Goal: Task Accomplishment & Management: Use online tool/utility

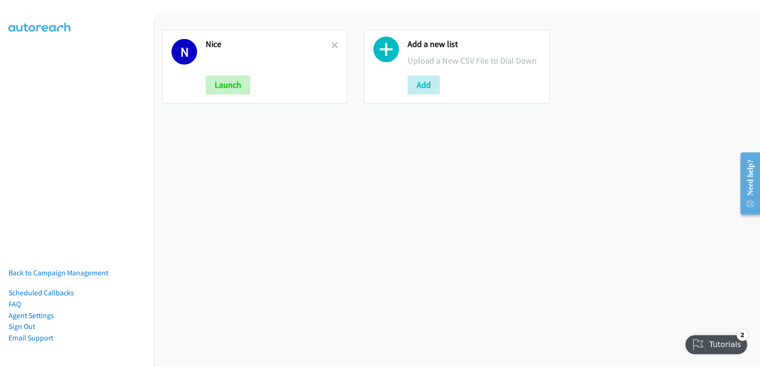
drag, startPoint x: 331, startPoint y: 47, endPoint x: 332, endPoint y: 52, distance: 4.8
click at [332, 47] on icon at bounding box center [334, 46] width 7 height 7
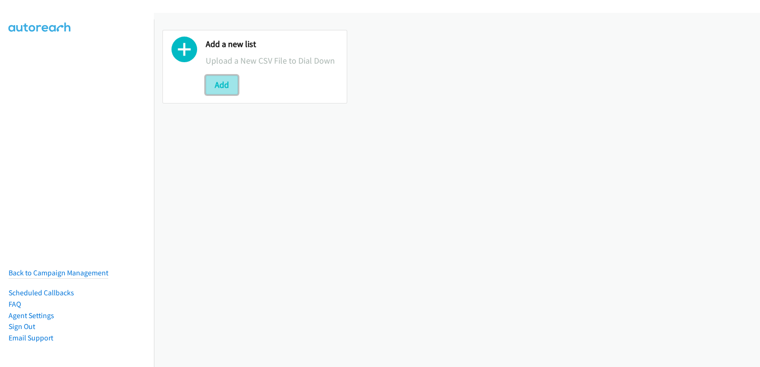
click at [221, 89] on button "Add" at bounding box center [222, 85] width 32 height 19
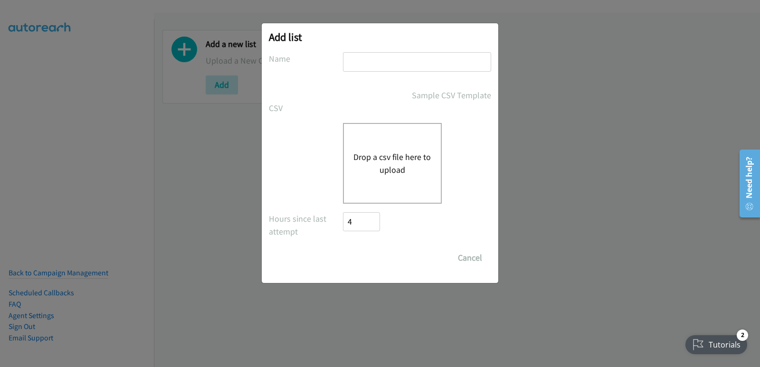
click at [372, 65] on input "text" at bounding box center [417, 61] width 148 height 19
type input "NICE"
click at [375, 153] on button "Drop a csv file here to upload" at bounding box center [392, 164] width 78 height 26
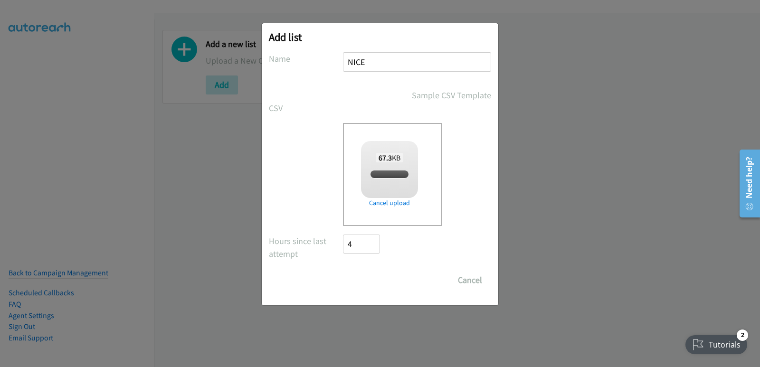
checkbox input "true"
click at [358, 281] on input "Save List" at bounding box center [368, 280] width 50 height 19
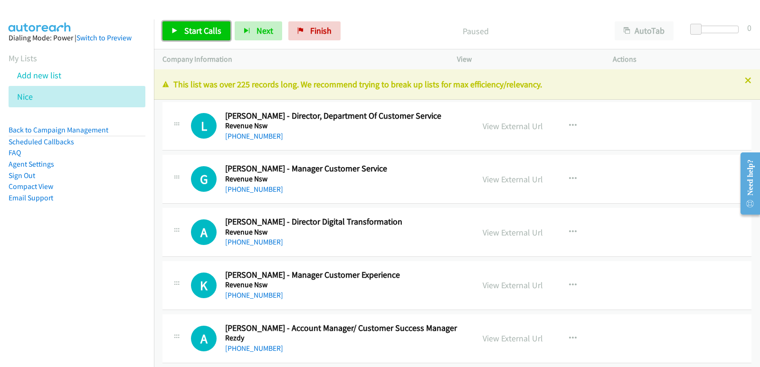
click at [206, 30] on span "Start Calls" at bounding box center [202, 30] width 37 height 11
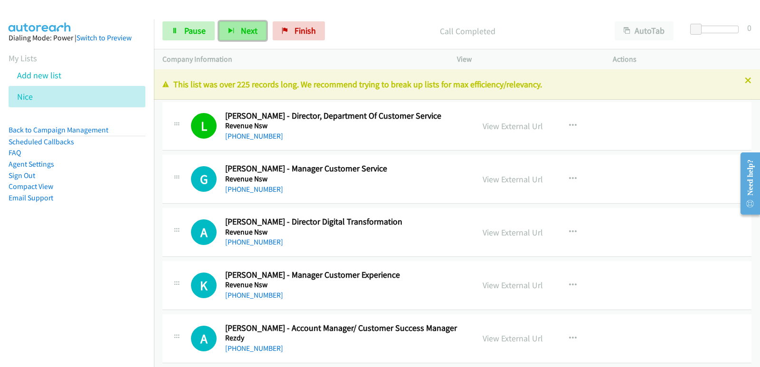
click at [237, 32] on button "Next" at bounding box center [242, 30] width 47 height 19
click at [257, 32] on button "Next" at bounding box center [242, 30] width 47 height 19
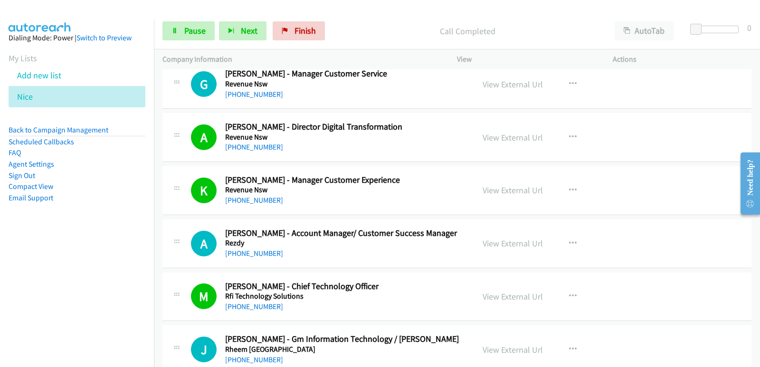
scroll to position [142, 0]
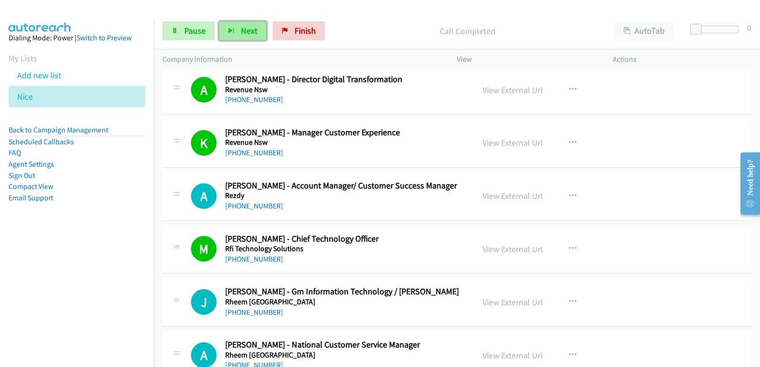
click at [242, 39] on button "Next" at bounding box center [242, 30] width 47 height 19
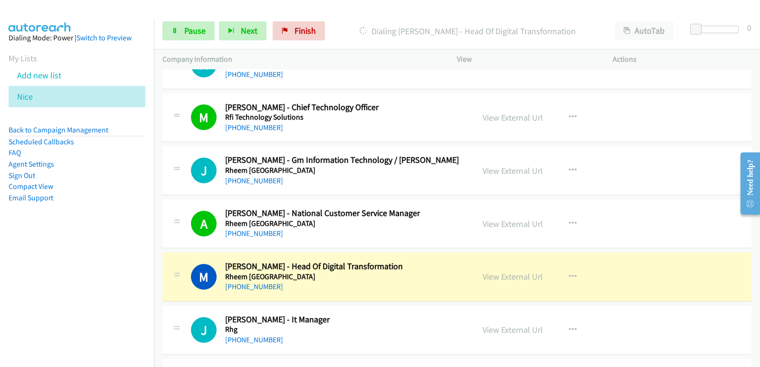
scroll to position [285, 0]
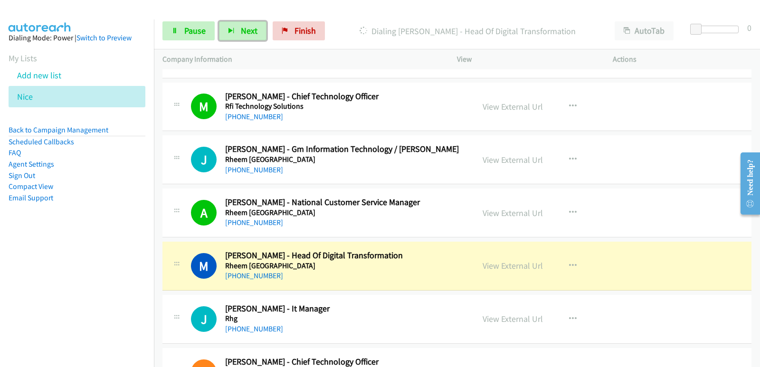
click at [363, 242] on div "M Callback Scheduled Mian Murad Ahmad - Head Of Digital Transformation Rheem Au…" at bounding box center [456, 266] width 589 height 49
click at [505, 268] on link "View External Url" at bounding box center [513, 265] width 60 height 11
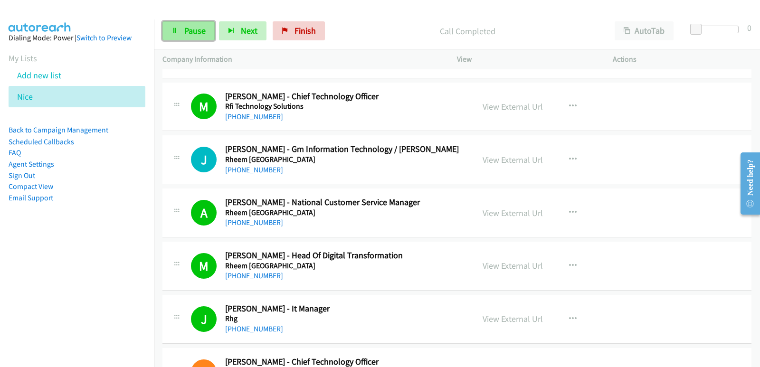
click at [203, 27] on span "Pause" at bounding box center [194, 30] width 21 height 11
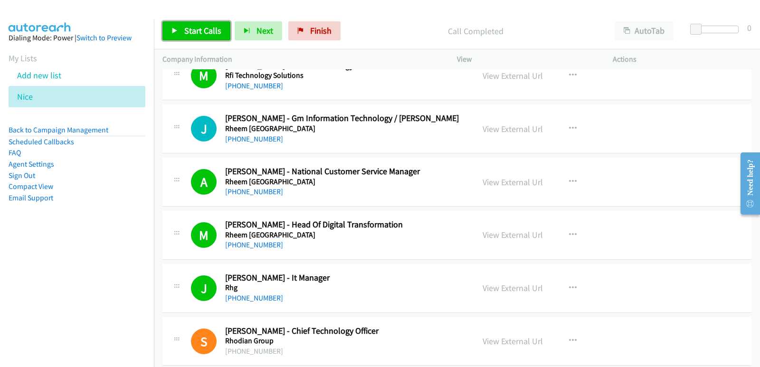
scroll to position [332, 0]
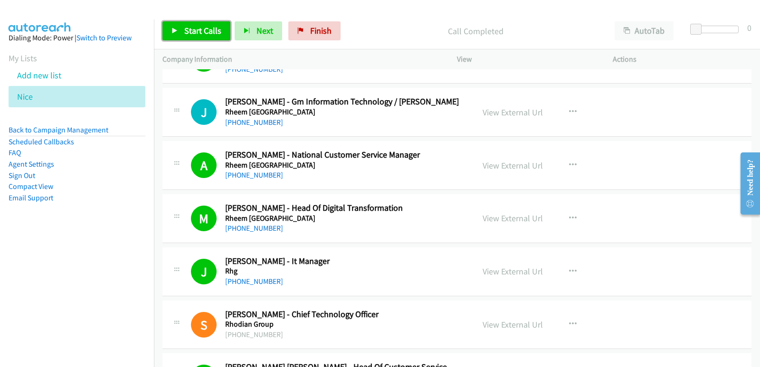
click at [196, 24] on link "Start Calls" at bounding box center [196, 30] width 68 height 19
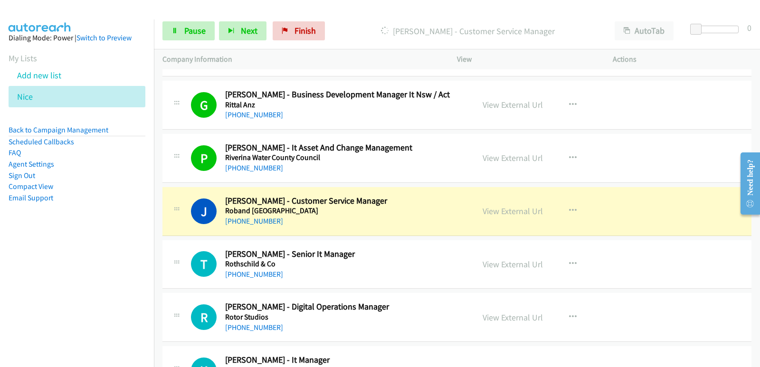
scroll to position [712, 0]
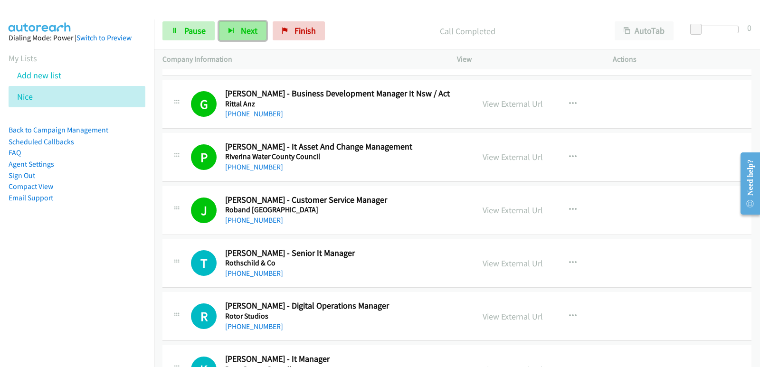
click at [245, 30] on span "Next" at bounding box center [249, 30] width 17 height 11
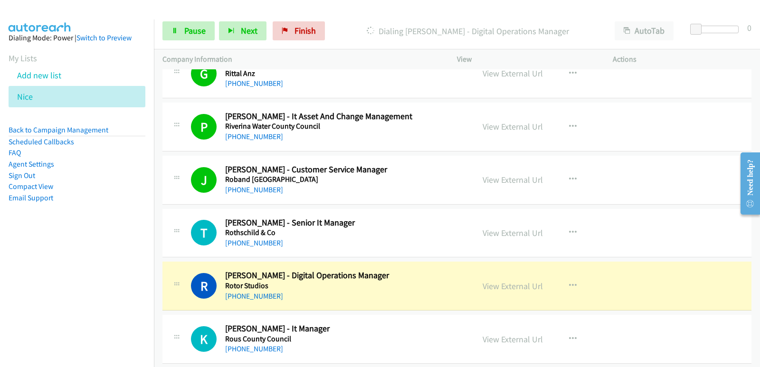
scroll to position [760, 0]
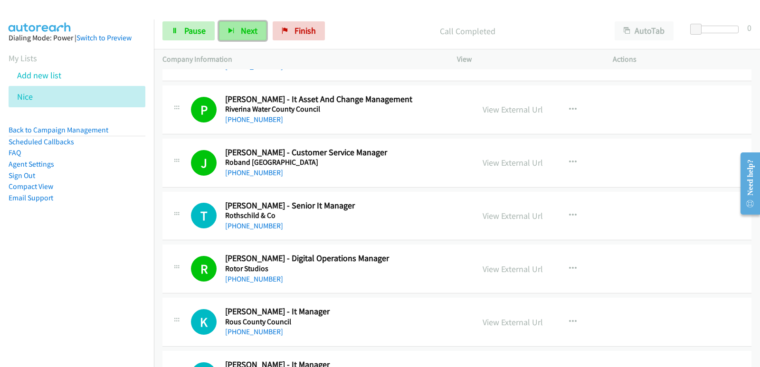
click at [245, 33] on span "Next" at bounding box center [249, 30] width 17 height 11
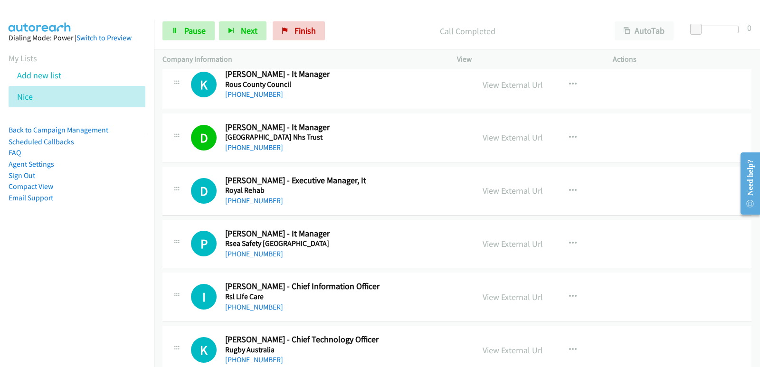
scroll to position [1045, 0]
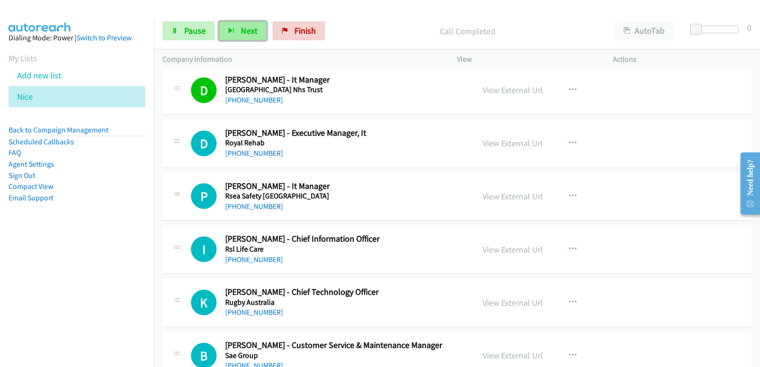
click at [233, 29] on icon "button" at bounding box center [231, 31] width 7 height 7
click at [246, 27] on span "Next" at bounding box center [249, 30] width 17 height 11
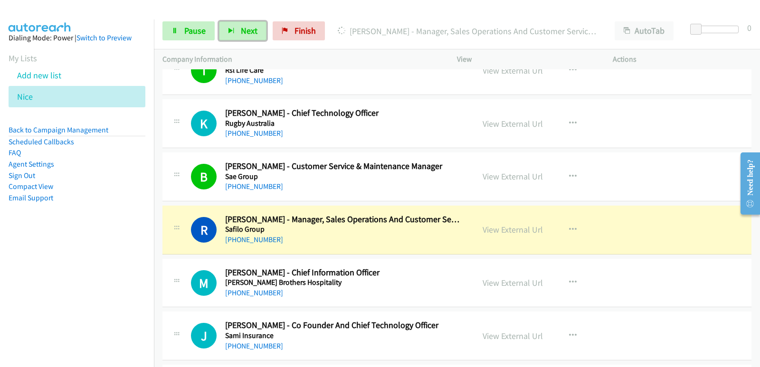
scroll to position [1235, 0]
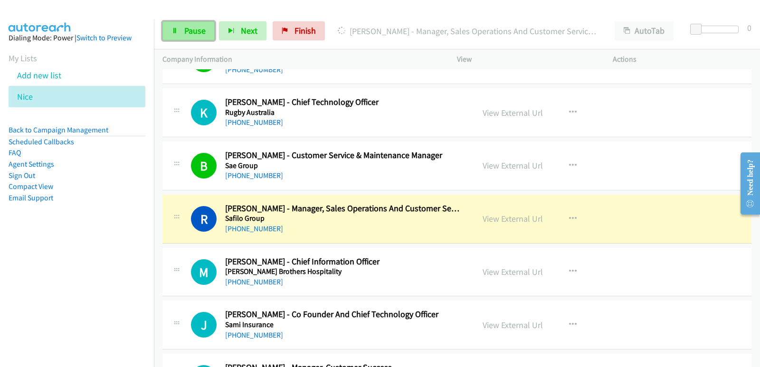
click at [203, 34] on span "Pause" at bounding box center [194, 30] width 21 height 11
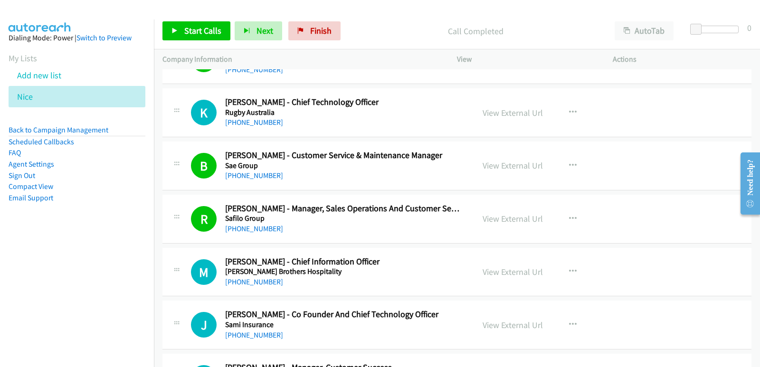
click at [38, 260] on nav "Dialing Mode: Power | Switch to Preview My Lists Add new list [GEOGRAPHIC_DATA]…" at bounding box center [77, 202] width 154 height 367
click at [48, 256] on nav "Dialing Mode: Power | Switch to Preview My Lists Add new list [GEOGRAPHIC_DATA]…" at bounding box center [77, 202] width 154 height 367
click at [211, 32] on span "Start Calls" at bounding box center [202, 30] width 37 height 11
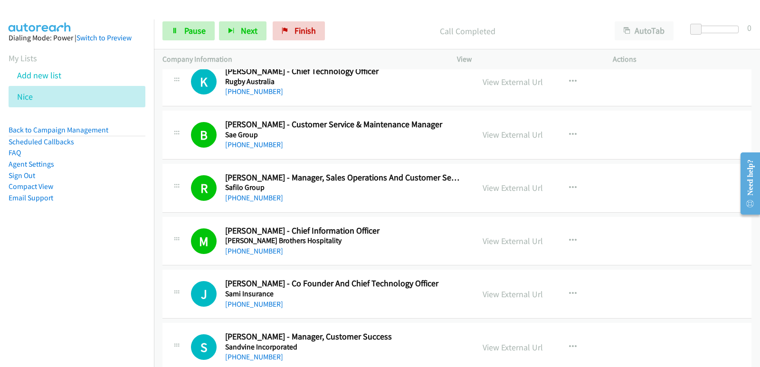
scroll to position [1282, 0]
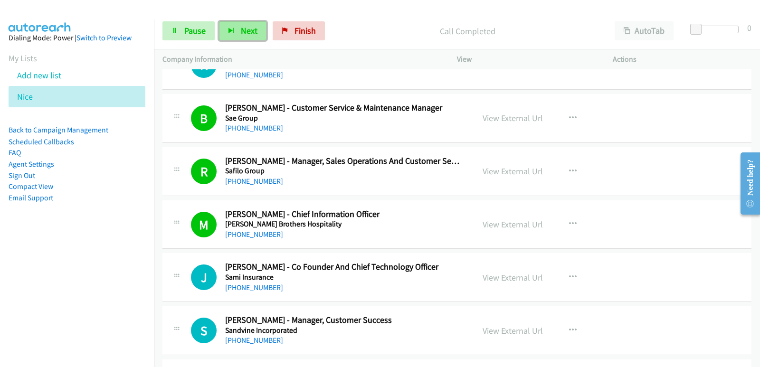
click at [241, 24] on button "Next" at bounding box center [242, 30] width 47 height 19
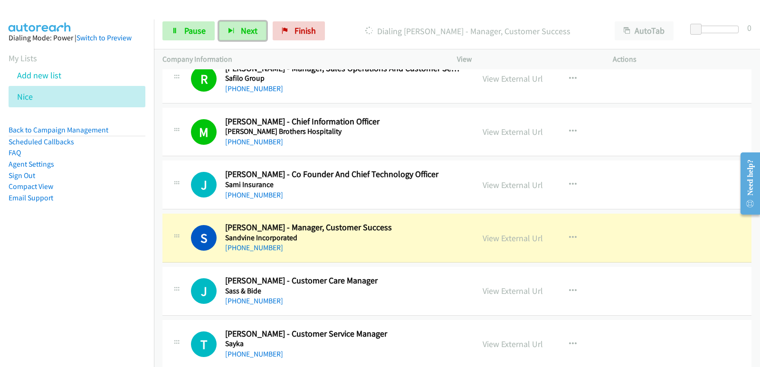
scroll to position [1377, 0]
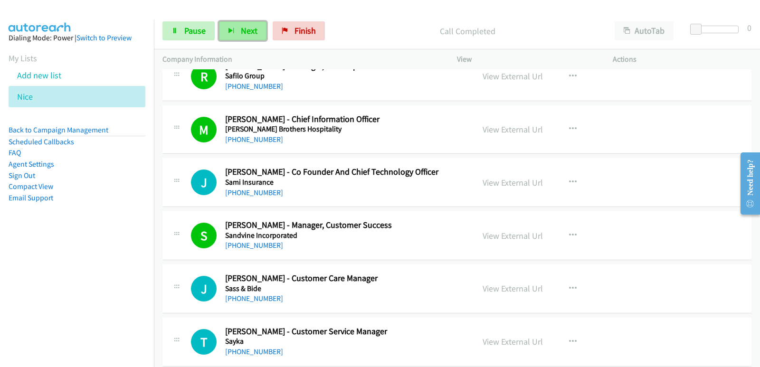
click at [250, 25] on span "Next" at bounding box center [249, 30] width 17 height 11
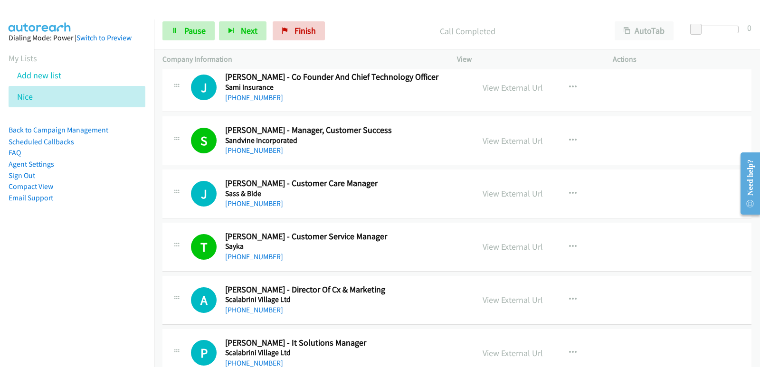
scroll to position [1520, 0]
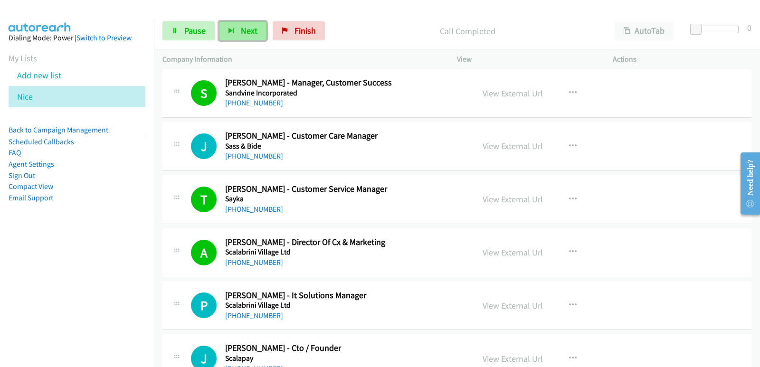
click at [256, 34] on span "Next" at bounding box center [249, 30] width 17 height 11
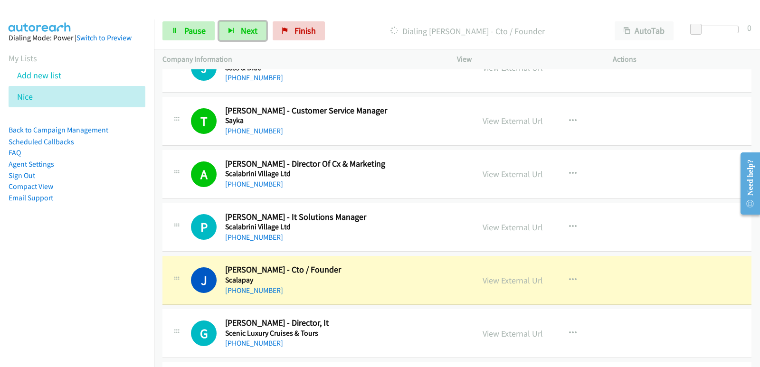
scroll to position [1615, 0]
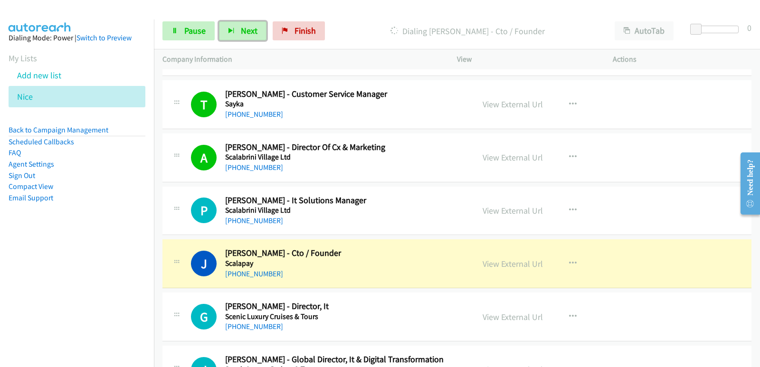
click at [357, 238] on td "J Callback Scheduled Johnny Mitrevski - Cto / Founder Scalapay Australia/Sydney…" at bounding box center [457, 263] width 606 height 53
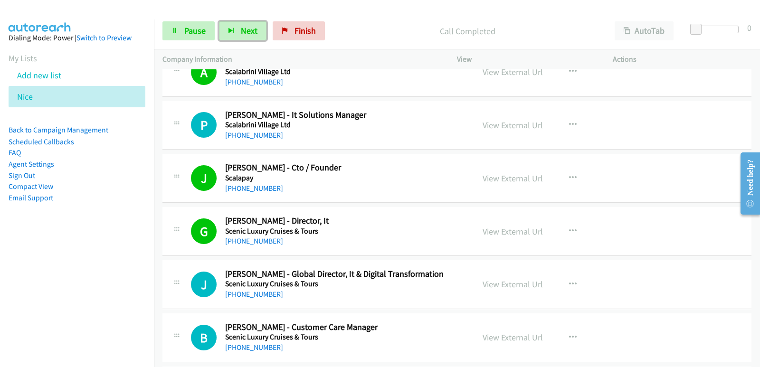
scroll to position [1710, 0]
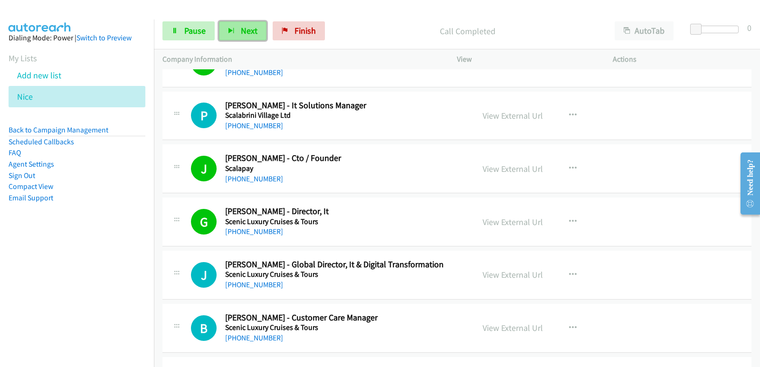
click at [236, 35] on button "Next" at bounding box center [242, 30] width 47 height 19
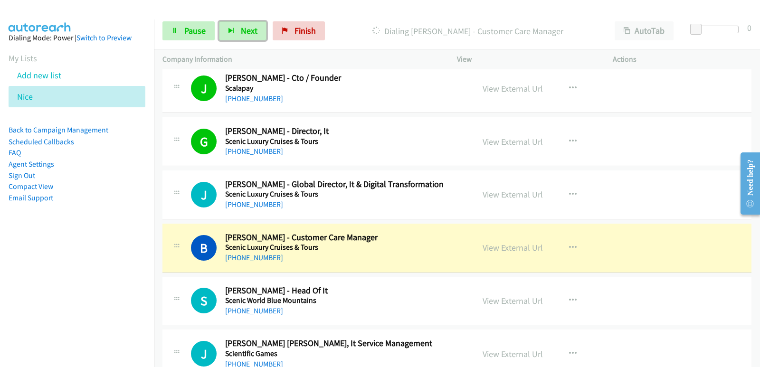
scroll to position [1805, 0]
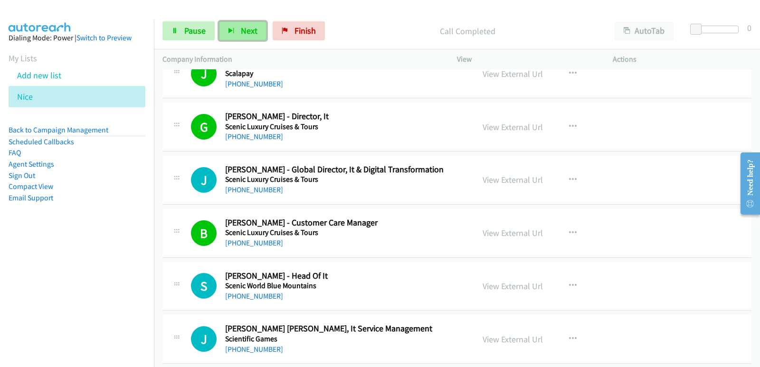
click at [256, 31] on span "Next" at bounding box center [249, 30] width 17 height 11
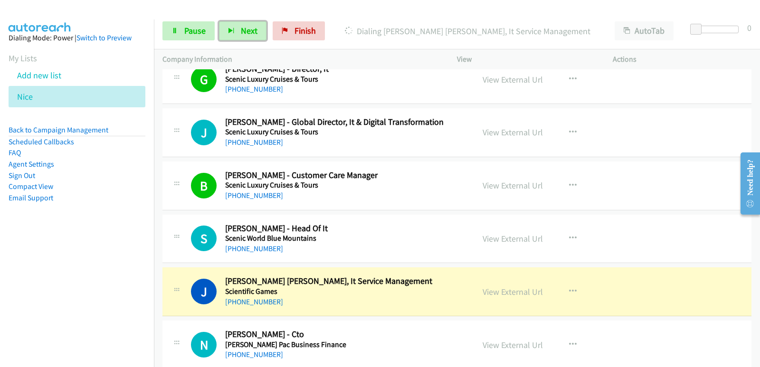
scroll to position [1900, 0]
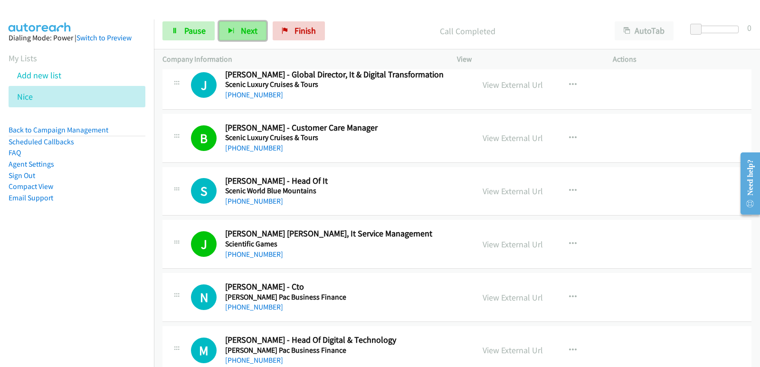
click at [248, 36] on button "Next" at bounding box center [242, 30] width 47 height 19
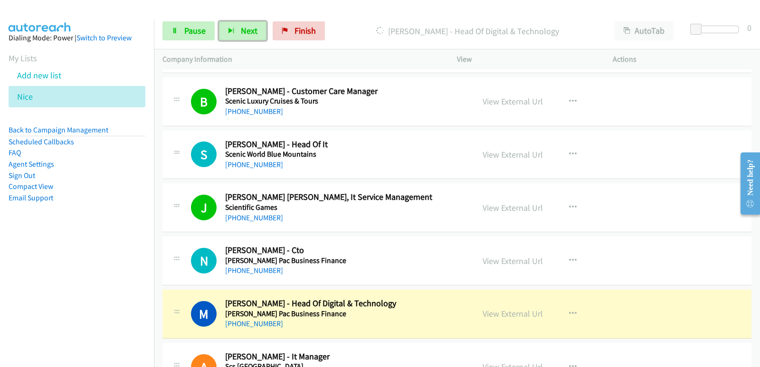
scroll to position [1995, 0]
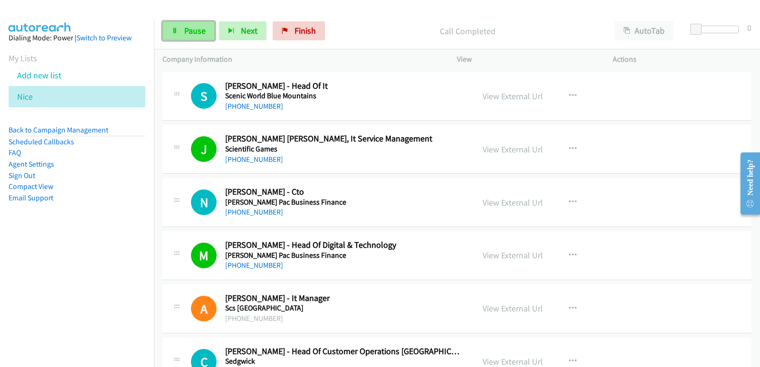
click at [203, 29] on span "Pause" at bounding box center [194, 30] width 21 height 11
click at [192, 31] on span "Start Calls" at bounding box center [202, 30] width 37 height 11
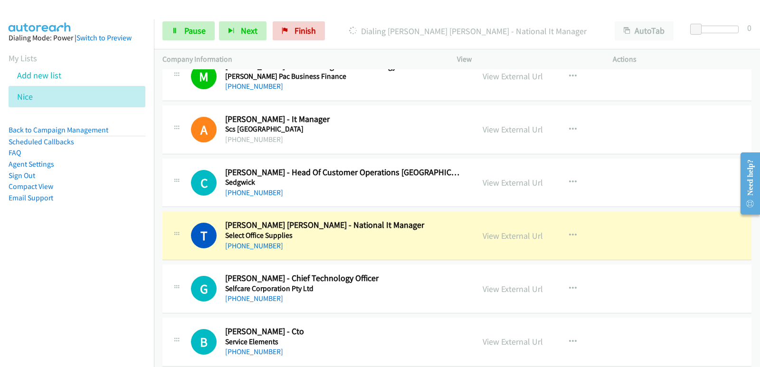
scroll to position [2185, 0]
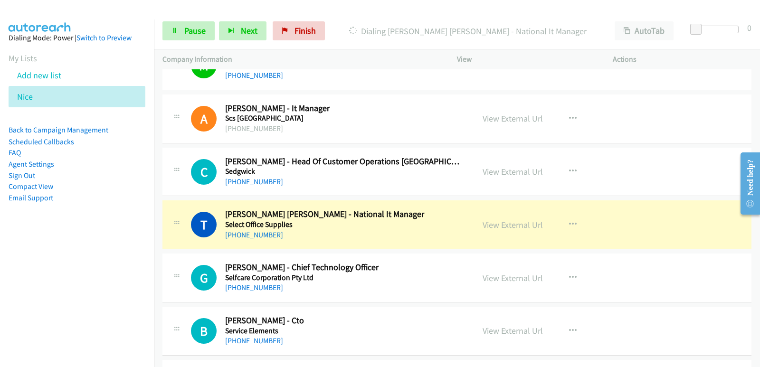
click at [355, 237] on div "[PHONE_NUMBER]" at bounding box center [343, 234] width 237 height 11
click at [515, 226] on link "View External Url" at bounding box center [513, 224] width 60 height 11
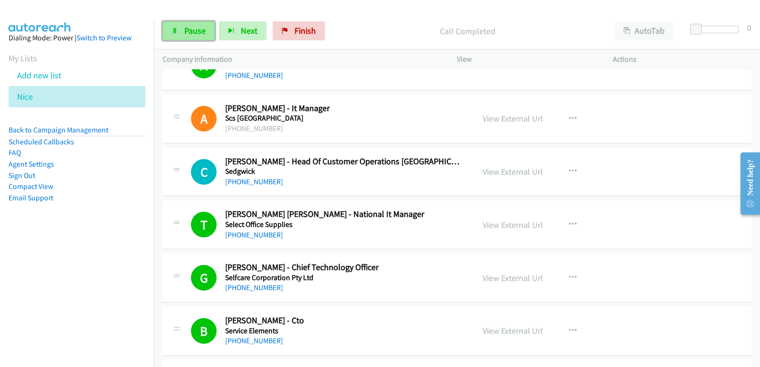
click at [193, 33] on span "Pause" at bounding box center [194, 30] width 21 height 11
click at [199, 30] on span "Start Calls" at bounding box center [202, 30] width 37 height 11
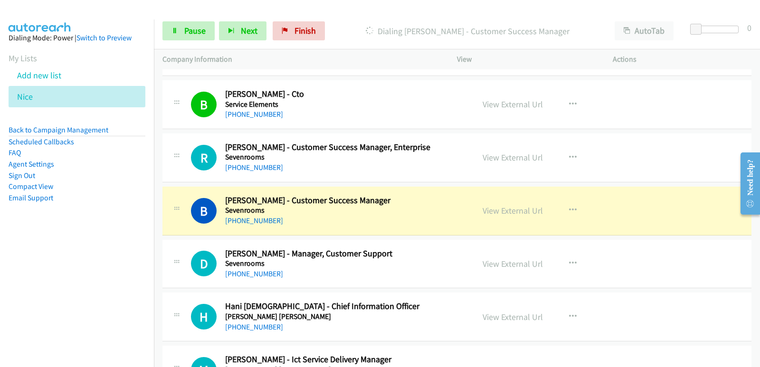
scroll to position [2422, 0]
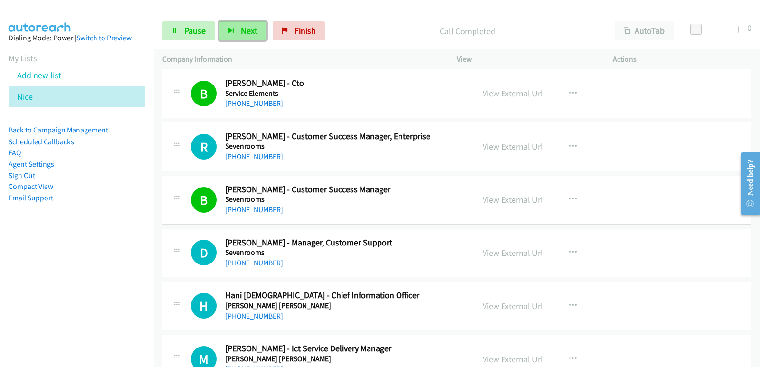
click at [251, 30] on span "Next" at bounding box center [249, 30] width 17 height 11
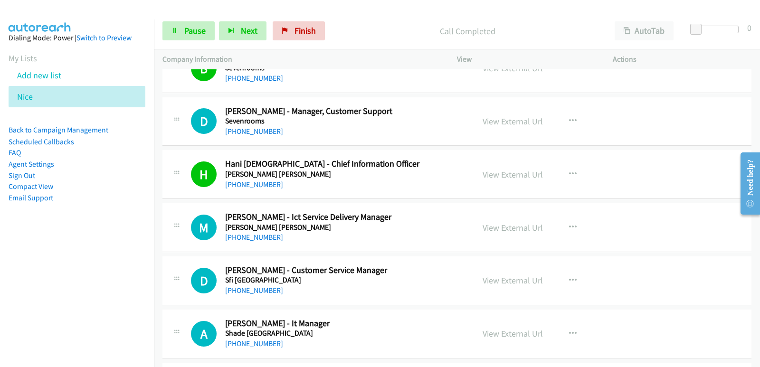
scroll to position [2565, 0]
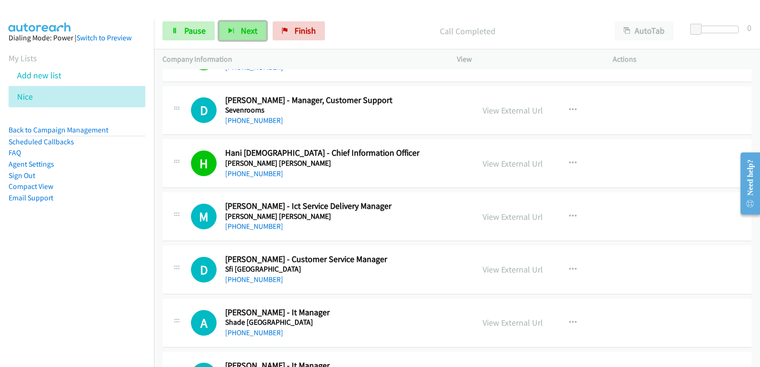
click at [246, 34] on span "Next" at bounding box center [249, 30] width 17 height 11
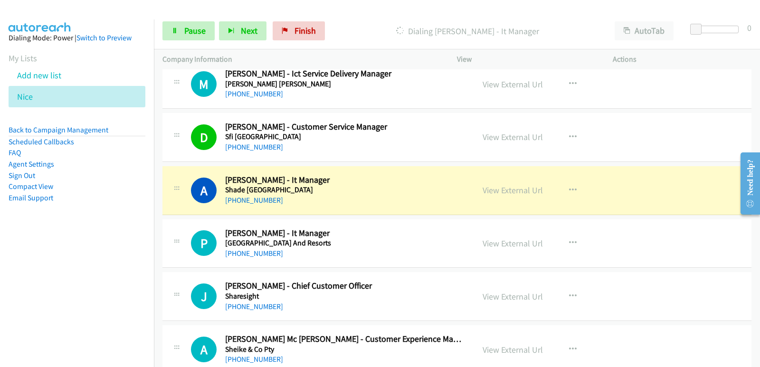
scroll to position [2707, 0]
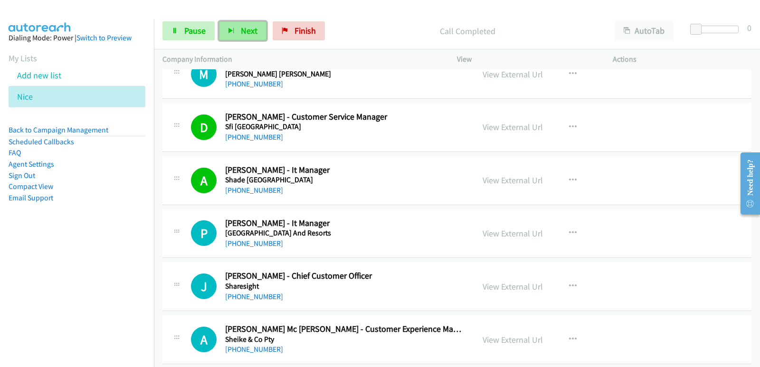
click at [237, 31] on button "Next" at bounding box center [242, 30] width 47 height 19
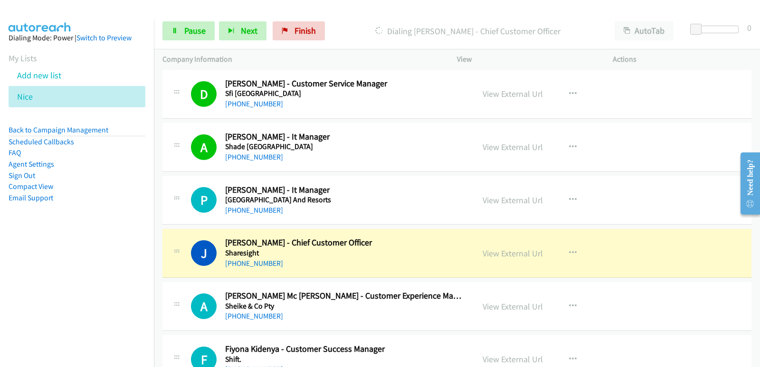
scroll to position [2755, 0]
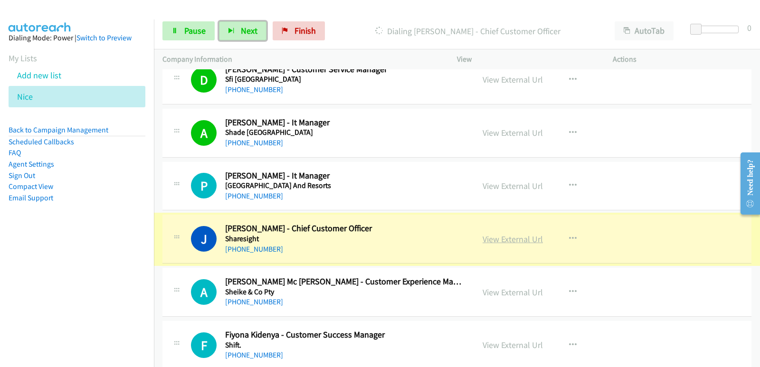
click at [507, 242] on link "View External Url" at bounding box center [513, 239] width 60 height 11
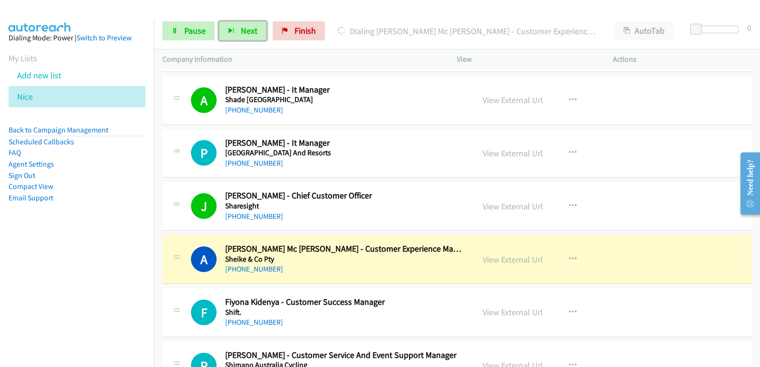
scroll to position [2802, 0]
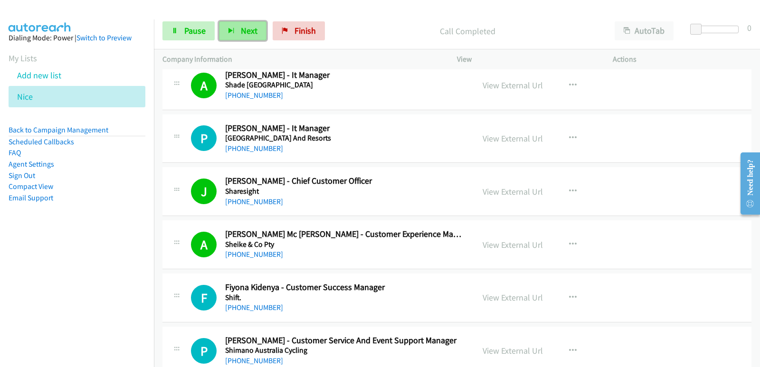
click at [246, 29] on span "Next" at bounding box center [249, 30] width 17 height 11
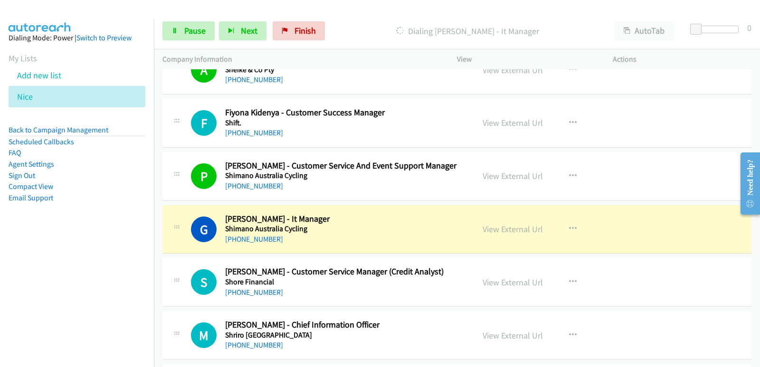
scroll to position [2992, 0]
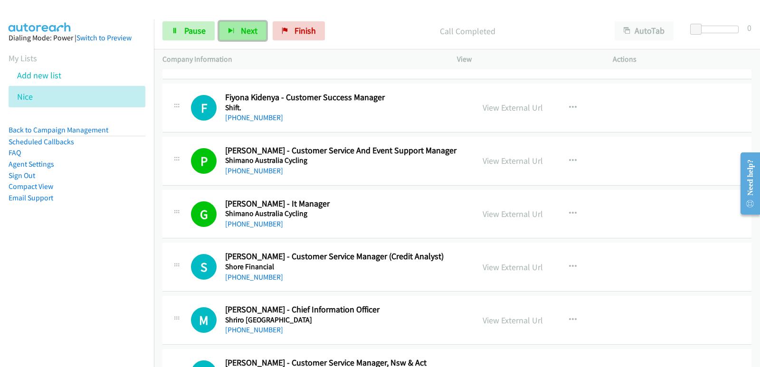
click at [246, 31] on span "Next" at bounding box center [249, 30] width 17 height 11
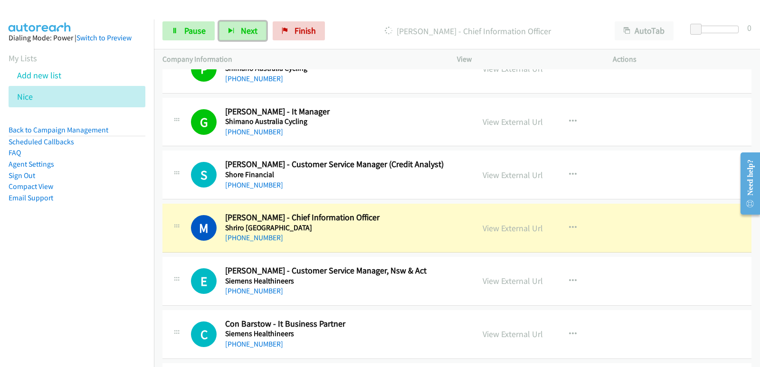
scroll to position [3087, 0]
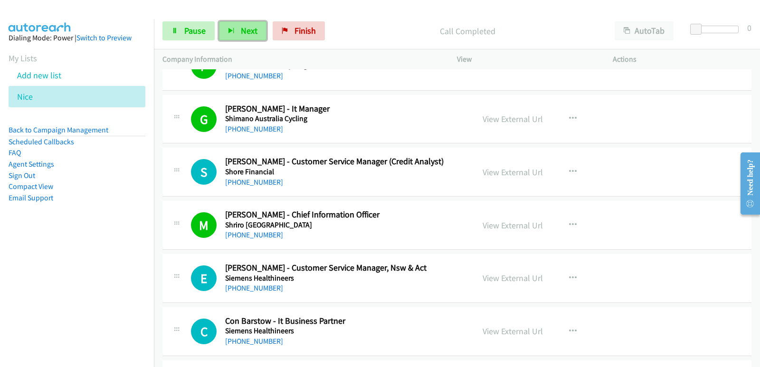
click at [236, 32] on button "Next" at bounding box center [242, 30] width 47 height 19
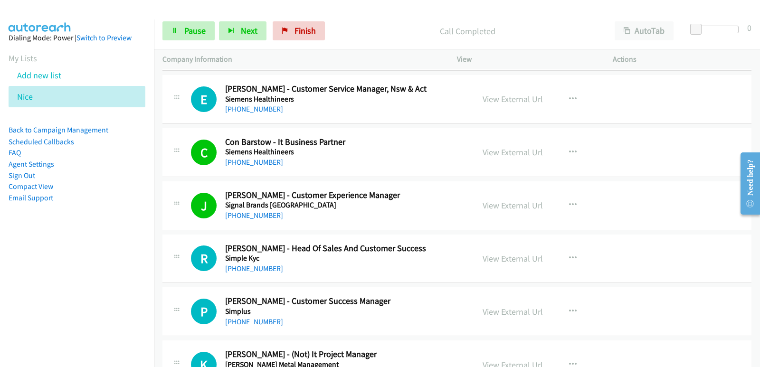
scroll to position [3277, 0]
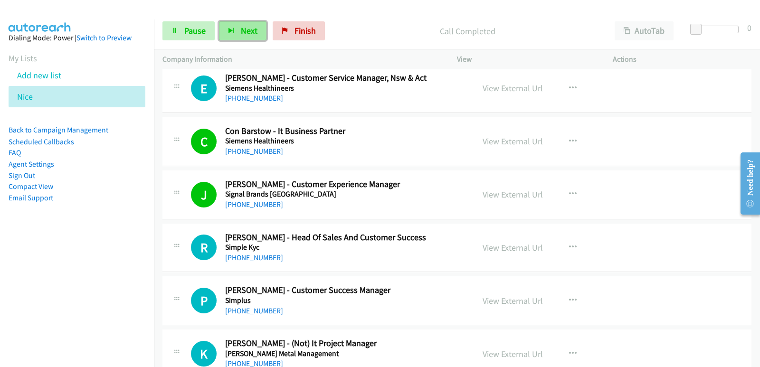
click at [238, 34] on button "Next" at bounding box center [242, 30] width 47 height 19
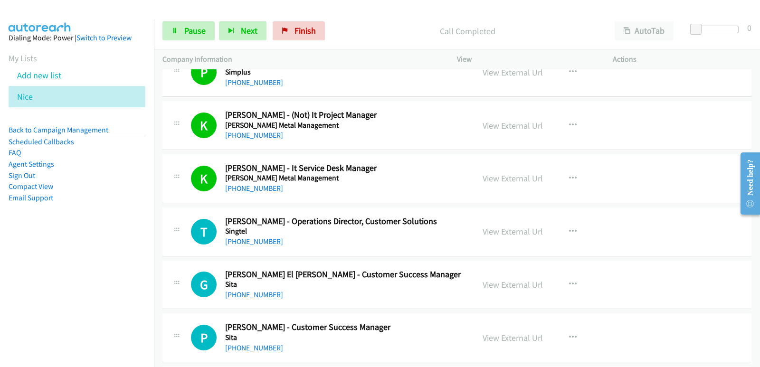
scroll to position [3514, 0]
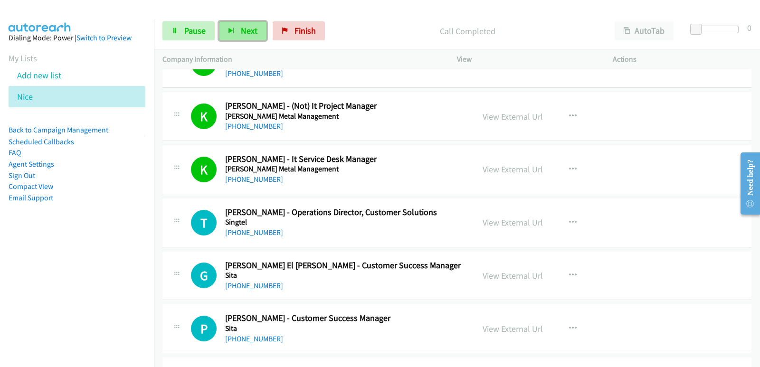
click at [241, 33] on span "Next" at bounding box center [249, 30] width 17 height 11
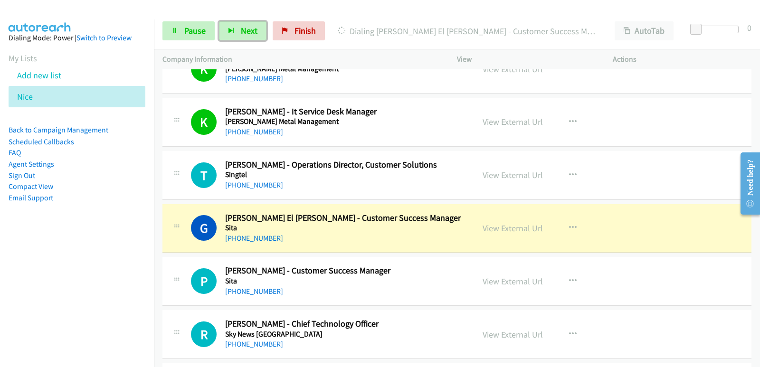
scroll to position [3609, 0]
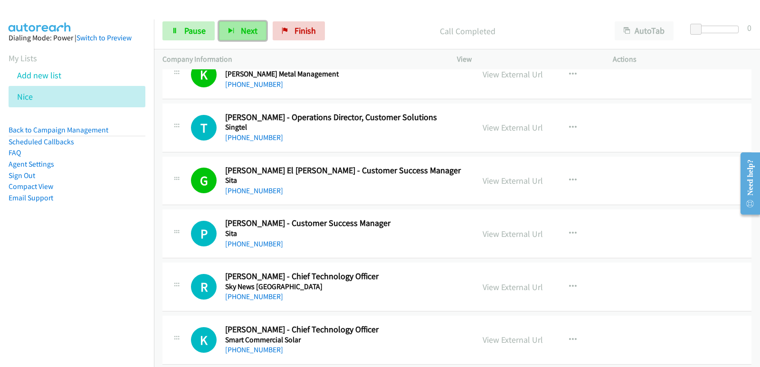
click at [252, 37] on button "Next" at bounding box center [242, 30] width 47 height 19
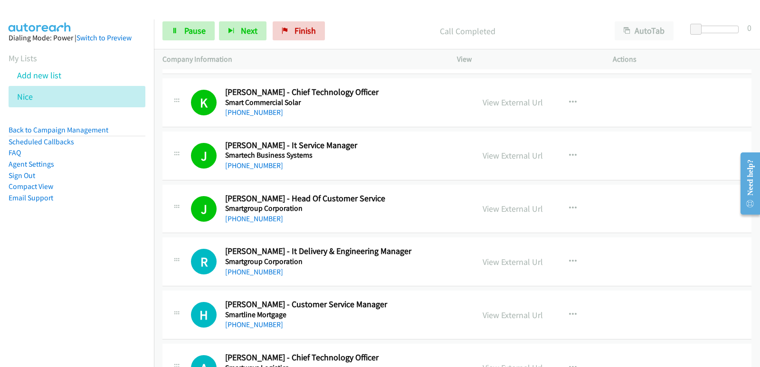
scroll to position [3894, 0]
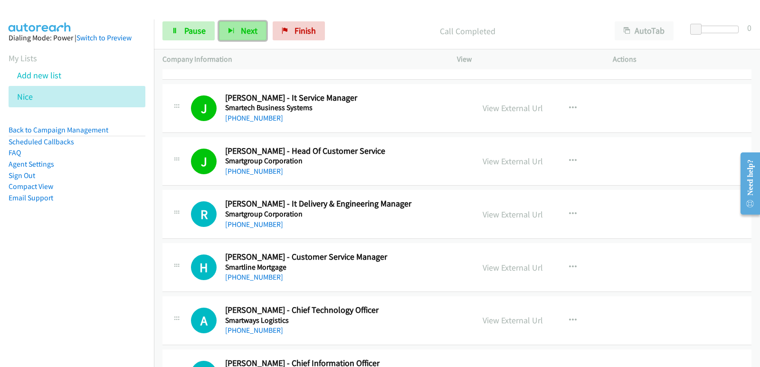
click at [255, 26] on span "Next" at bounding box center [249, 30] width 17 height 11
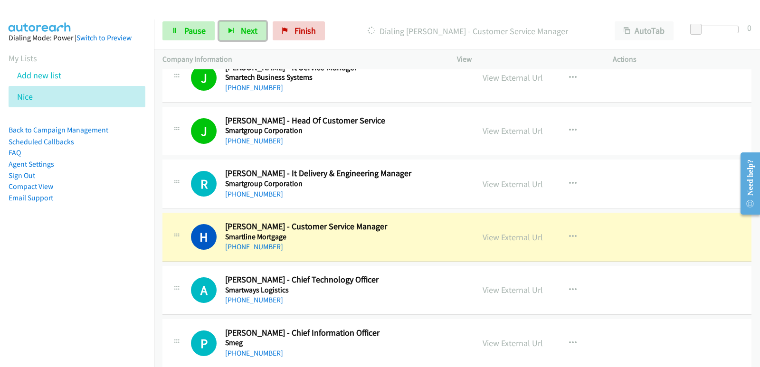
scroll to position [3942, 0]
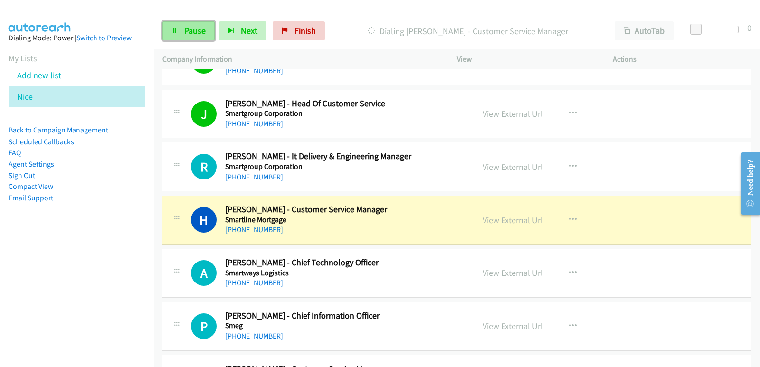
click at [183, 25] on link "Pause" at bounding box center [188, 30] width 52 height 19
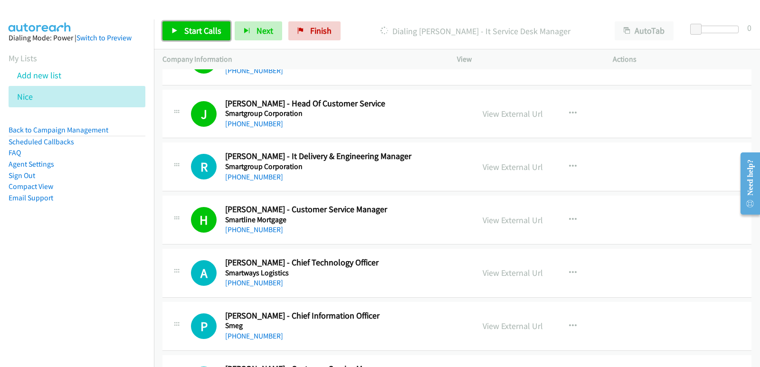
click at [211, 38] on link "Start Calls" at bounding box center [196, 30] width 68 height 19
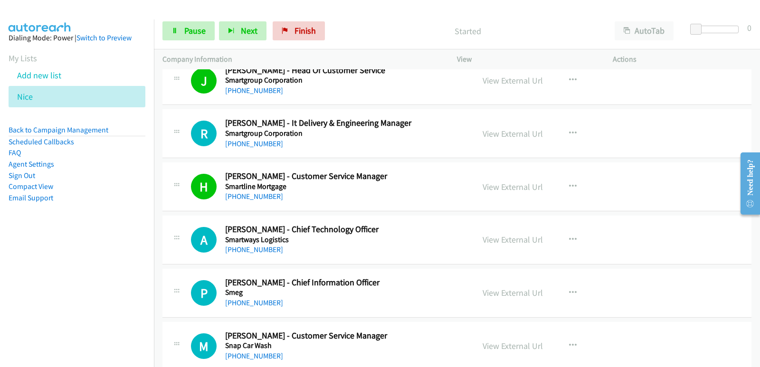
scroll to position [3989, 0]
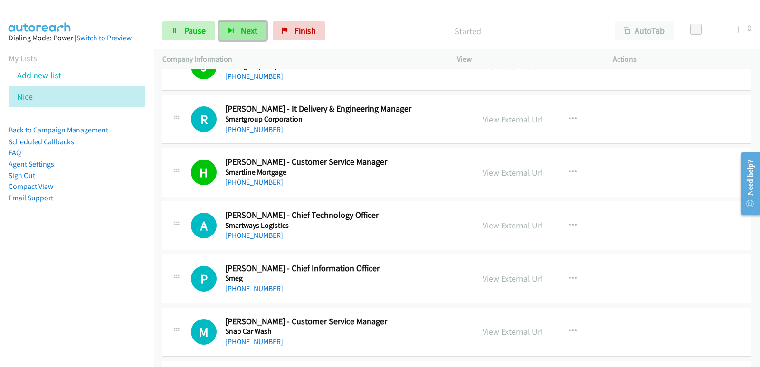
click at [254, 39] on button "Next" at bounding box center [242, 30] width 47 height 19
click at [249, 31] on span "Next" at bounding box center [249, 30] width 17 height 11
click at [260, 28] on button "Next" at bounding box center [242, 30] width 47 height 19
click at [202, 31] on span "Pause" at bounding box center [194, 30] width 21 height 11
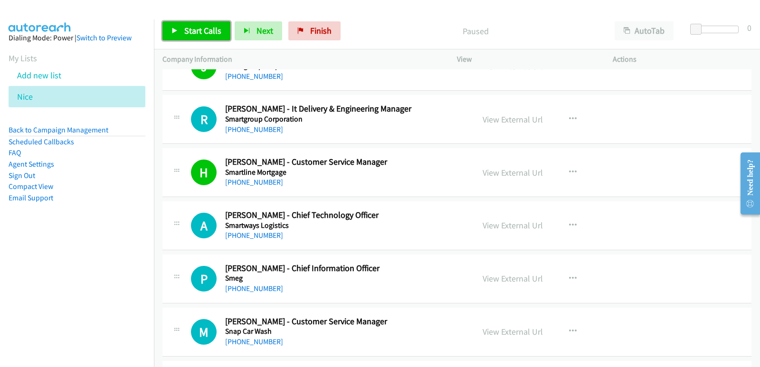
click at [216, 29] on span "Start Calls" at bounding box center [202, 30] width 37 height 11
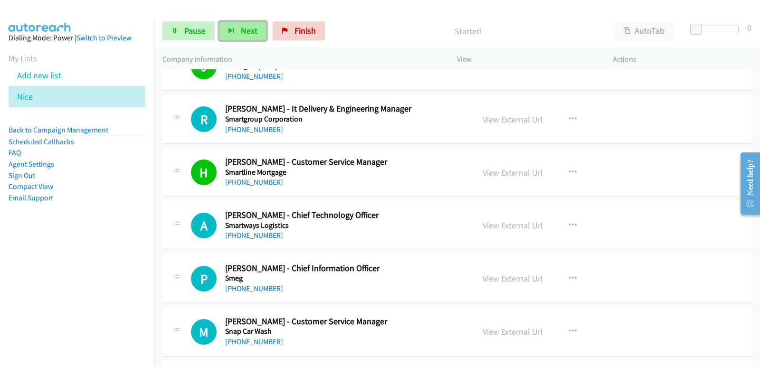
click at [247, 30] on span "Next" at bounding box center [249, 30] width 17 height 11
click at [248, 36] on span "Next" at bounding box center [249, 30] width 17 height 11
click at [241, 31] on span "Next" at bounding box center [249, 30] width 17 height 11
click at [241, 32] on span "Next" at bounding box center [249, 30] width 17 height 11
click at [241, 31] on span "Next" at bounding box center [249, 30] width 17 height 11
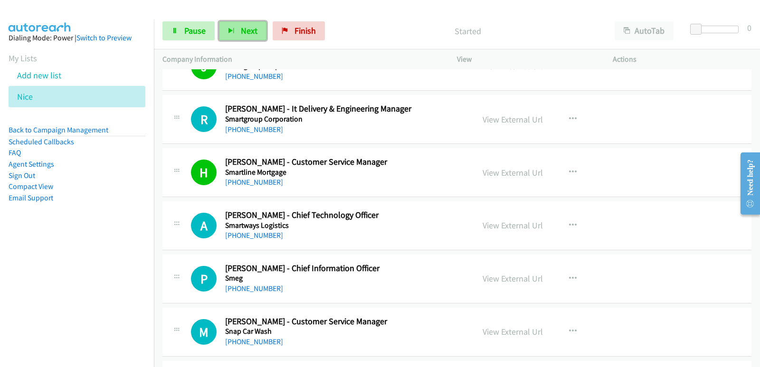
click at [241, 32] on span "Next" at bounding box center [249, 30] width 17 height 11
click at [184, 34] on span "Pause" at bounding box center [194, 30] width 21 height 11
click at [242, 34] on button "Next" at bounding box center [258, 30] width 47 height 19
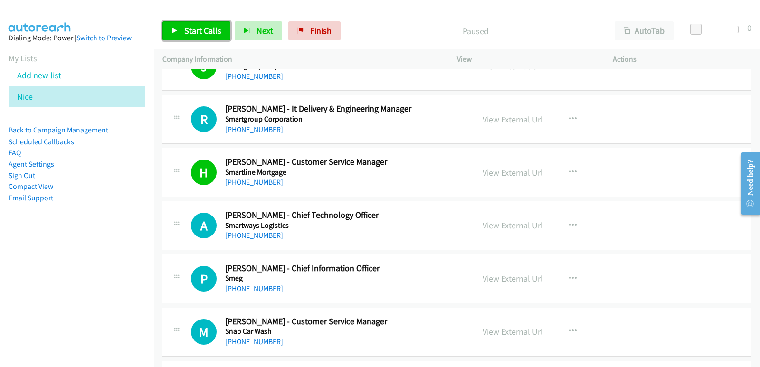
click at [206, 31] on span "Start Calls" at bounding box center [202, 30] width 37 height 11
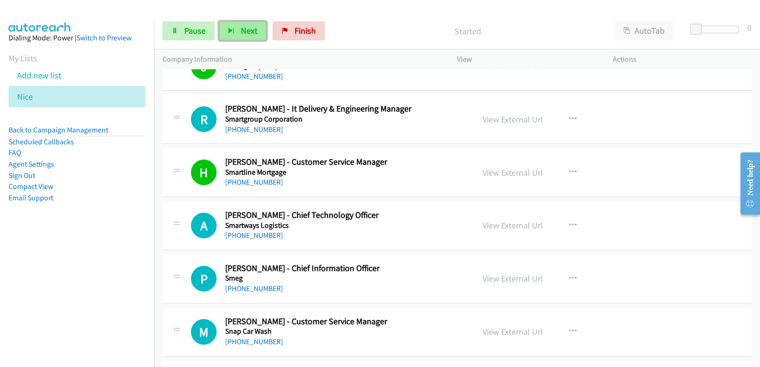
click at [247, 32] on span "Next" at bounding box center [249, 30] width 17 height 11
click at [230, 30] on icon "button" at bounding box center [231, 31] width 7 height 7
click at [232, 29] on icon "button" at bounding box center [231, 31] width 7 height 7
click at [232, 28] on icon "button" at bounding box center [231, 31] width 7 height 7
click at [232, 29] on icon "button" at bounding box center [231, 31] width 7 height 7
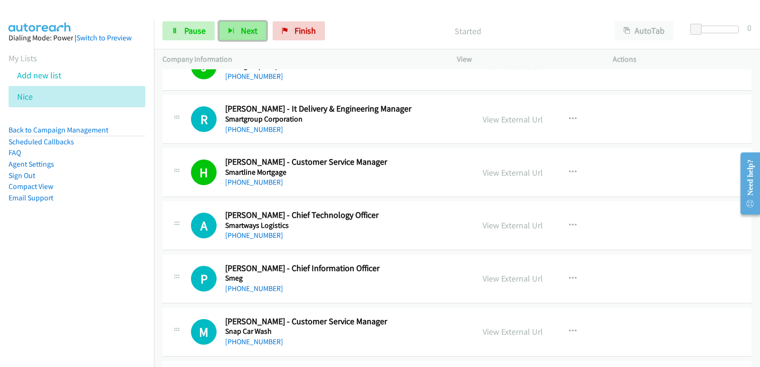
click at [232, 29] on icon "button" at bounding box center [231, 31] width 7 height 7
click at [496, 125] on div "View External Url" at bounding box center [513, 119] width 60 height 13
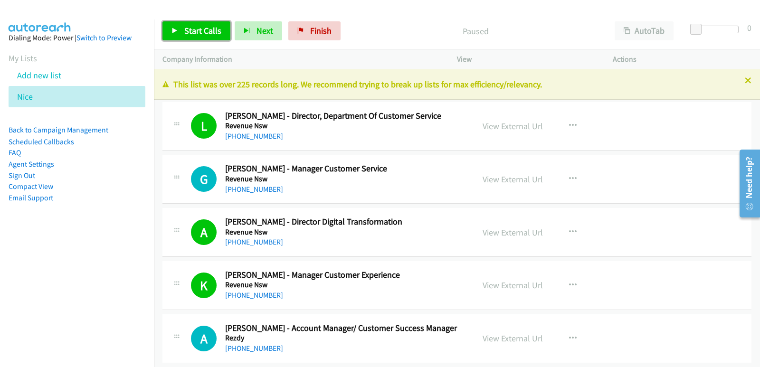
click at [197, 30] on span "Start Calls" at bounding box center [202, 30] width 37 height 11
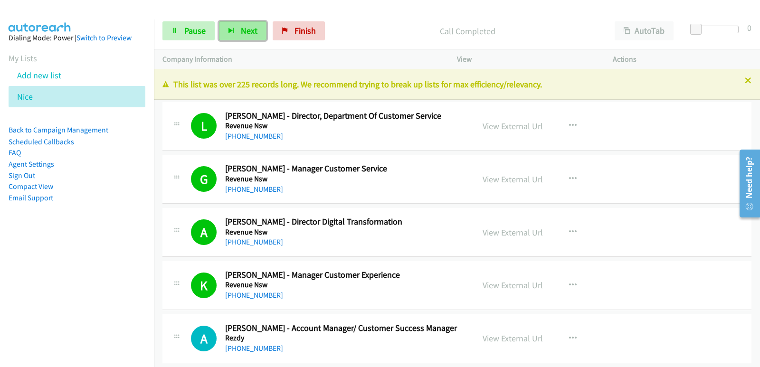
click at [259, 31] on button "Next" at bounding box center [242, 30] width 47 height 19
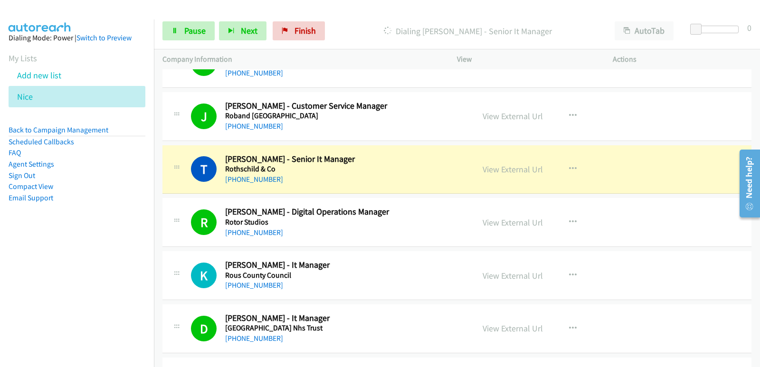
scroll to position [807, 0]
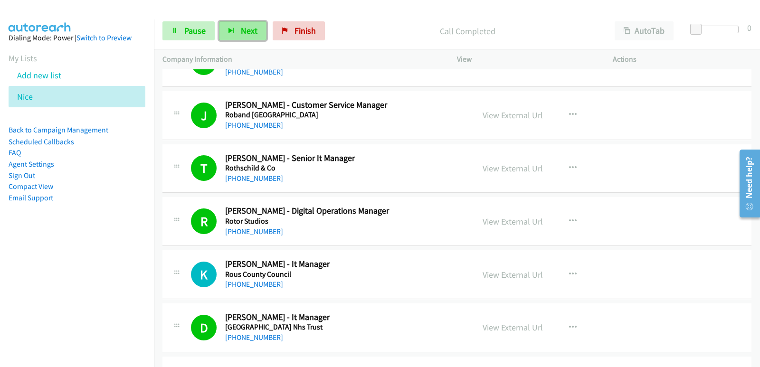
click at [247, 28] on span "Next" at bounding box center [249, 30] width 17 height 11
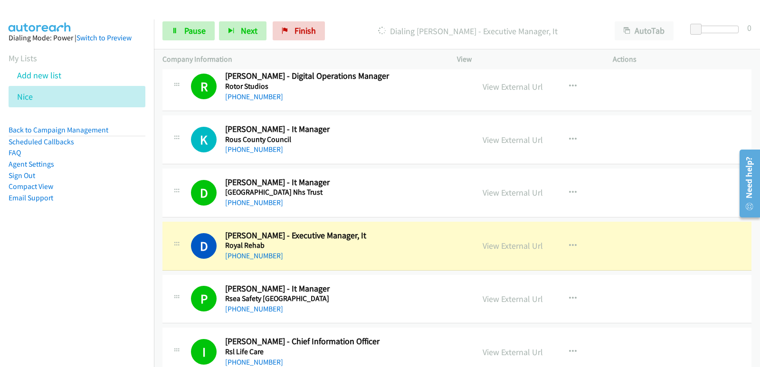
scroll to position [950, 0]
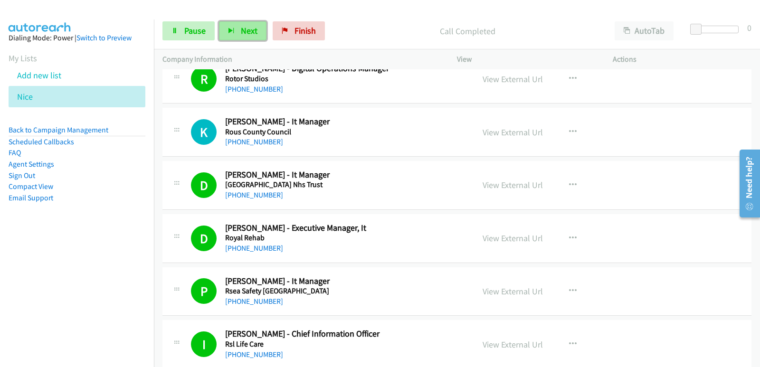
click at [262, 28] on button "Next" at bounding box center [242, 30] width 47 height 19
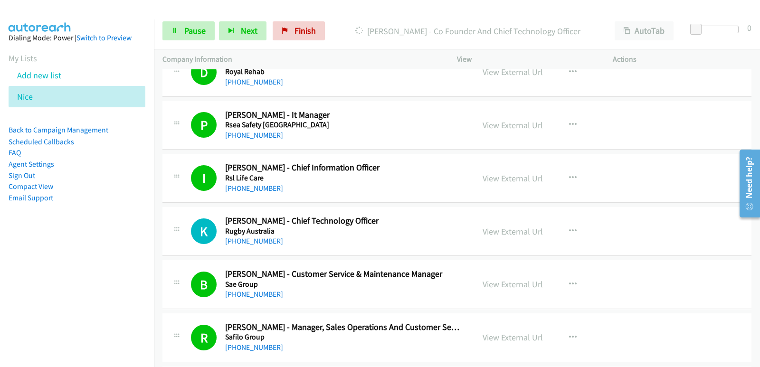
scroll to position [1140, 0]
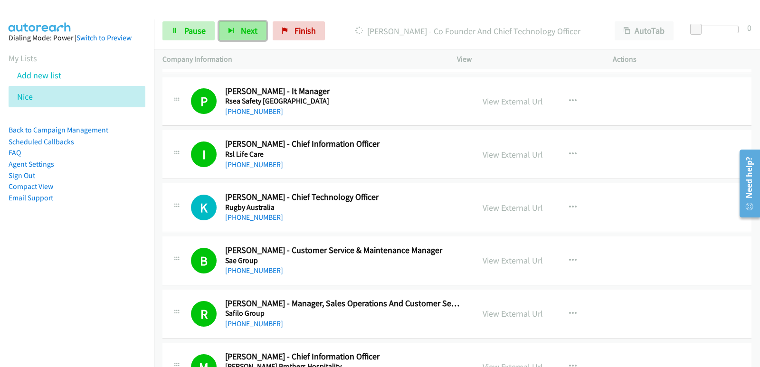
click at [249, 33] on span "Next" at bounding box center [249, 30] width 17 height 11
click at [258, 28] on button "Next" at bounding box center [242, 30] width 47 height 19
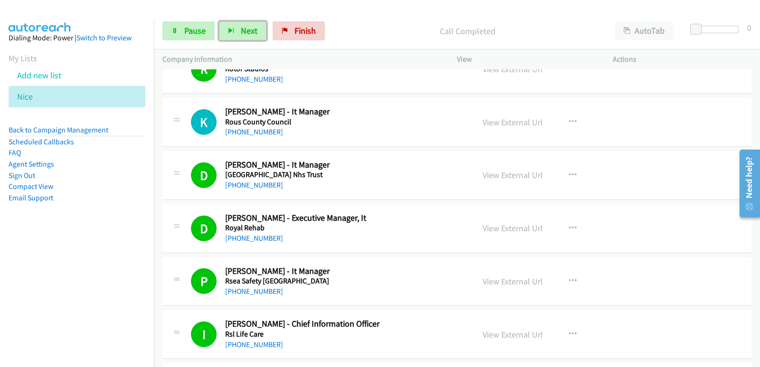
scroll to position [950, 0]
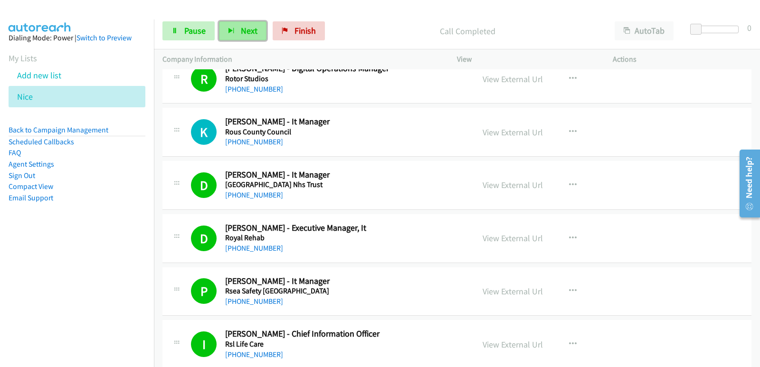
click at [249, 29] on span "Next" at bounding box center [249, 30] width 17 height 11
click at [200, 27] on span "Pause" at bounding box center [194, 30] width 21 height 11
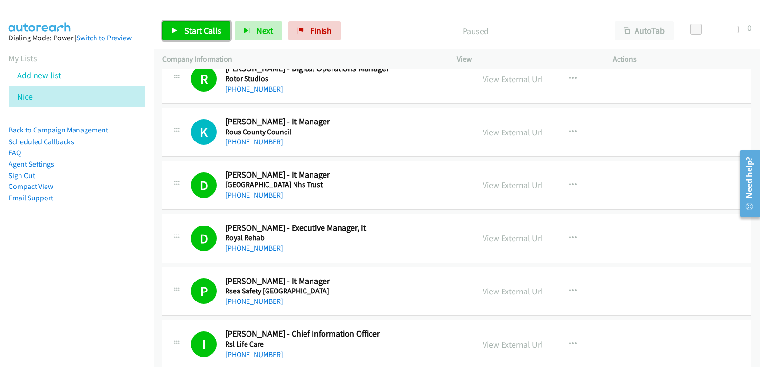
click at [212, 31] on span "Start Calls" at bounding box center [202, 30] width 37 height 11
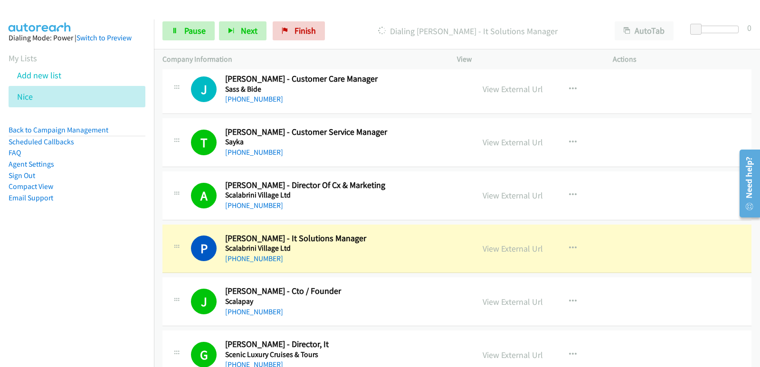
scroll to position [1662, 0]
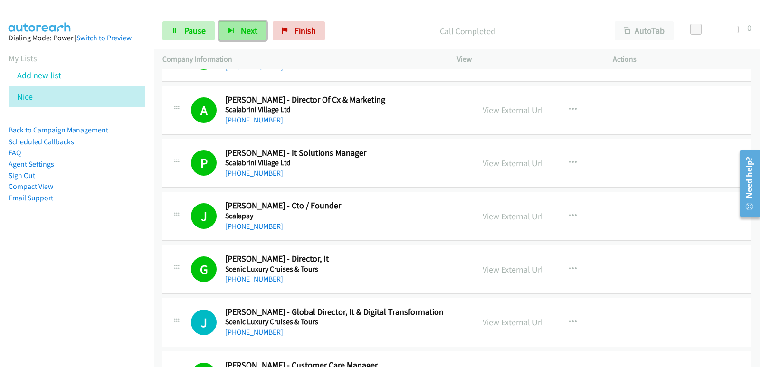
click at [248, 38] on button "Next" at bounding box center [242, 30] width 47 height 19
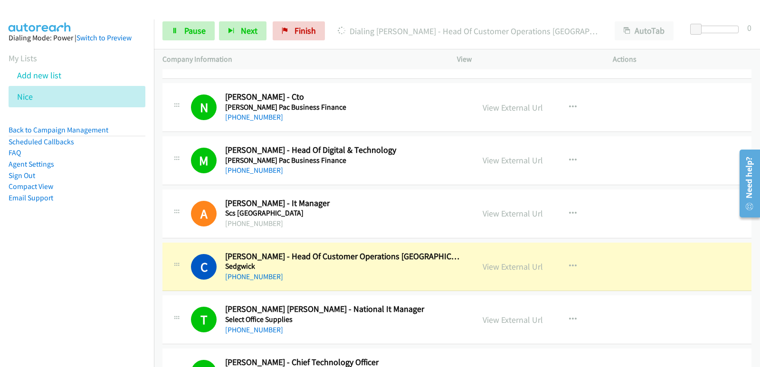
scroll to position [2137, 0]
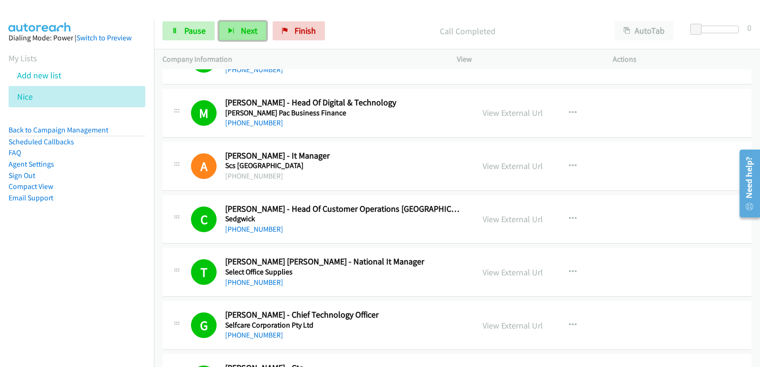
click at [248, 27] on span "Next" at bounding box center [249, 30] width 17 height 11
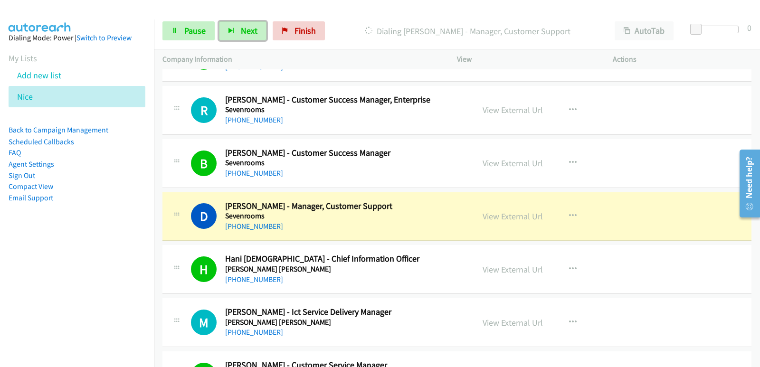
scroll to position [2470, 0]
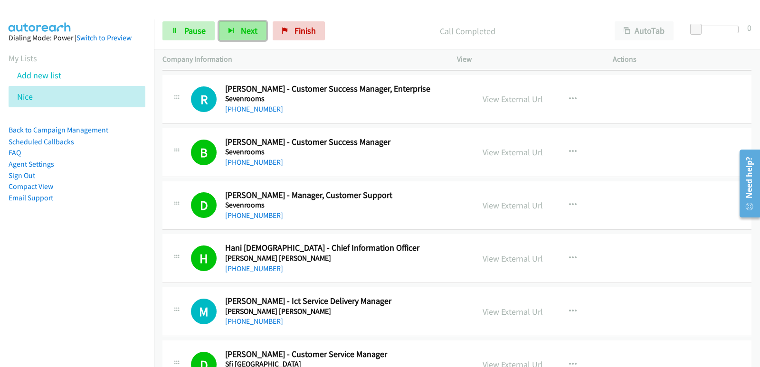
click at [241, 31] on span "Next" at bounding box center [249, 30] width 17 height 11
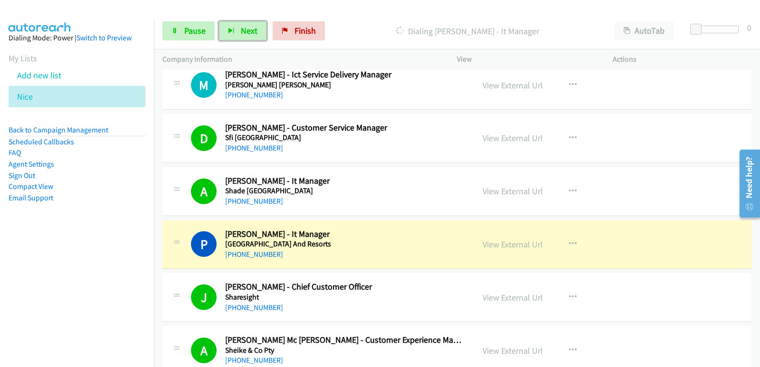
scroll to position [2707, 0]
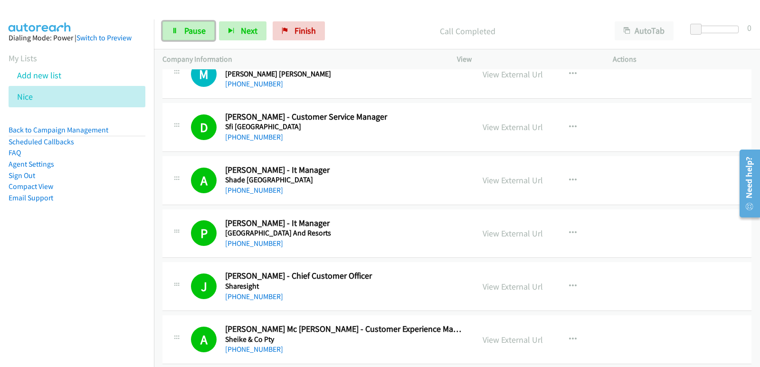
drag, startPoint x: 192, startPoint y: 31, endPoint x: 205, endPoint y: 65, distance: 35.5
click at [192, 31] on span "Pause" at bounding box center [194, 30] width 21 height 11
click at [216, 35] on span "Start Calls" at bounding box center [202, 30] width 37 height 11
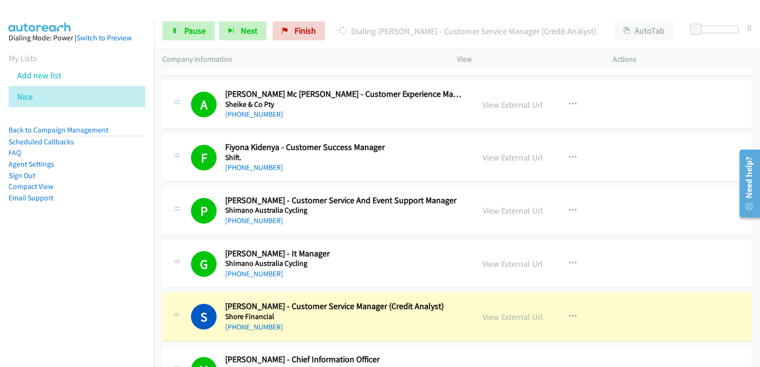
scroll to position [2992, 0]
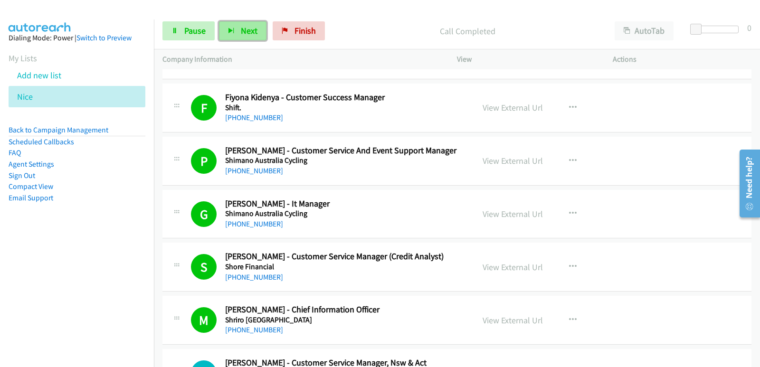
click at [257, 35] on button "Next" at bounding box center [242, 30] width 47 height 19
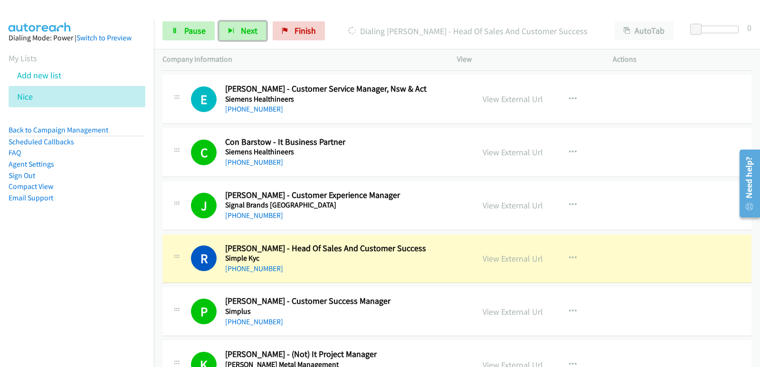
scroll to position [3277, 0]
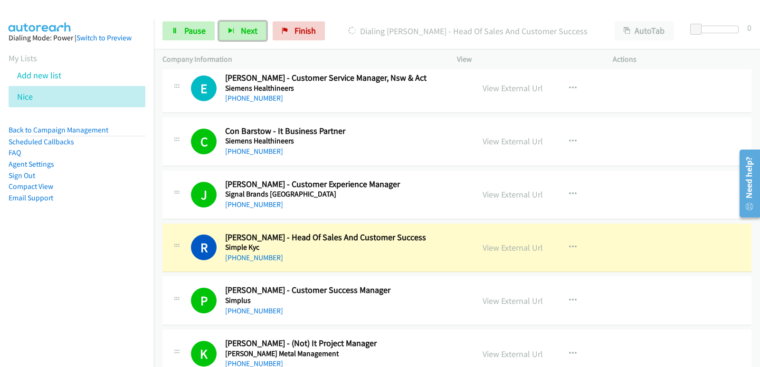
click at [350, 259] on div "[PHONE_NUMBER]" at bounding box center [343, 257] width 237 height 11
click at [510, 250] on link "View External Url" at bounding box center [513, 247] width 60 height 11
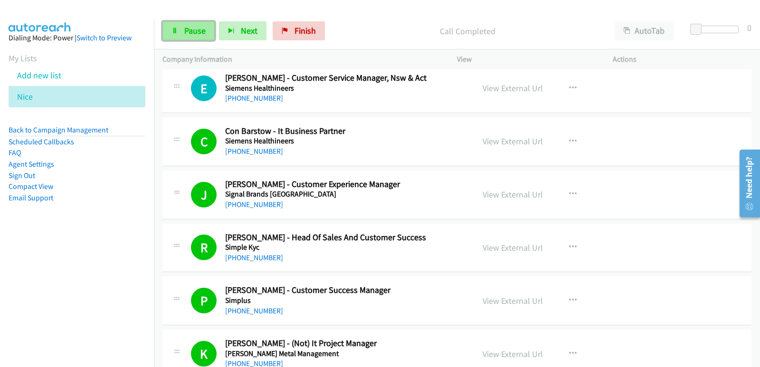
click at [206, 28] on link "Pause" at bounding box center [188, 30] width 52 height 19
click at [197, 28] on span "Start Calls" at bounding box center [202, 30] width 37 height 11
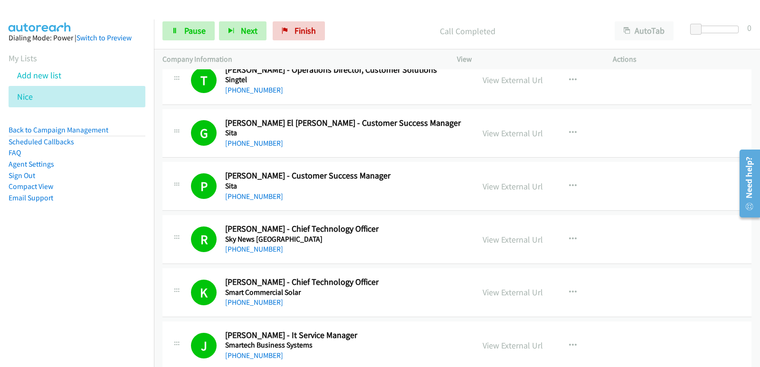
scroll to position [3704, 0]
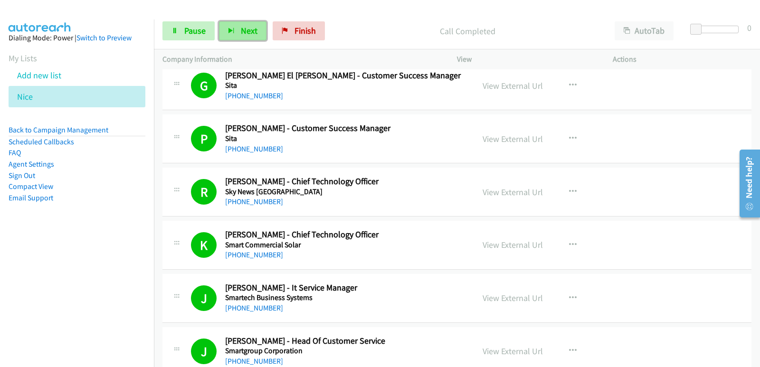
click at [241, 27] on span "Next" at bounding box center [249, 30] width 17 height 11
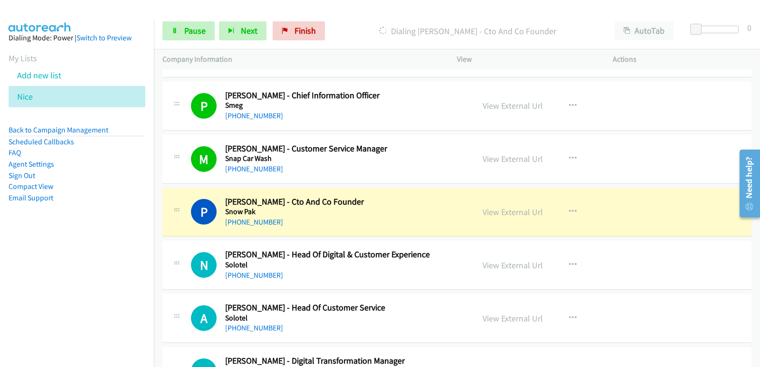
scroll to position [4179, 0]
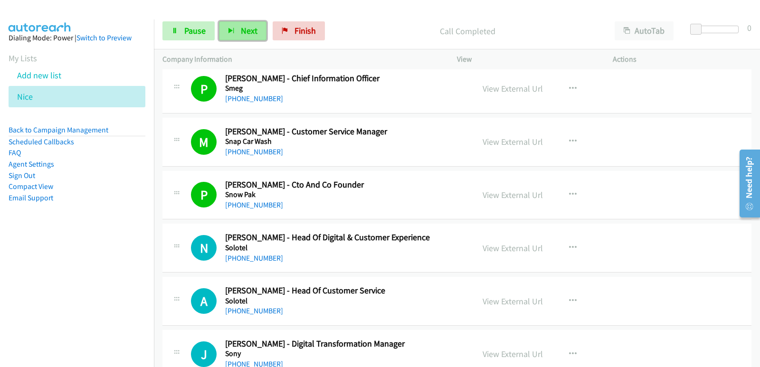
click at [244, 32] on span "Next" at bounding box center [249, 30] width 17 height 11
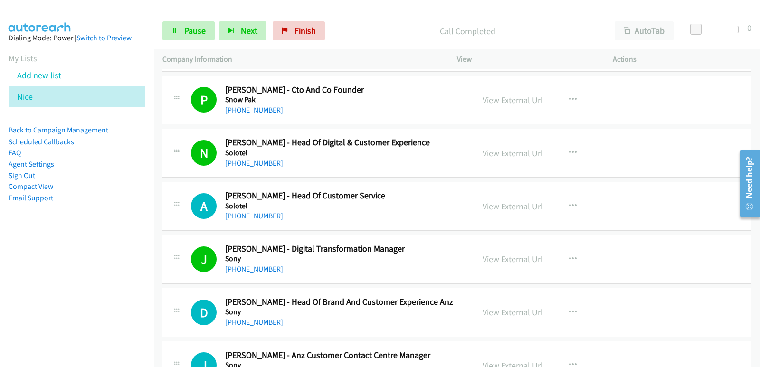
scroll to position [4322, 0]
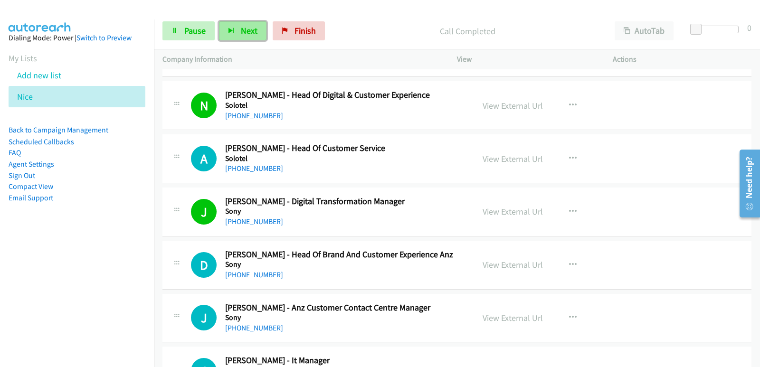
click at [239, 37] on button "Next" at bounding box center [242, 30] width 47 height 19
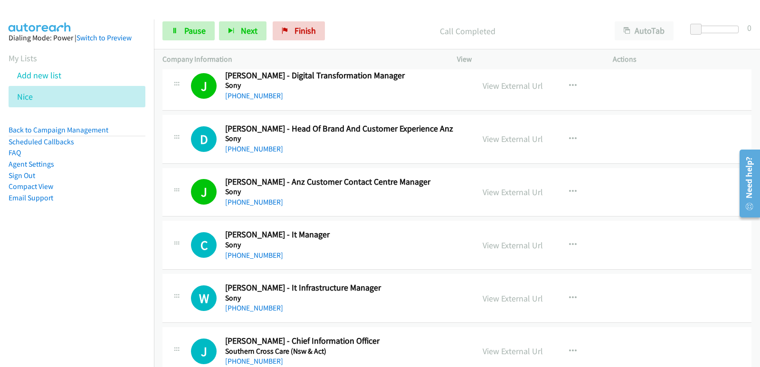
scroll to position [4464, 0]
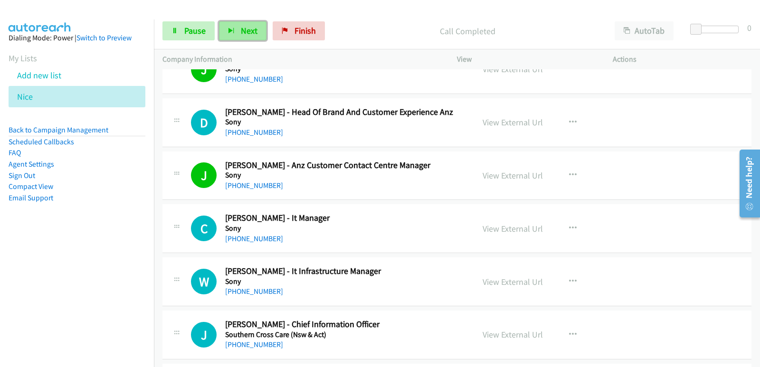
click at [255, 32] on span "Next" at bounding box center [249, 30] width 17 height 11
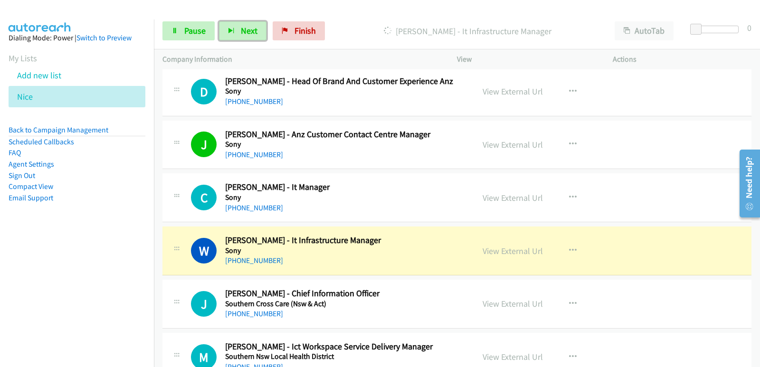
scroll to position [4512, 0]
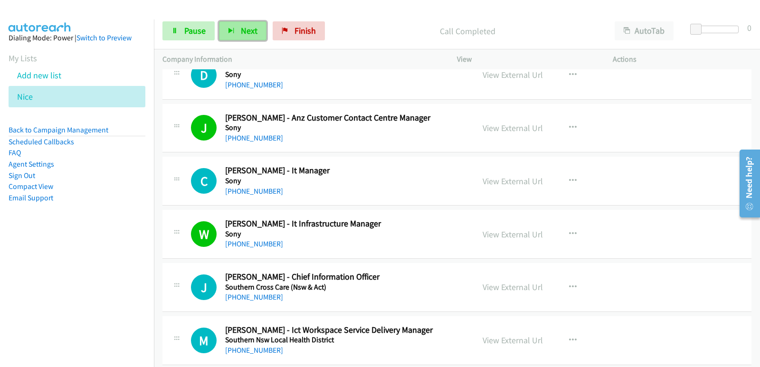
click at [225, 33] on button "Next" at bounding box center [242, 30] width 47 height 19
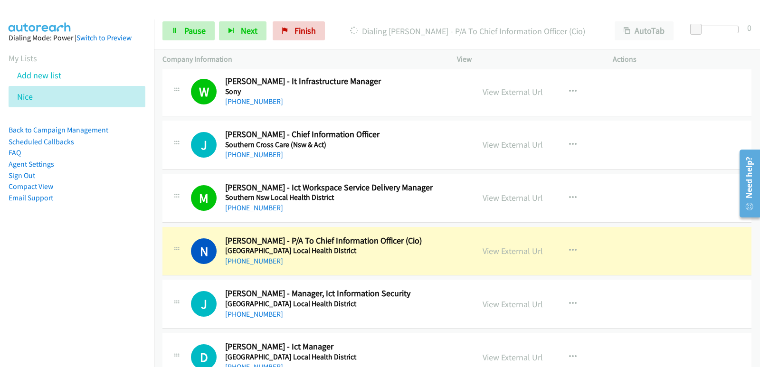
scroll to position [4702, 0]
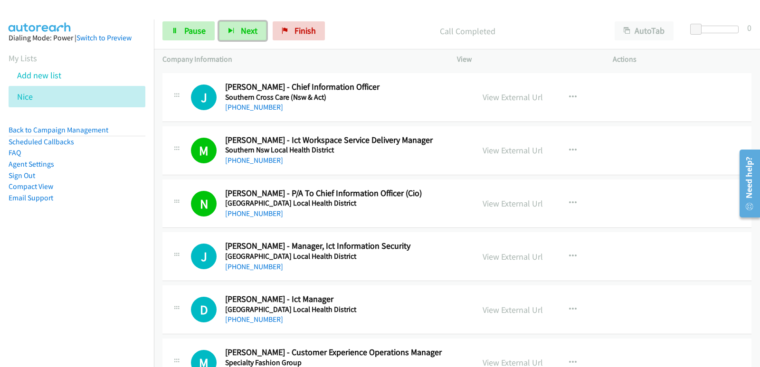
click at [325, 217] on div "[PHONE_NUMBER]" at bounding box center [343, 213] width 237 height 11
click at [569, 204] on icon "button" at bounding box center [573, 203] width 8 height 8
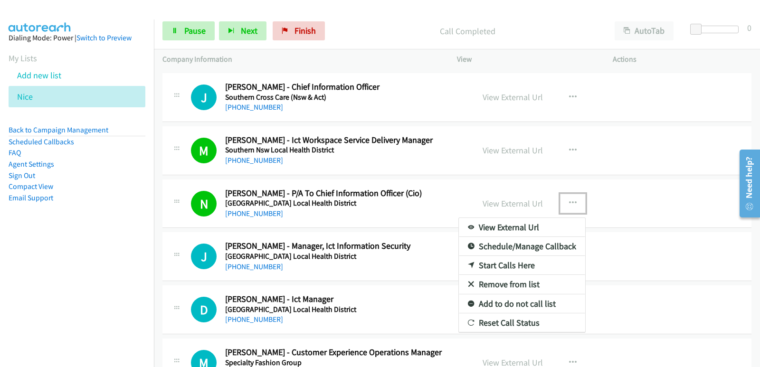
click at [513, 284] on link "Remove from list" at bounding box center [522, 284] width 126 height 19
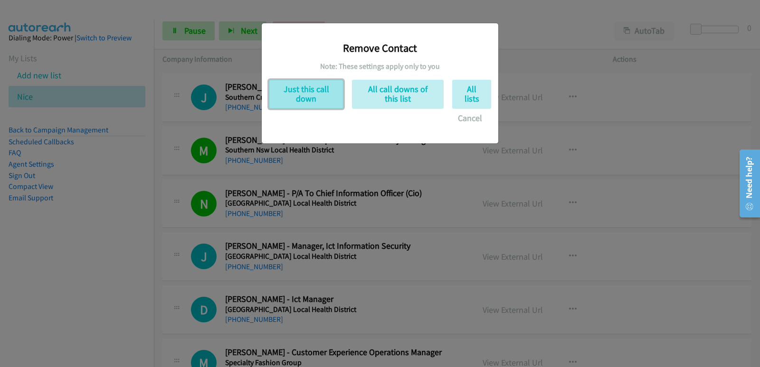
click at [308, 102] on button "Just this call down" at bounding box center [306, 94] width 75 height 29
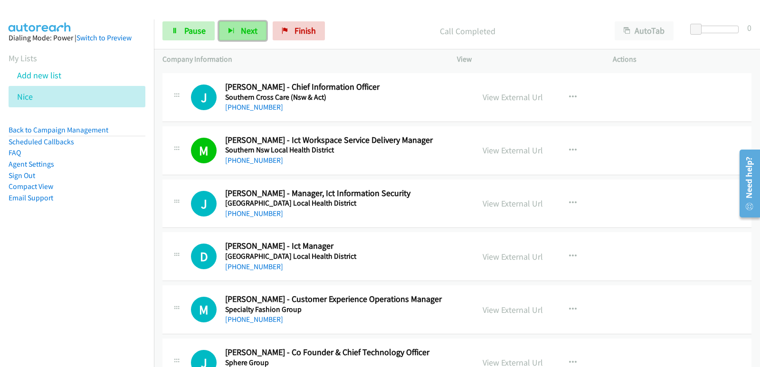
click at [250, 33] on span "Next" at bounding box center [249, 30] width 17 height 11
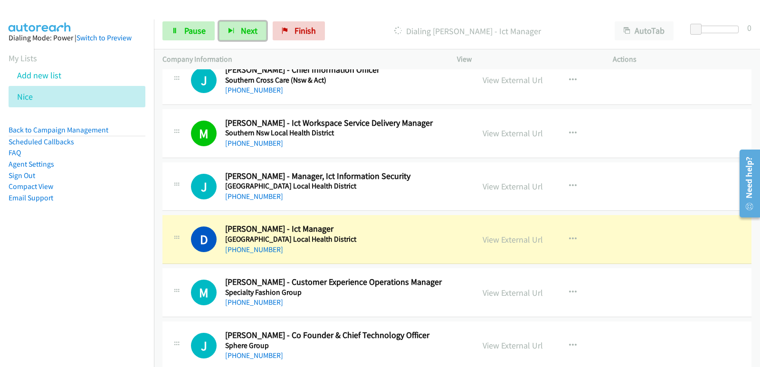
scroll to position [4749, 0]
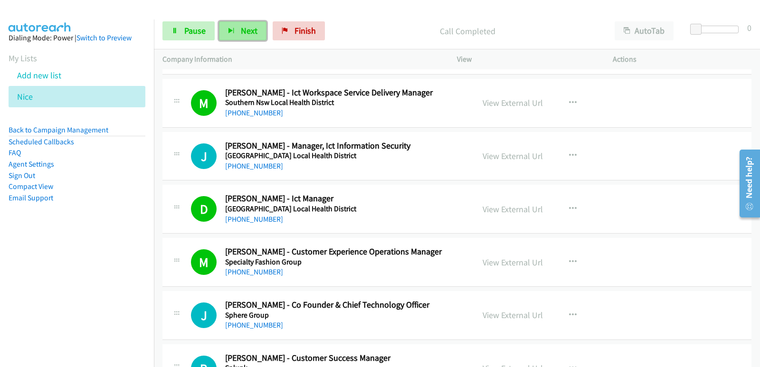
click at [252, 38] on button "Next" at bounding box center [242, 30] width 47 height 19
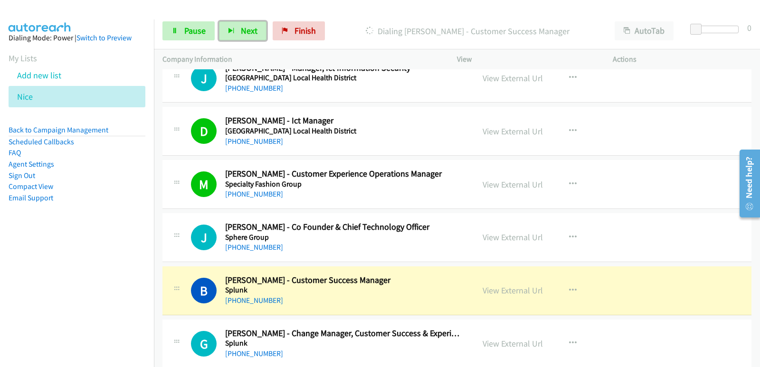
scroll to position [4844, 0]
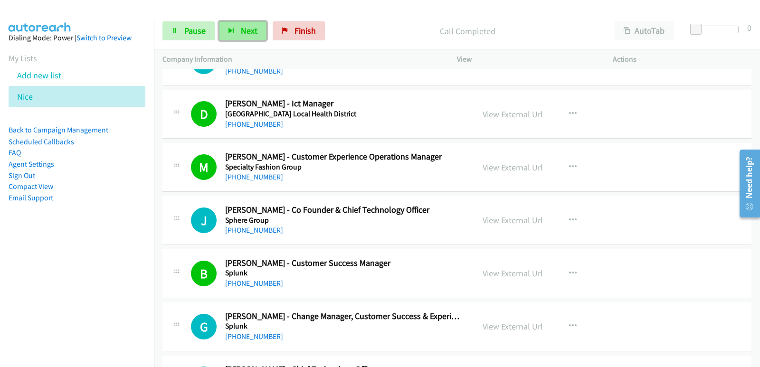
click at [255, 26] on span "Next" at bounding box center [249, 30] width 17 height 11
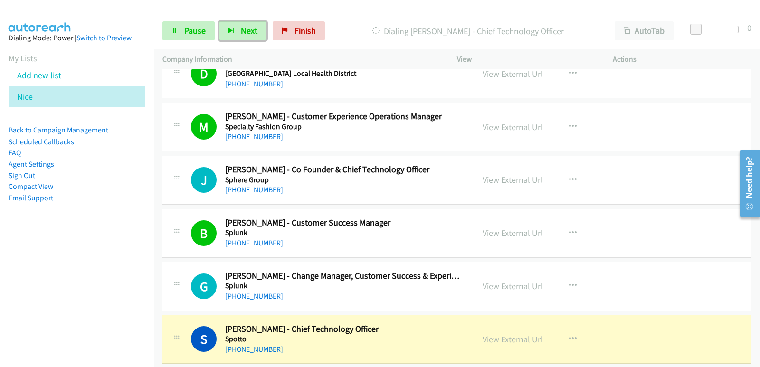
scroll to position [4939, 0]
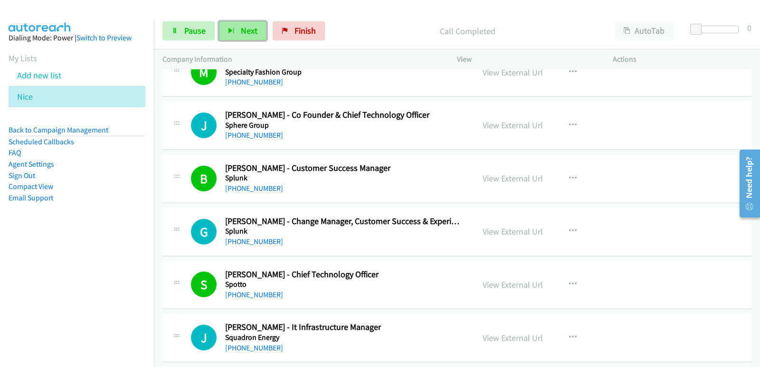
click at [250, 39] on button "Next" at bounding box center [242, 30] width 47 height 19
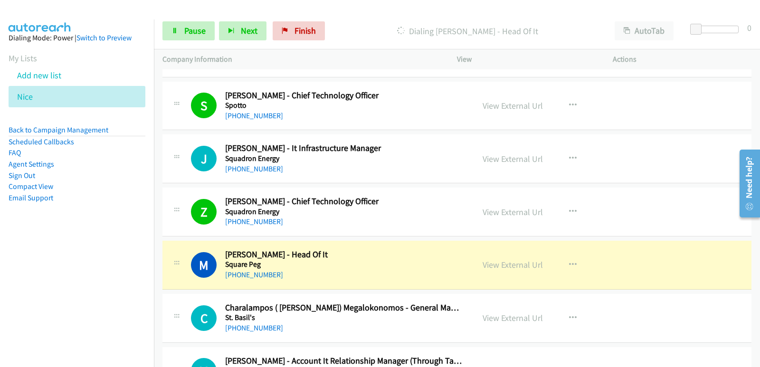
scroll to position [5129, 0]
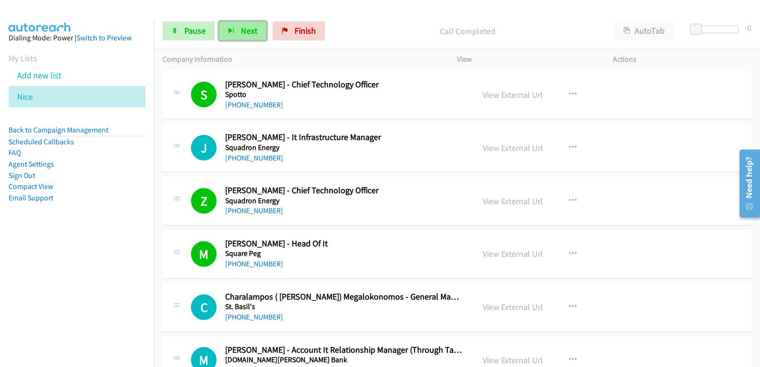
click at [250, 23] on button "Next" at bounding box center [242, 30] width 47 height 19
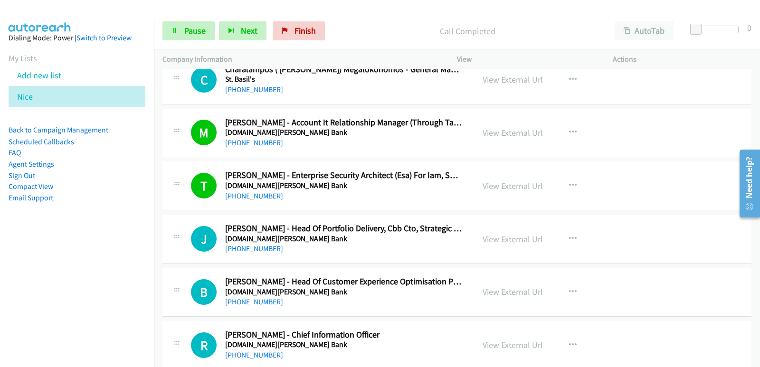
scroll to position [5367, 0]
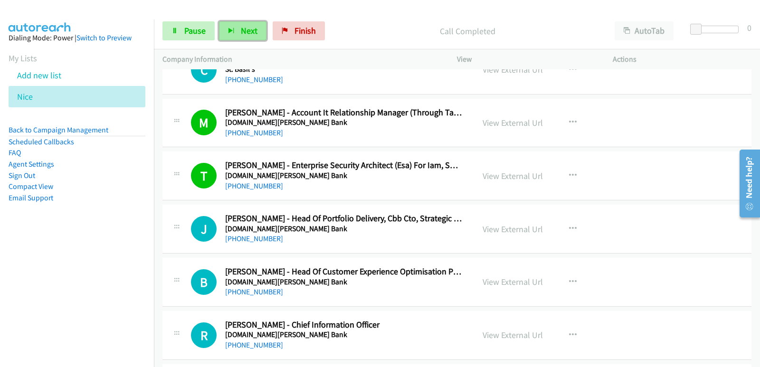
click at [246, 37] on button "Next" at bounding box center [242, 30] width 47 height 19
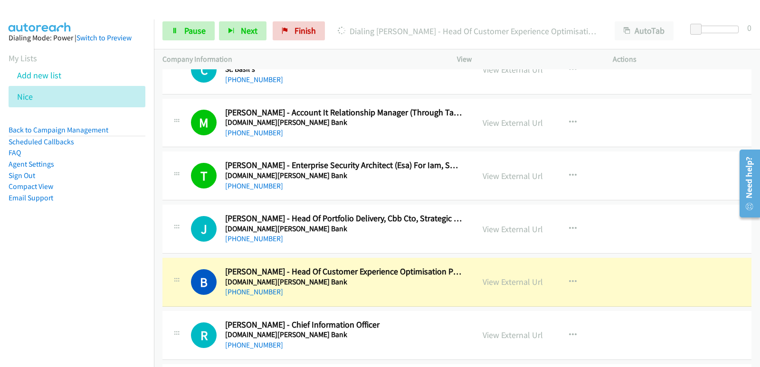
scroll to position [5414, 0]
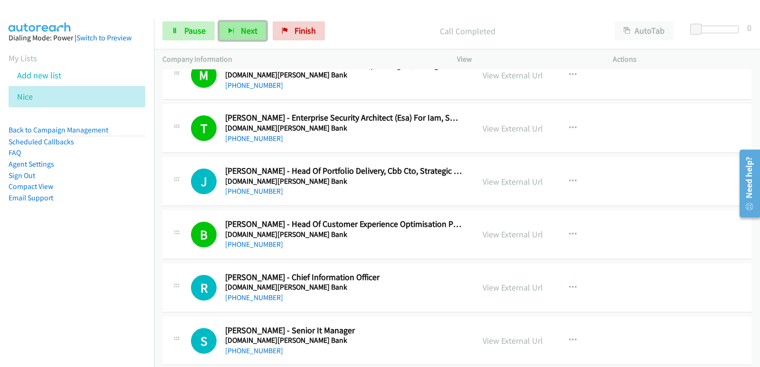
click at [251, 36] on span "Next" at bounding box center [249, 30] width 17 height 11
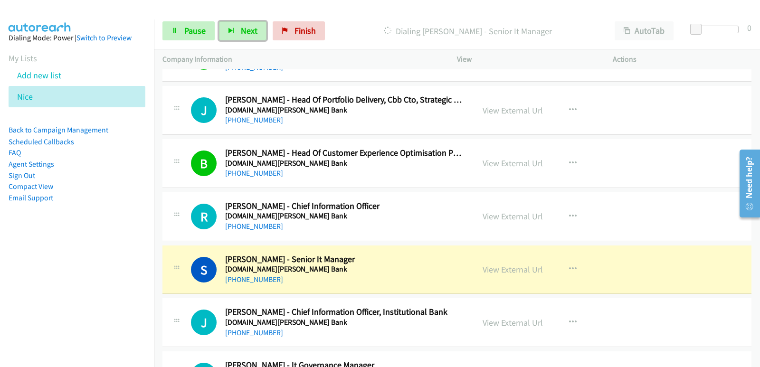
scroll to position [5509, 0]
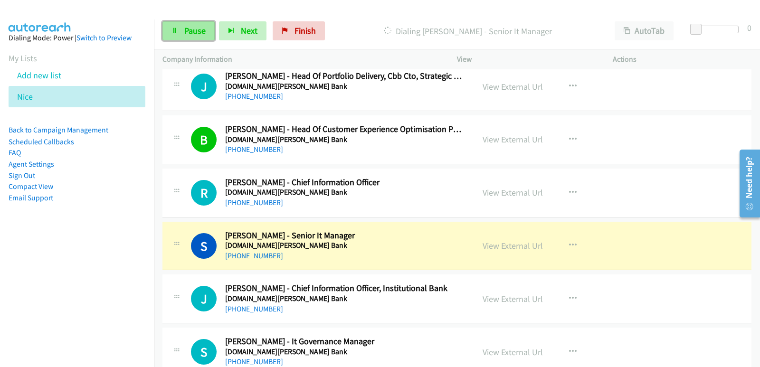
click at [184, 34] on span "Pause" at bounding box center [194, 30] width 21 height 11
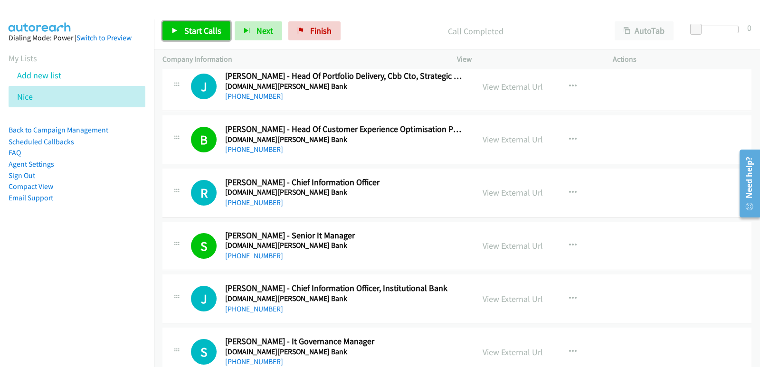
click at [216, 33] on span "Start Calls" at bounding box center [202, 30] width 37 height 11
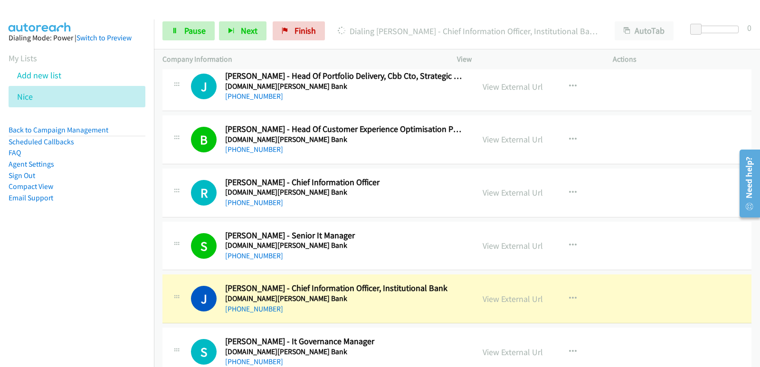
scroll to position [5557, 0]
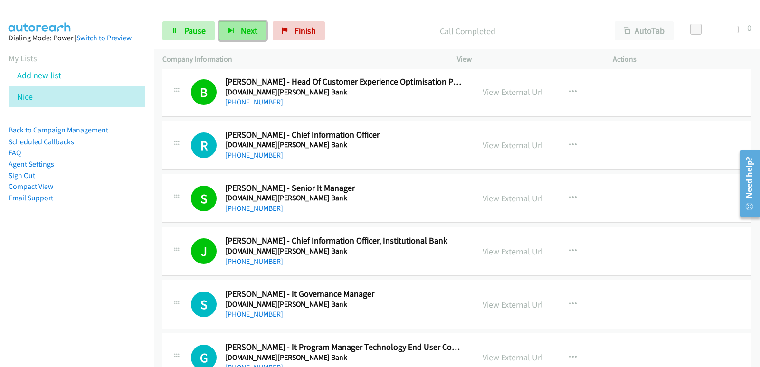
click at [242, 35] on span "Next" at bounding box center [249, 30] width 17 height 11
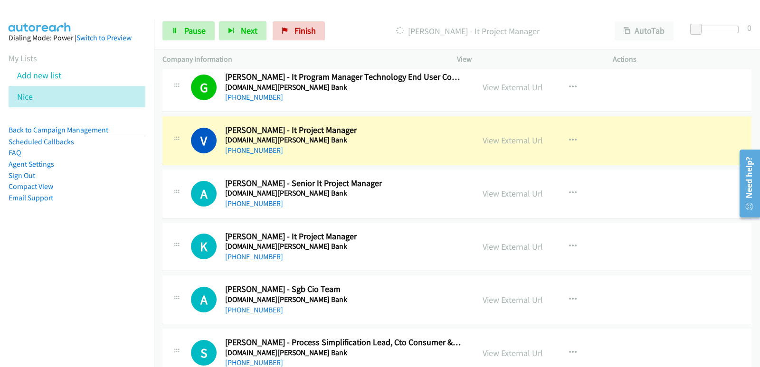
scroll to position [5841, 0]
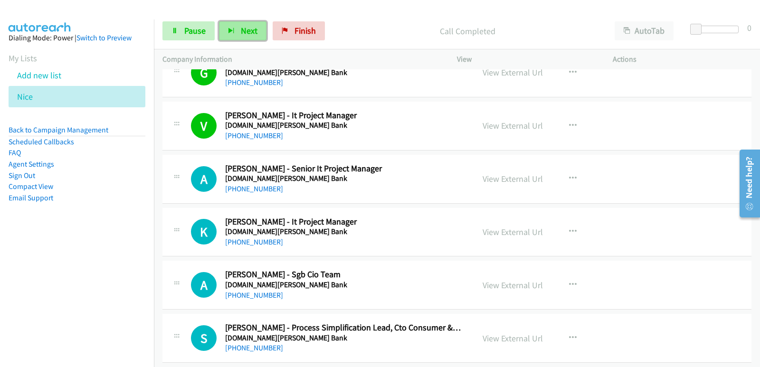
drag, startPoint x: 248, startPoint y: 29, endPoint x: 250, endPoint y: 38, distance: 9.6
click at [248, 29] on span "Next" at bounding box center [249, 30] width 17 height 11
click at [259, 27] on button "Next" at bounding box center [242, 30] width 47 height 19
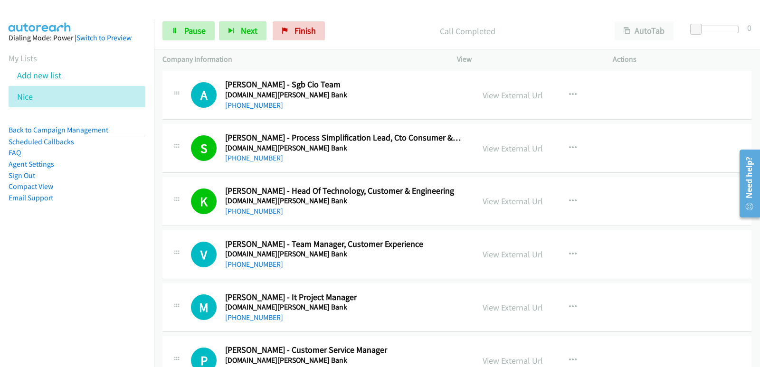
scroll to position [6079, 0]
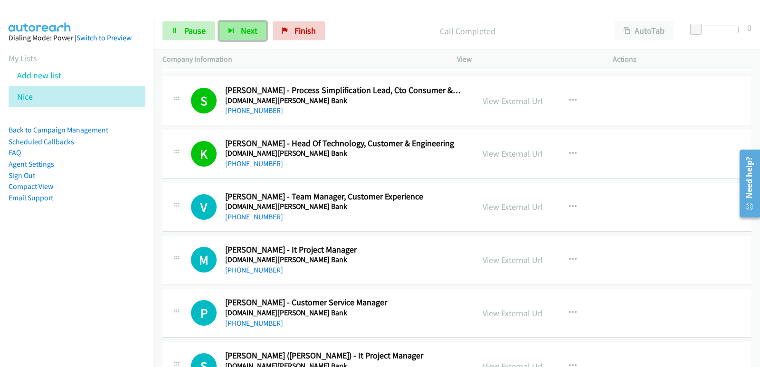
click at [246, 31] on span "Next" at bounding box center [249, 30] width 17 height 11
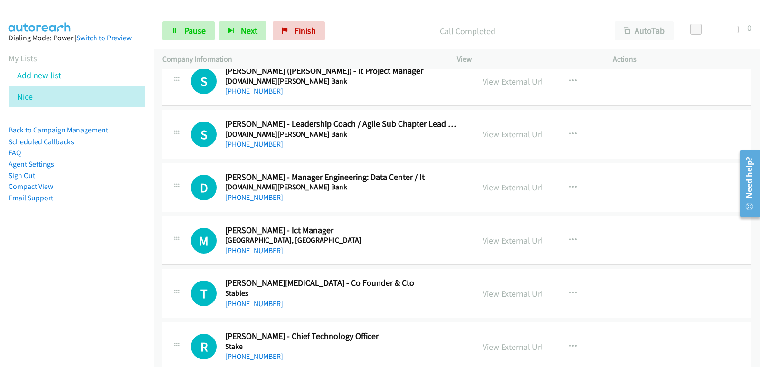
scroll to position [6316, 0]
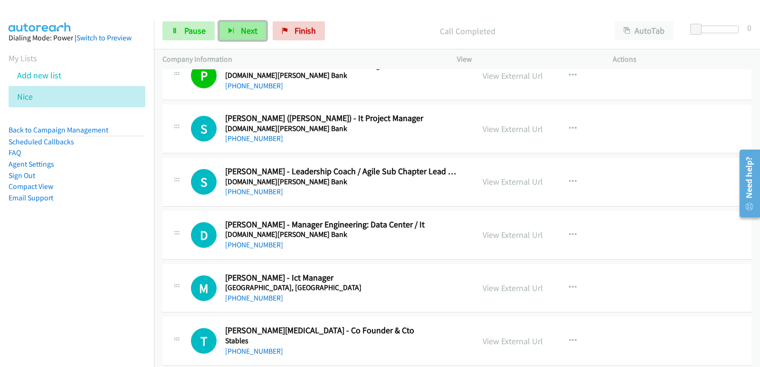
click at [252, 39] on button "Next" at bounding box center [242, 30] width 47 height 19
click at [235, 29] on button "Next" at bounding box center [242, 30] width 47 height 19
click at [226, 26] on button "Next" at bounding box center [242, 30] width 47 height 19
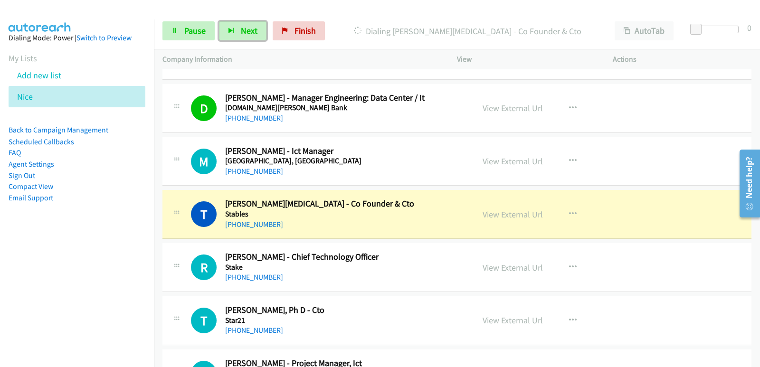
scroll to position [6459, 0]
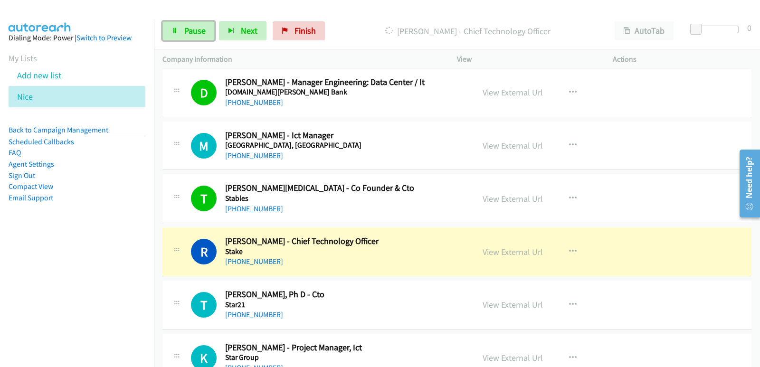
click at [189, 21] on link "Pause" at bounding box center [188, 30] width 52 height 19
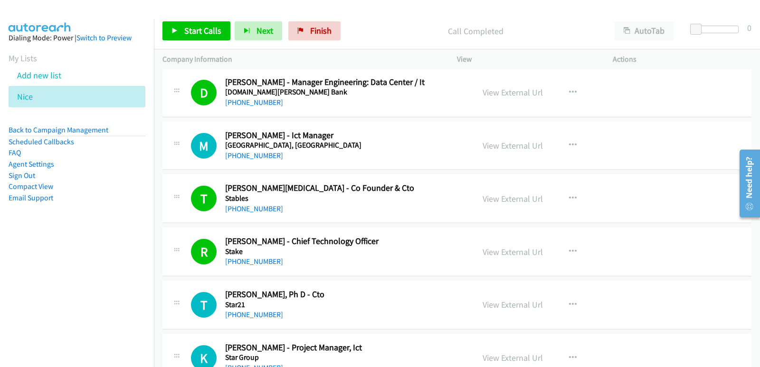
click at [51, 12] on img at bounding box center [39, 16] width 71 height 33
drag, startPoint x: 111, startPoint y: 10, endPoint x: 113, endPoint y: 1, distance: 9.7
click at [112, 9] on div at bounding box center [375, 18] width 751 height 37
click at [199, 32] on span "Start Calls" at bounding box center [202, 30] width 37 height 11
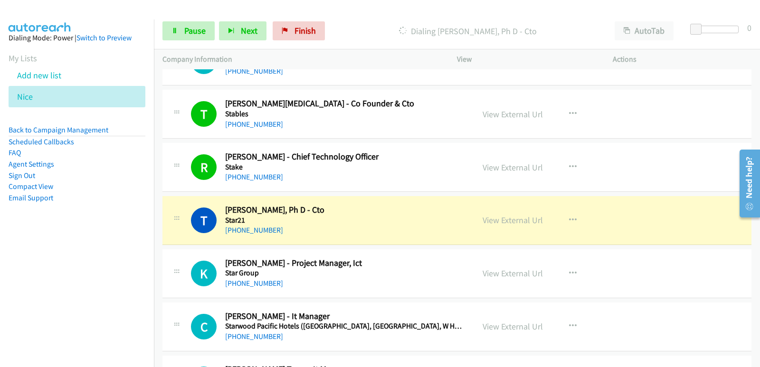
scroll to position [6554, 0]
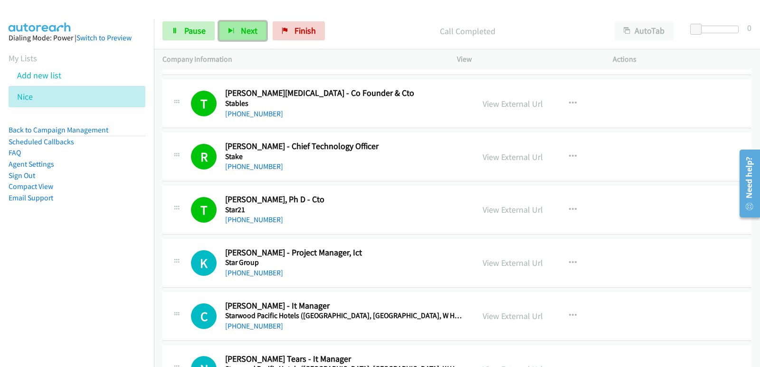
click at [242, 35] on span "Next" at bounding box center [249, 30] width 17 height 11
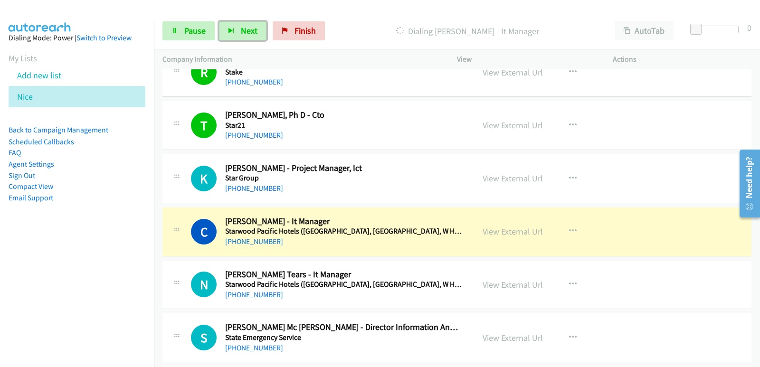
scroll to position [6649, 0]
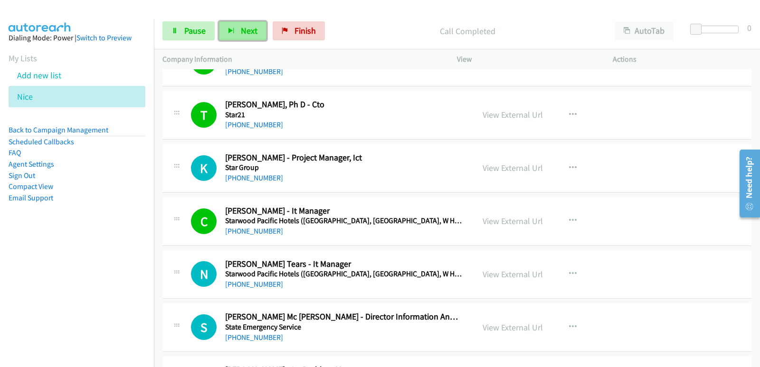
drag, startPoint x: 252, startPoint y: 36, endPoint x: 254, endPoint y: 31, distance: 4.9
click at [253, 35] on button "Next" at bounding box center [242, 30] width 47 height 19
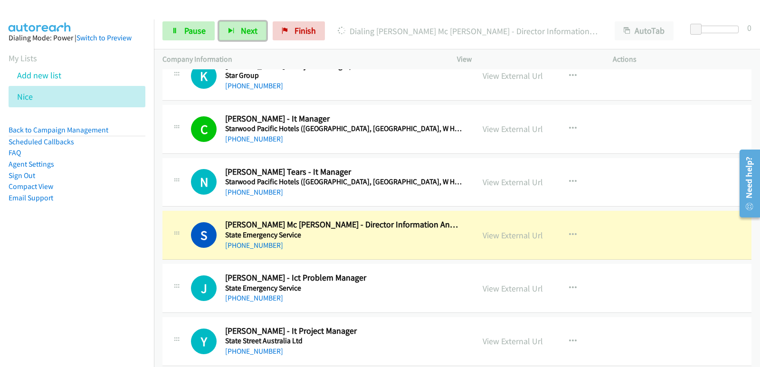
scroll to position [6744, 0]
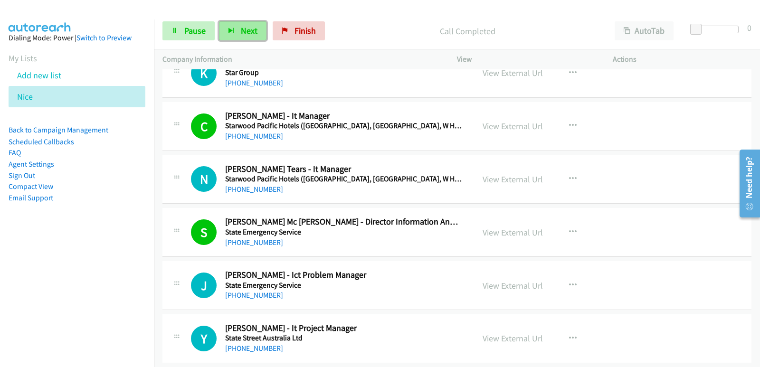
click at [246, 26] on span "Next" at bounding box center [249, 30] width 17 height 11
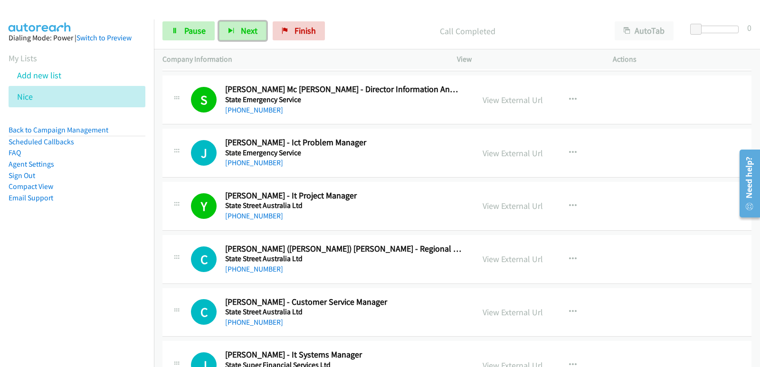
scroll to position [6886, 0]
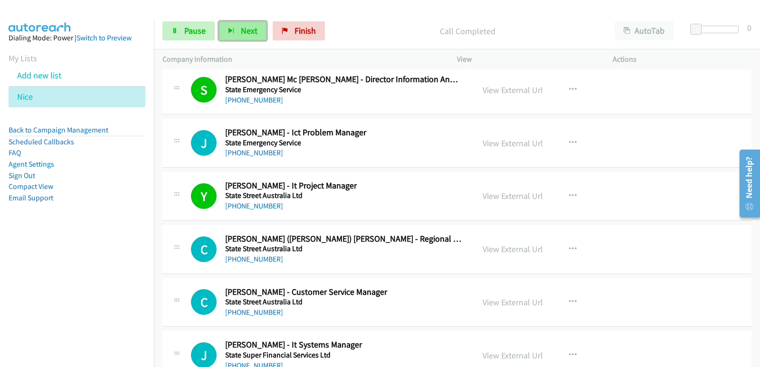
click at [242, 36] on button "Next" at bounding box center [242, 30] width 47 height 19
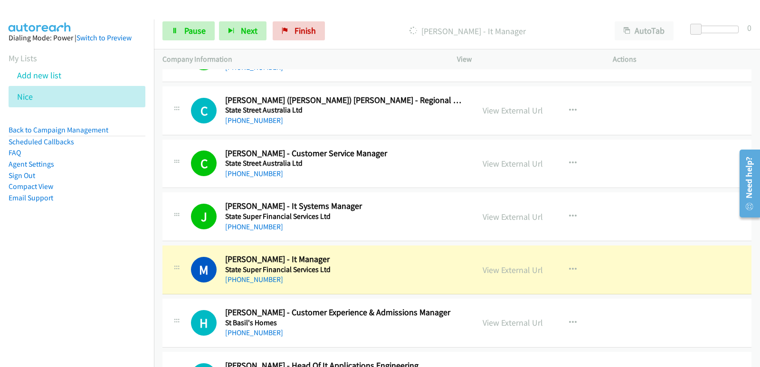
scroll to position [7076, 0]
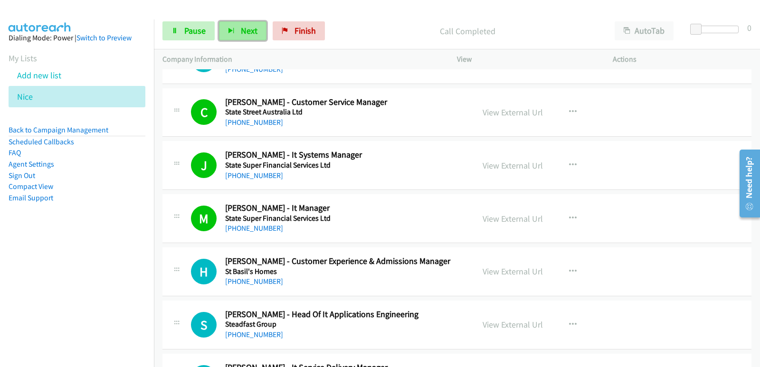
click at [239, 34] on button "Next" at bounding box center [242, 30] width 47 height 19
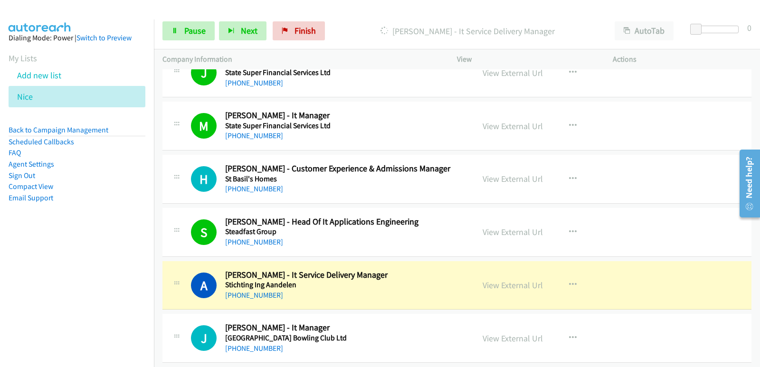
scroll to position [7171, 0]
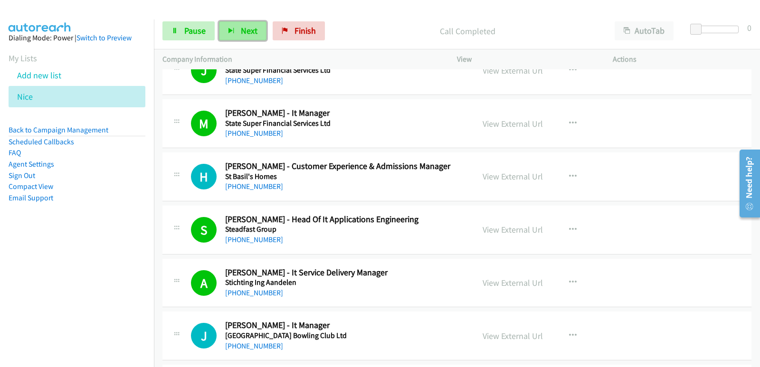
click at [255, 36] on button "Next" at bounding box center [242, 30] width 47 height 19
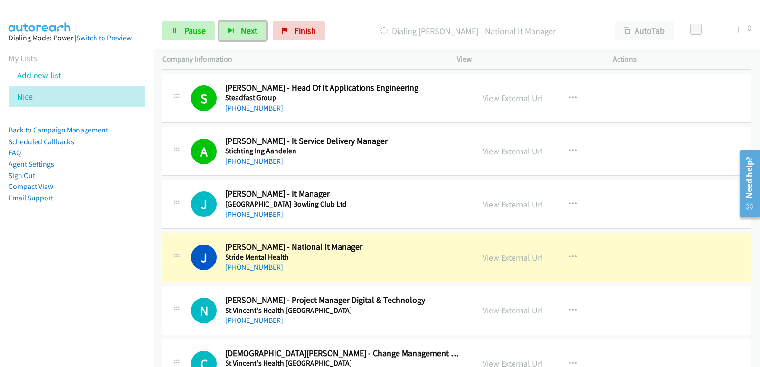
scroll to position [7314, 0]
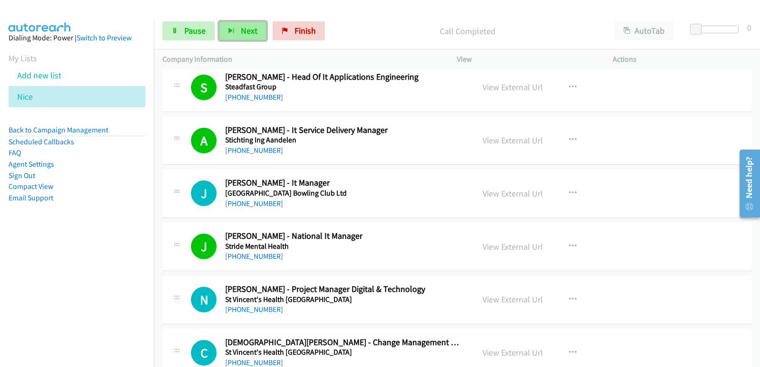
click at [234, 30] on icon "button" at bounding box center [231, 31] width 7 height 7
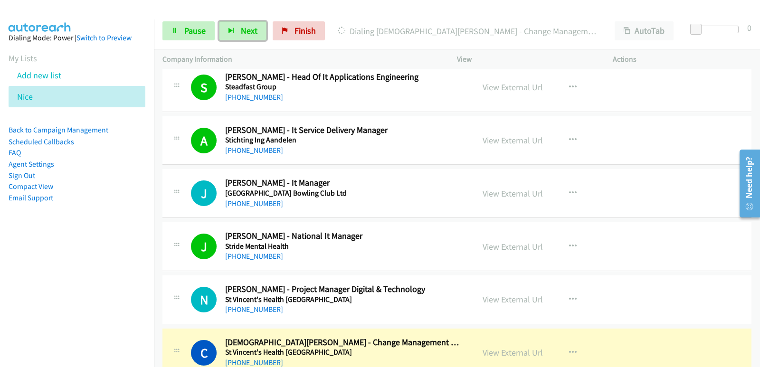
scroll to position [7409, 0]
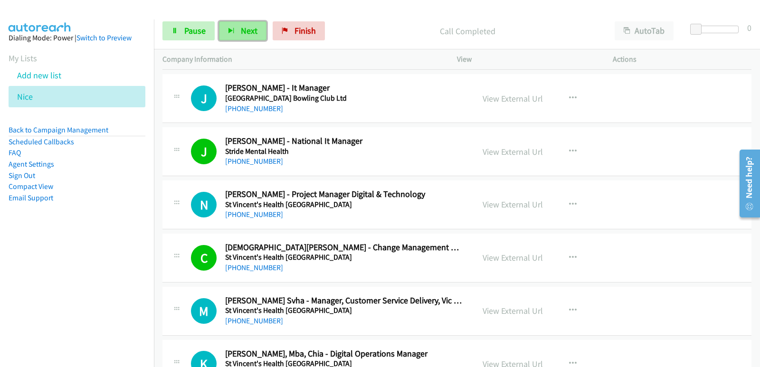
click at [234, 27] on button "Next" at bounding box center [242, 30] width 47 height 19
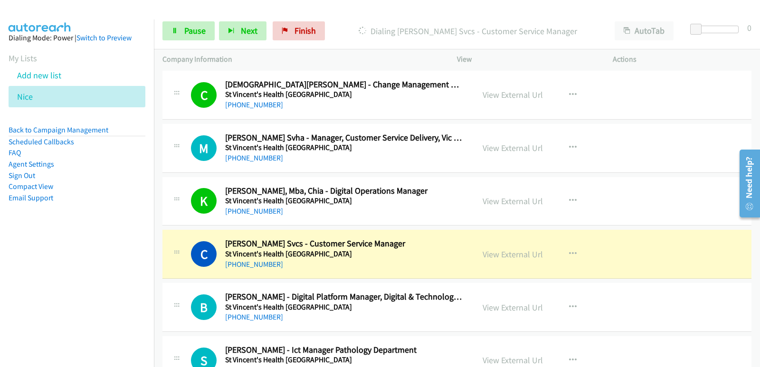
scroll to position [7599, 0]
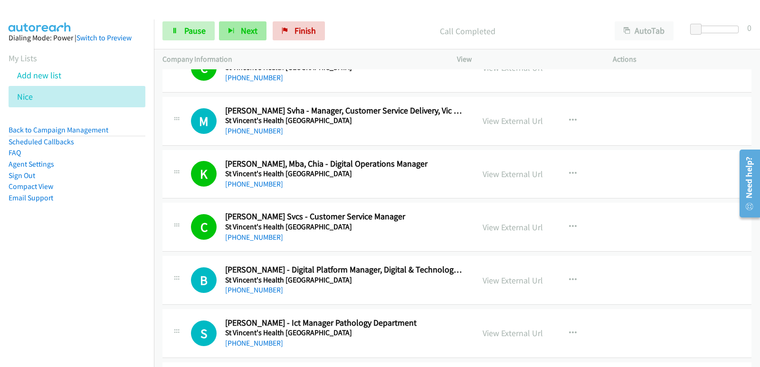
click at [260, 30] on div "Start Calls Pause Next Finish Call Completed AutoTab AutoTab 0" at bounding box center [457, 31] width 606 height 37
click at [253, 36] on button "Next" at bounding box center [242, 30] width 47 height 19
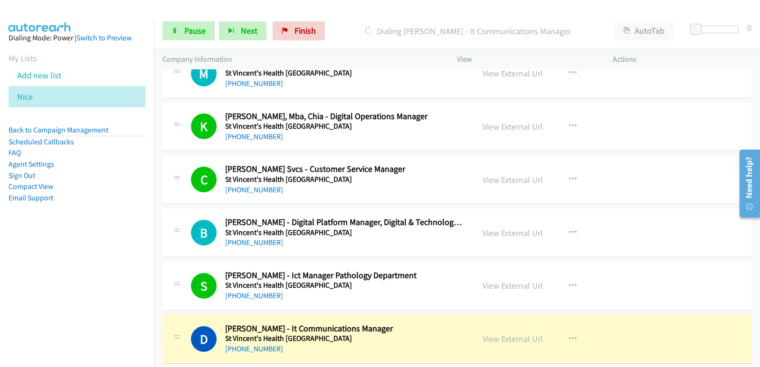
scroll to position [7694, 0]
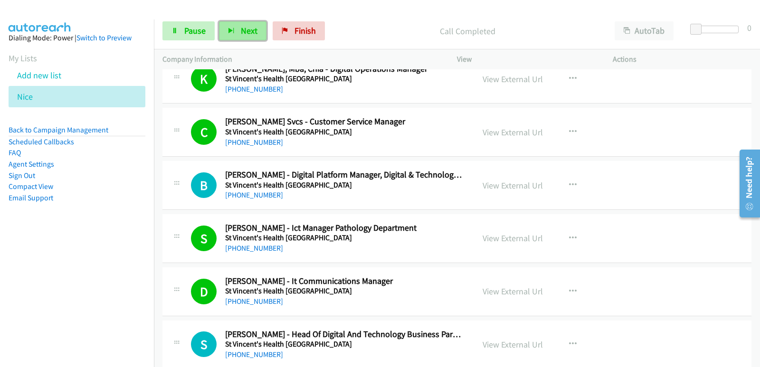
click at [239, 39] on button "Next" at bounding box center [242, 30] width 47 height 19
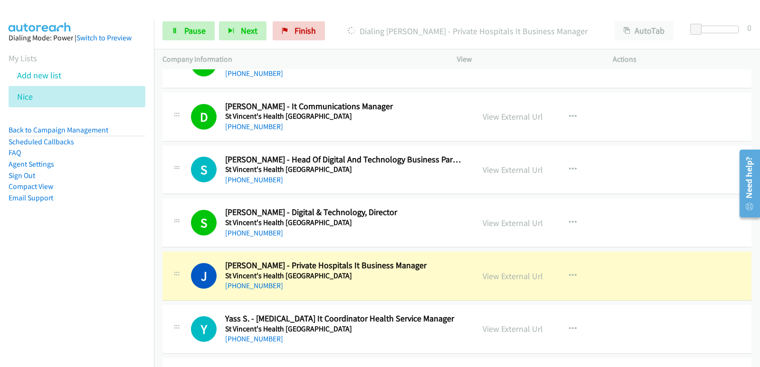
scroll to position [7884, 0]
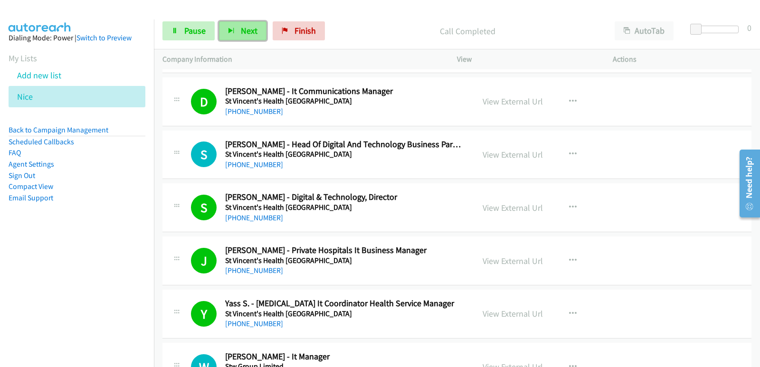
click at [245, 36] on button "Next" at bounding box center [242, 30] width 47 height 19
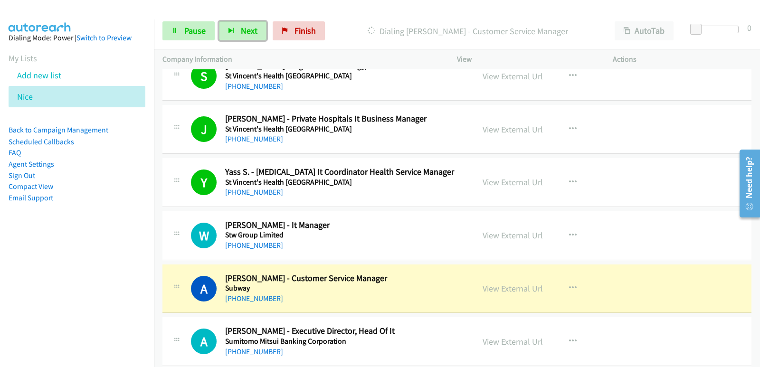
scroll to position [8026, 0]
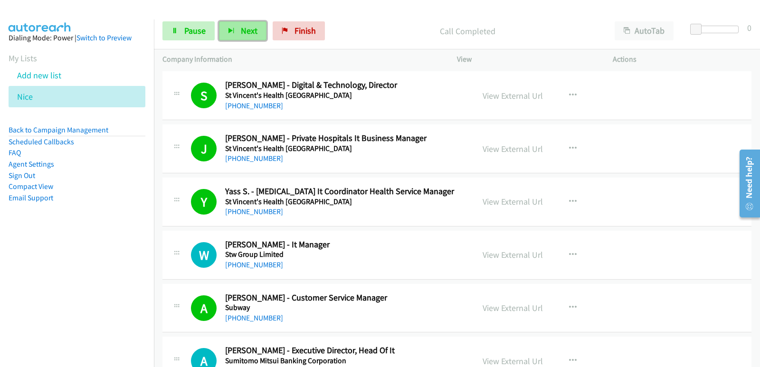
click at [253, 34] on span "Next" at bounding box center [249, 30] width 17 height 11
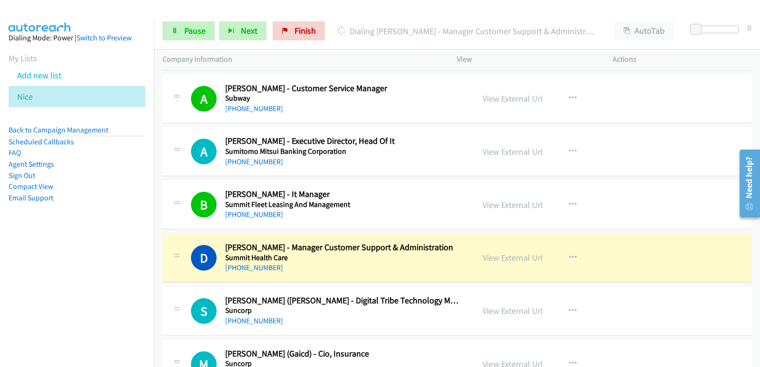
scroll to position [8216, 0]
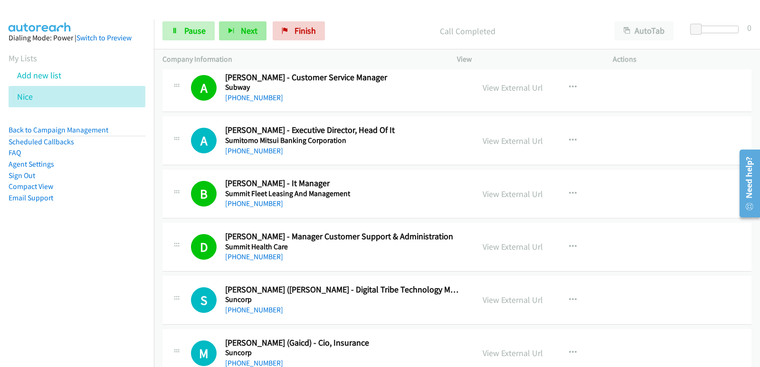
drag, startPoint x: 258, startPoint y: 19, endPoint x: 255, endPoint y: 25, distance: 6.6
click at [258, 20] on div "Start Calls Pause Next Finish Call Completed AutoTab AutoTab 0" at bounding box center [457, 31] width 606 height 37
click at [255, 26] on span "Next" at bounding box center [249, 30] width 17 height 11
click at [256, 28] on button "Next" at bounding box center [242, 30] width 47 height 19
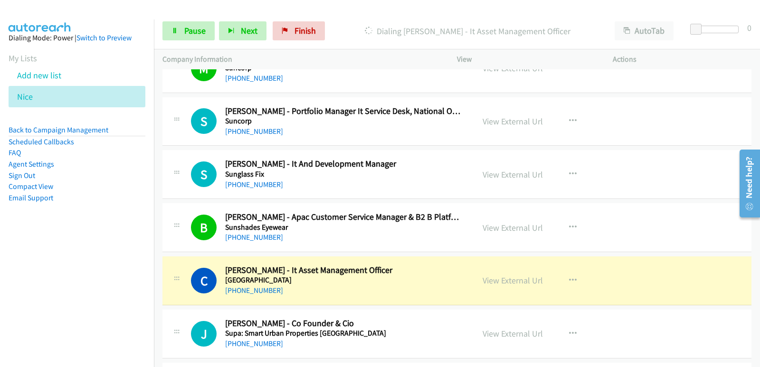
scroll to position [8549, 0]
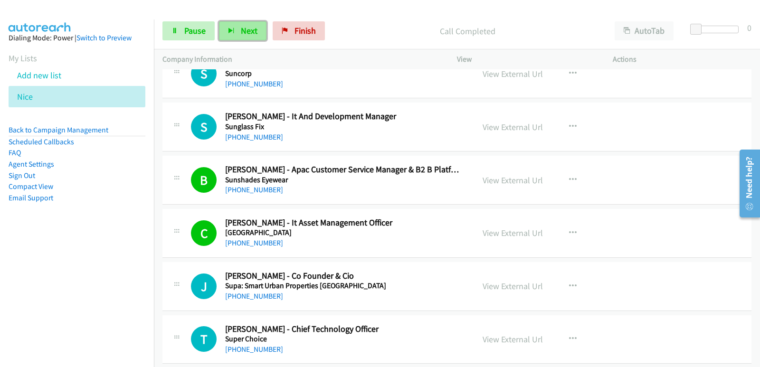
click at [251, 36] on button "Next" at bounding box center [242, 30] width 47 height 19
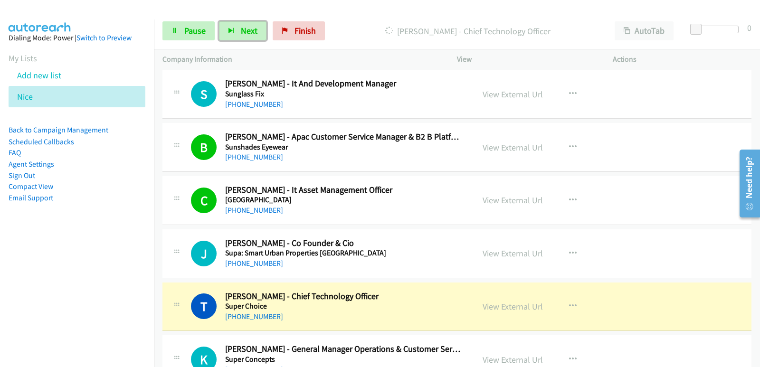
scroll to position [8643, 0]
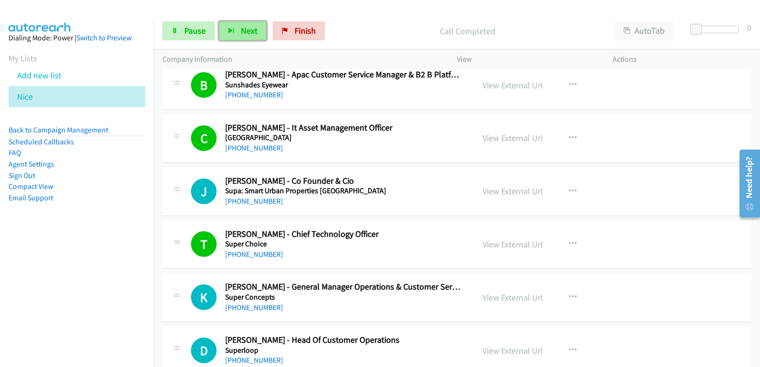
click at [241, 28] on span "Next" at bounding box center [249, 30] width 17 height 11
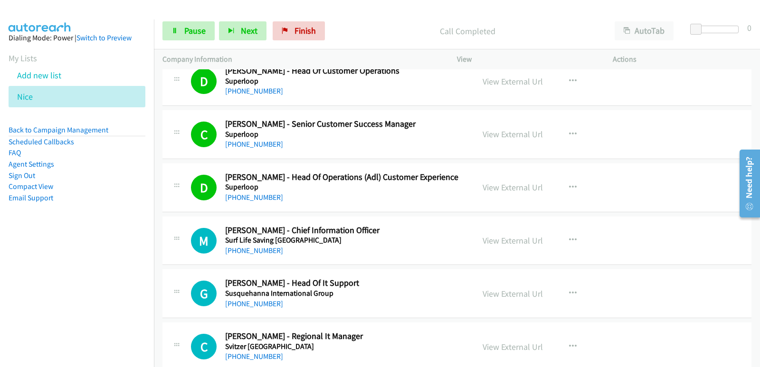
scroll to position [8928, 0]
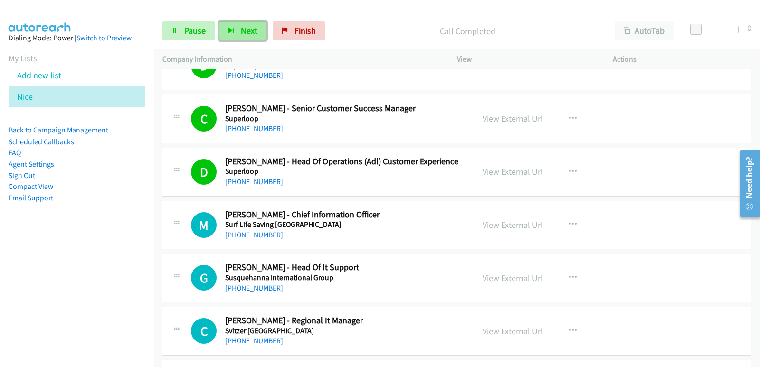
click at [253, 35] on span "Next" at bounding box center [249, 30] width 17 height 11
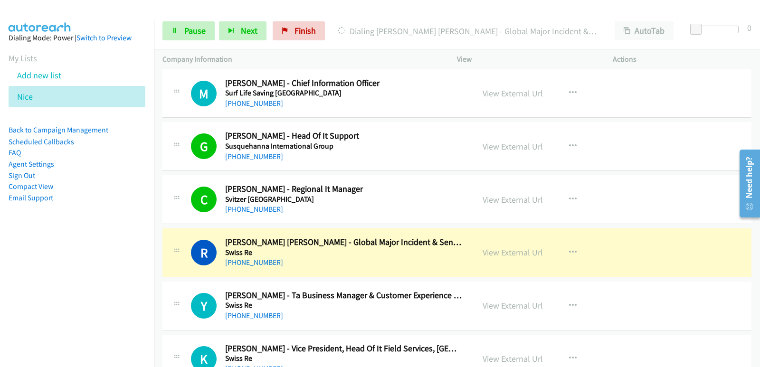
scroll to position [9071, 0]
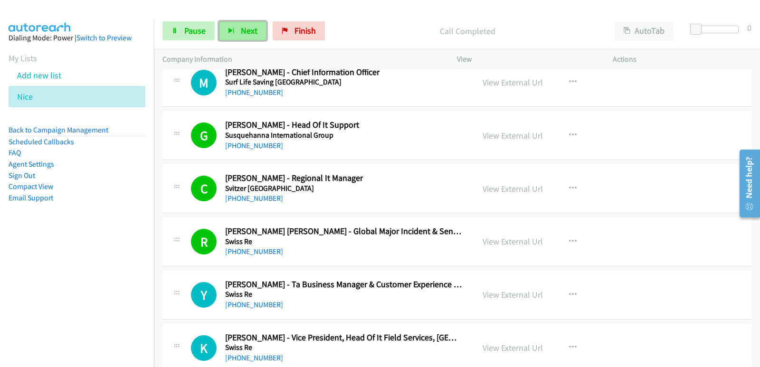
click at [248, 38] on button "Next" at bounding box center [242, 30] width 47 height 19
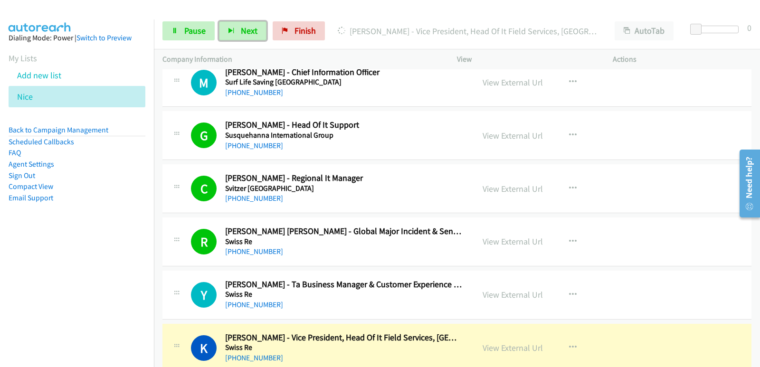
scroll to position [9118, 0]
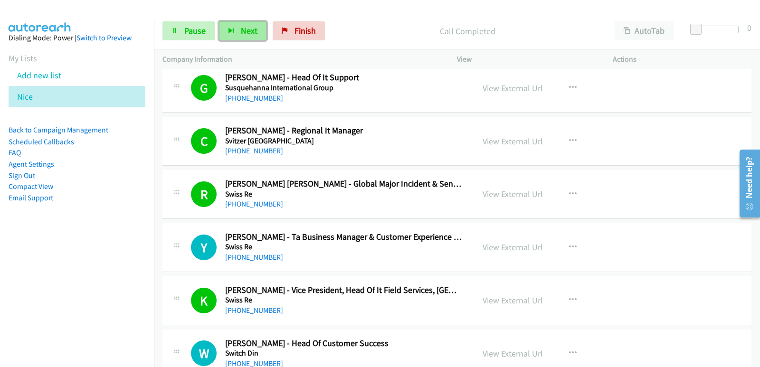
click at [233, 37] on button "Next" at bounding box center [242, 30] width 47 height 19
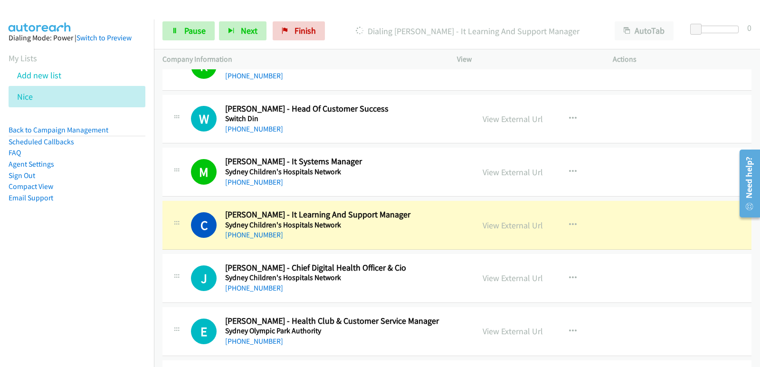
scroll to position [9356, 0]
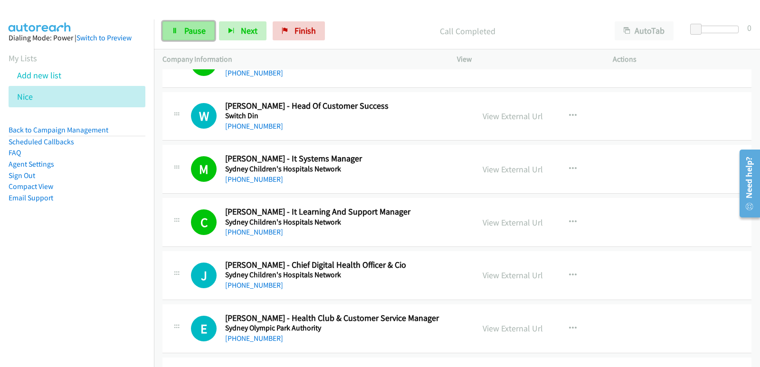
click at [194, 39] on link "Pause" at bounding box center [188, 30] width 52 height 19
click at [213, 38] on link "Start Calls" at bounding box center [196, 30] width 68 height 19
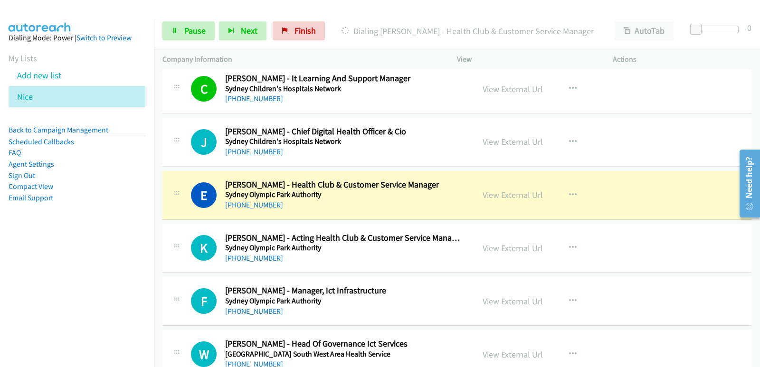
scroll to position [9498, 0]
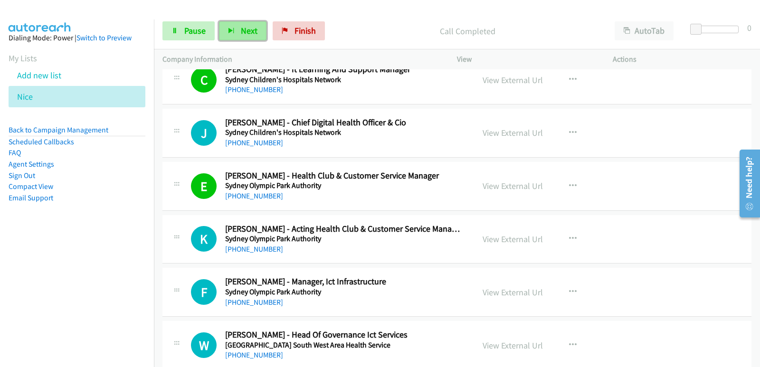
click at [246, 38] on button "Next" at bounding box center [242, 30] width 47 height 19
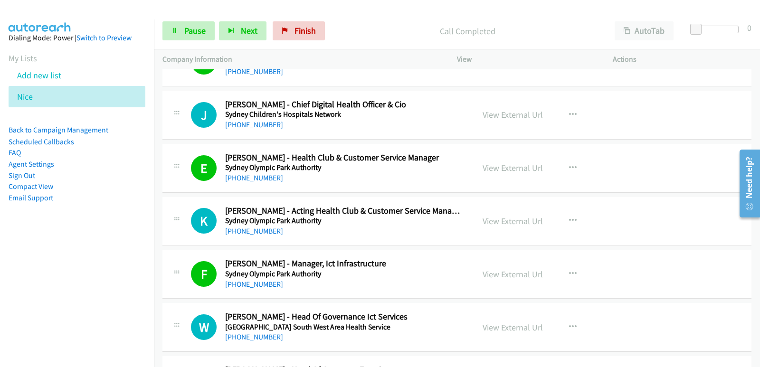
scroll to position [9546, 0]
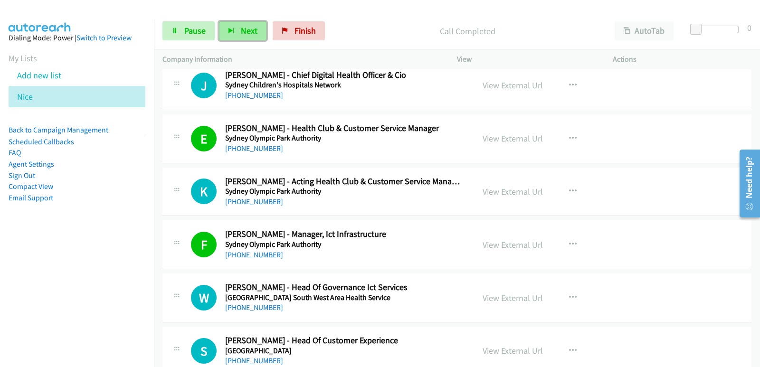
click at [250, 38] on button "Next" at bounding box center [242, 30] width 47 height 19
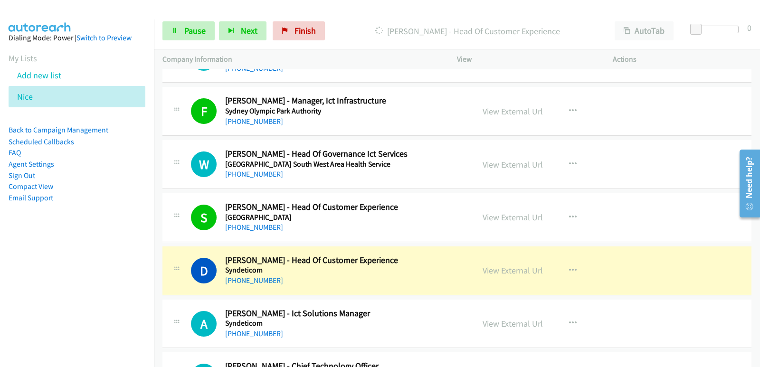
scroll to position [9688, 0]
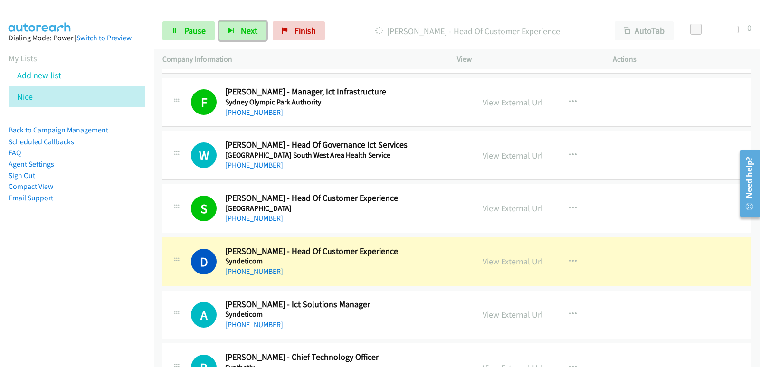
drag, startPoint x: 330, startPoint y: 273, endPoint x: 339, endPoint y: 276, distance: 9.6
click at [501, 265] on link "View External Url" at bounding box center [513, 261] width 60 height 11
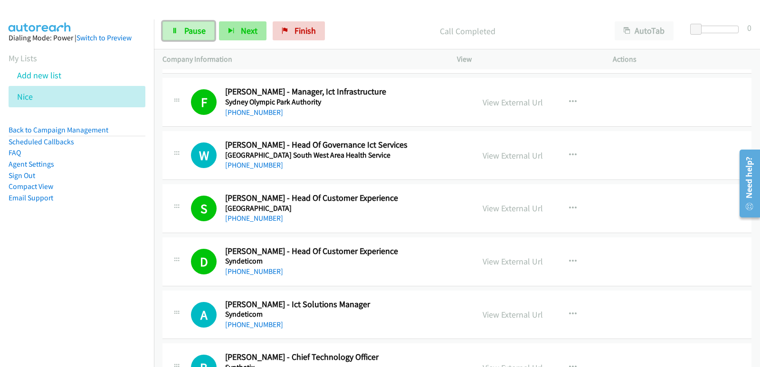
click at [200, 28] on span "Pause" at bounding box center [194, 30] width 21 height 11
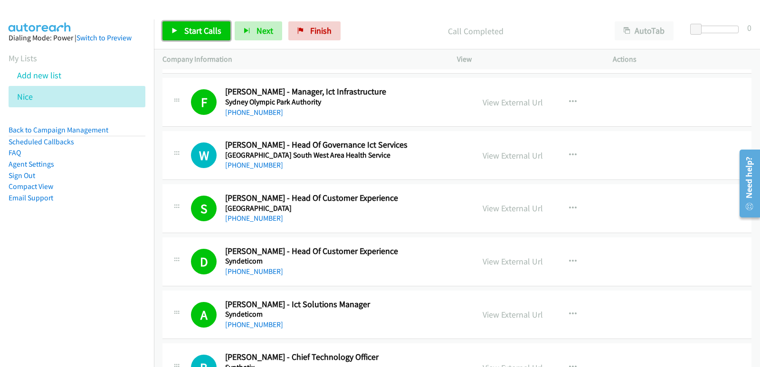
drag, startPoint x: 183, startPoint y: 26, endPoint x: 189, endPoint y: 26, distance: 6.7
click at [184, 26] on link "Start Calls" at bounding box center [196, 30] width 68 height 19
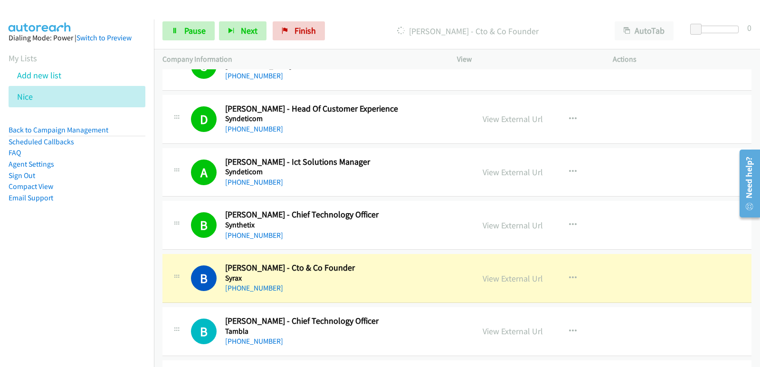
scroll to position [9878, 0]
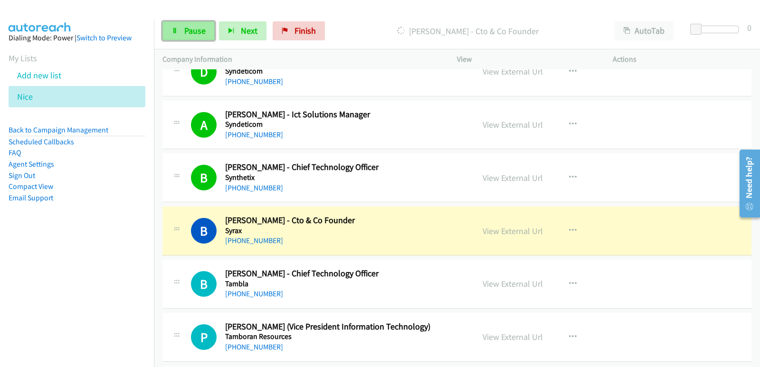
click at [203, 34] on span "Pause" at bounding box center [194, 30] width 21 height 11
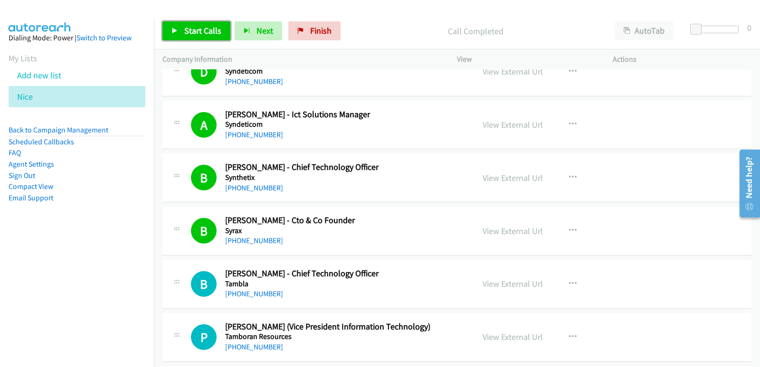
click at [197, 26] on span "Start Calls" at bounding box center [202, 30] width 37 height 11
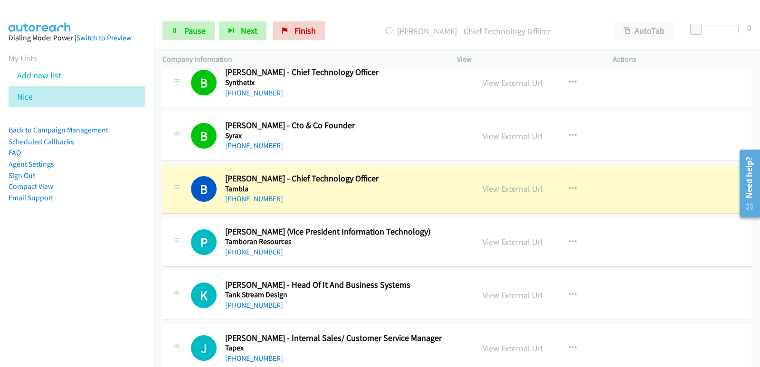
scroll to position [10021, 0]
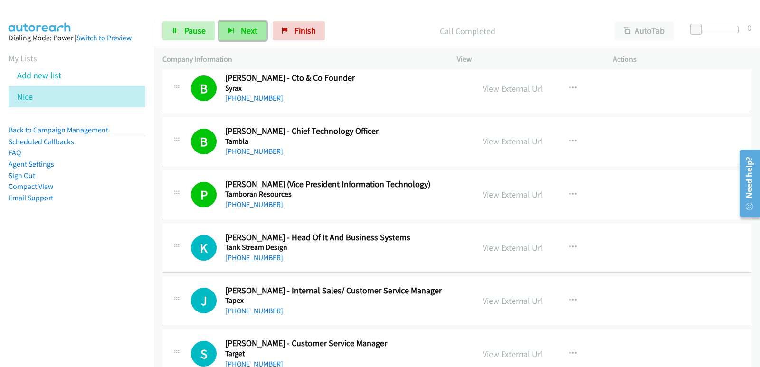
click at [230, 37] on button "Next" at bounding box center [242, 30] width 47 height 19
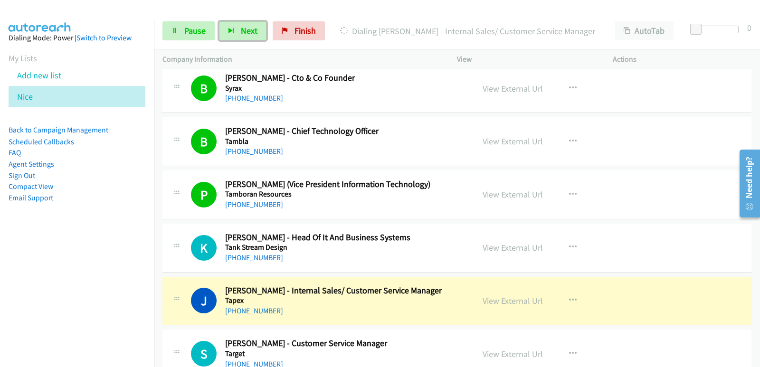
scroll to position [10068, 0]
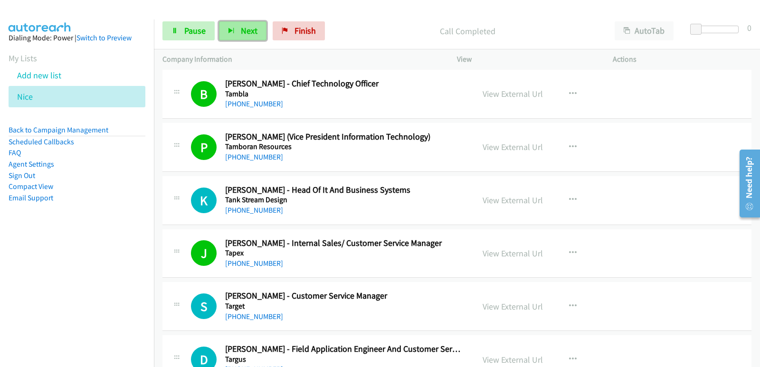
click at [235, 32] on button "Next" at bounding box center [242, 30] width 47 height 19
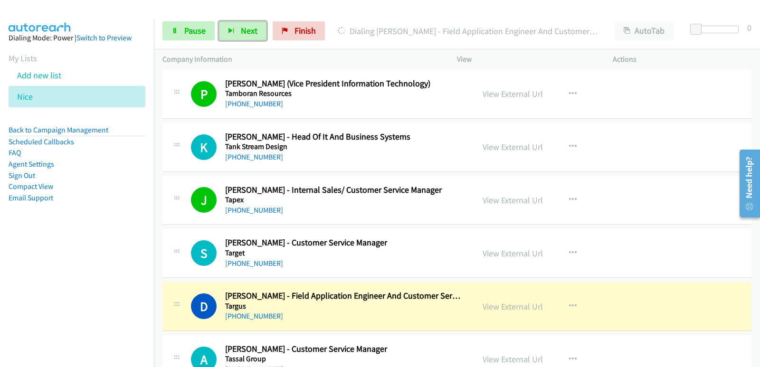
scroll to position [10163, 0]
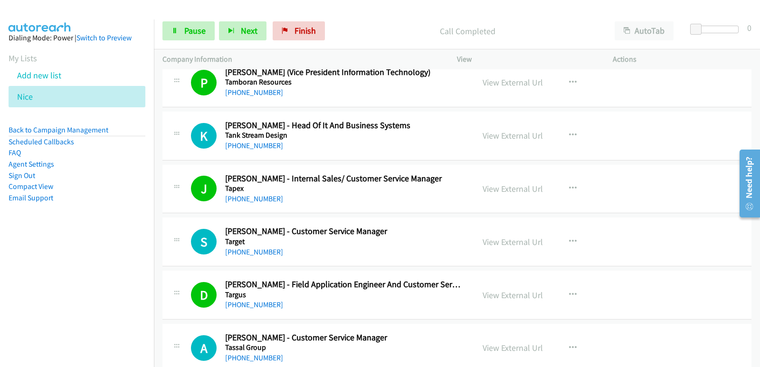
click at [55, 267] on nav "Dialing Mode: Power | Switch to Preview My Lists Add new list [GEOGRAPHIC_DATA]…" at bounding box center [77, 202] width 154 height 367
click at [244, 44] on div "Start Calls Pause Next Finish Call Completed AutoTab AutoTab 0" at bounding box center [457, 31] width 606 height 37
click at [248, 34] on span "Next" at bounding box center [249, 30] width 17 height 11
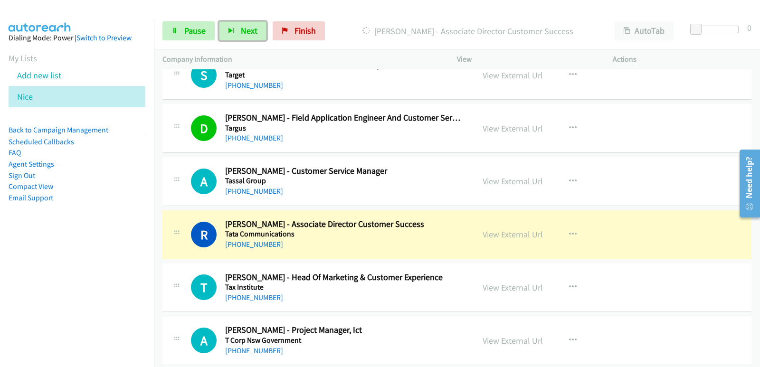
scroll to position [10306, 0]
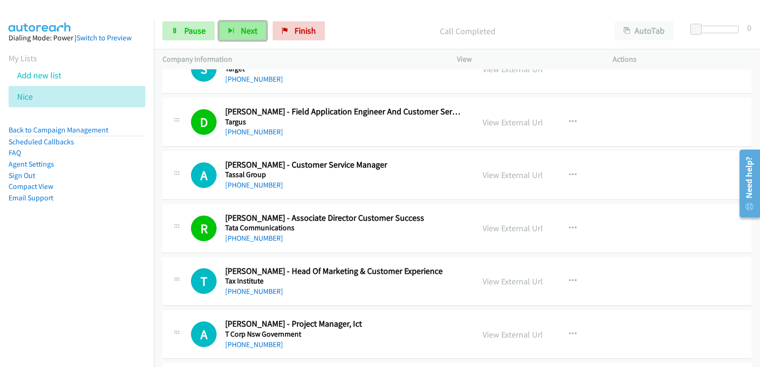
click at [232, 28] on icon "button" at bounding box center [231, 31] width 7 height 7
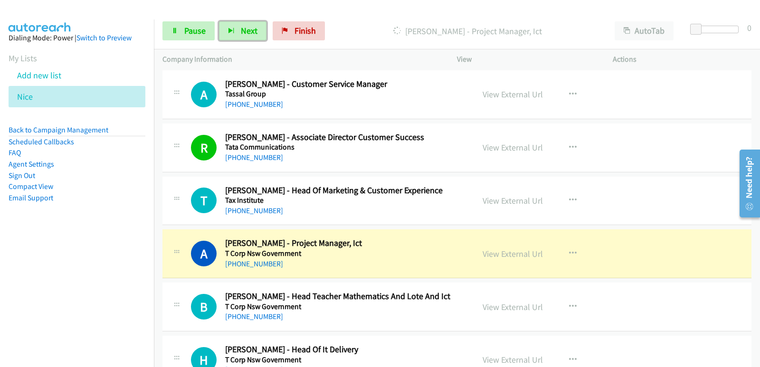
scroll to position [10401, 0]
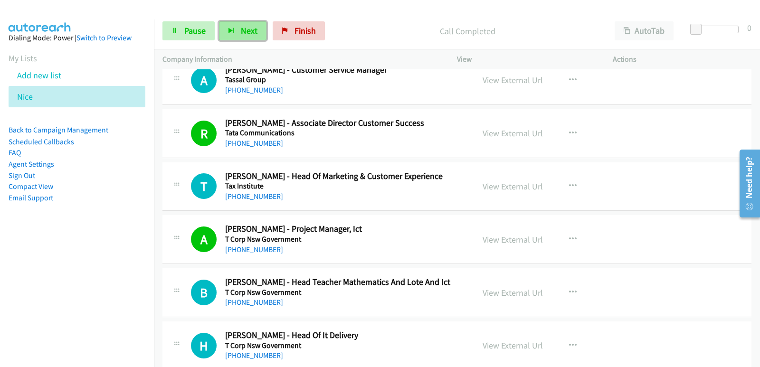
click at [256, 31] on button "Next" at bounding box center [242, 30] width 47 height 19
click at [236, 31] on button "Next" at bounding box center [242, 30] width 47 height 19
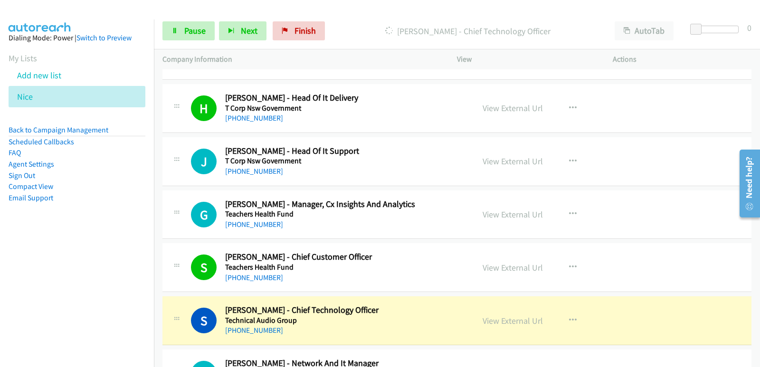
scroll to position [10686, 0]
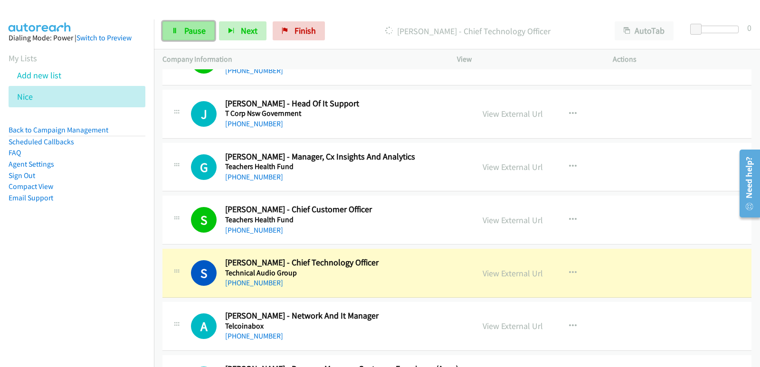
click at [180, 28] on link "Pause" at bounding box center [188, 30] width 52 height 19
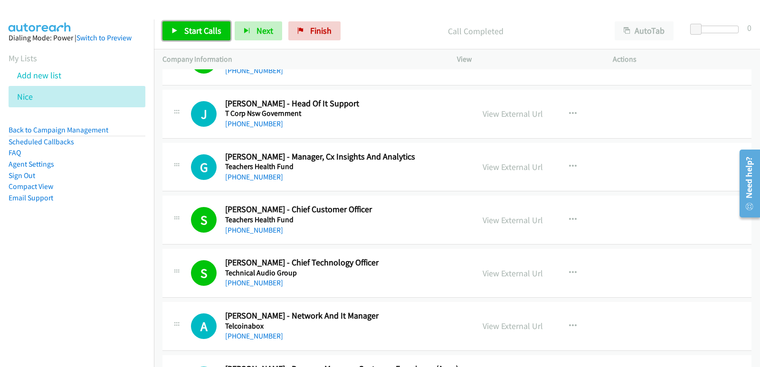
click at [205, 31] on span "Start Calls" at bounding box center [202, 30] width 37 height 11
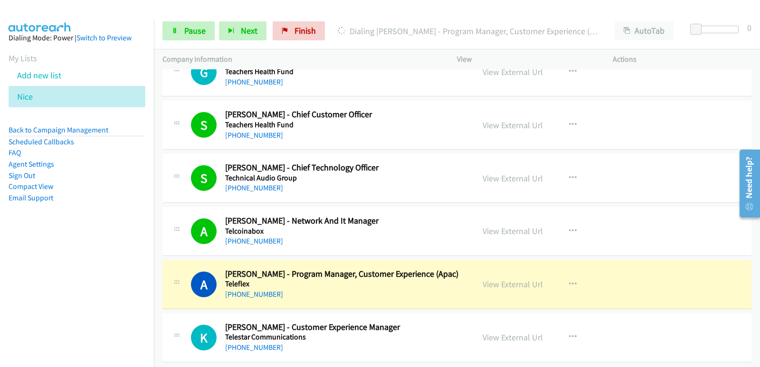
scroll to position [10828, 0]
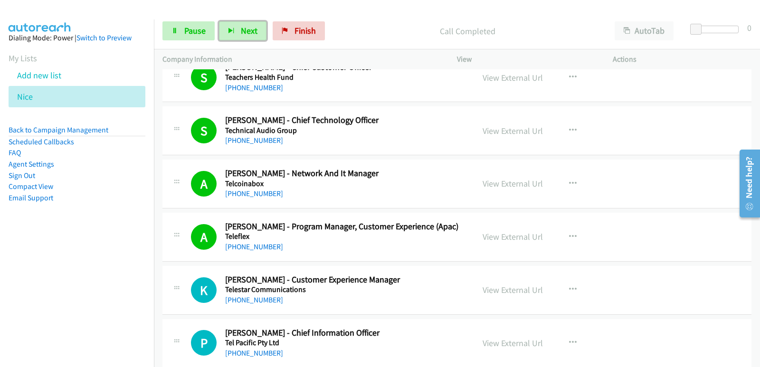
drag, startPoint x: 229, startPoint y: 30, endPoint x: 185, endPoint y: 7, distance: 50.6
click at [228, 30] on icon "button" at bounding box center [231, 31] width 7 height 7
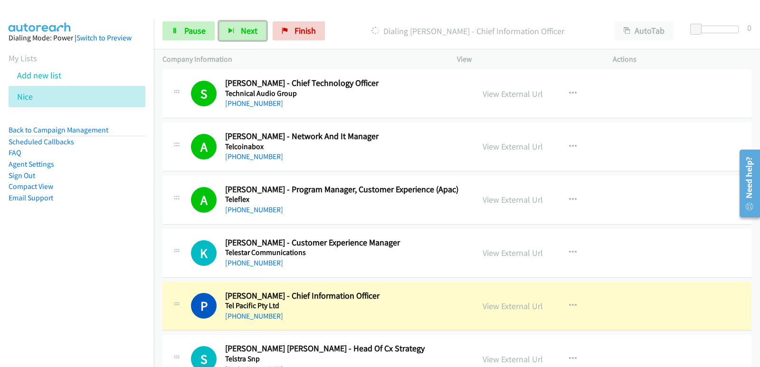
scroll to position [10923, 0]
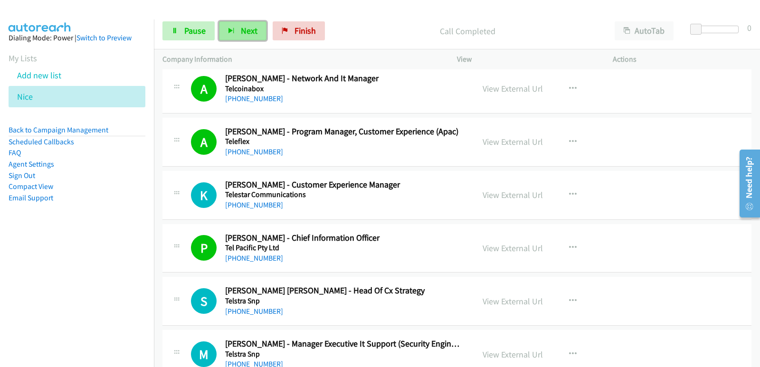
click at [246, 24] on button "Next" at bounding box center [242, 30] width 47 height 19
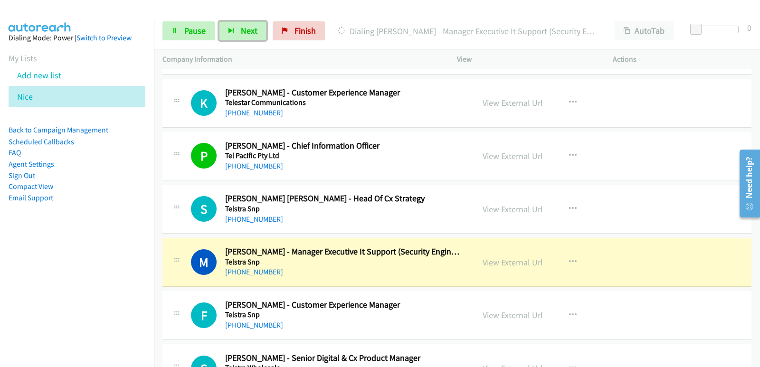
scroll to position [11018, 0]
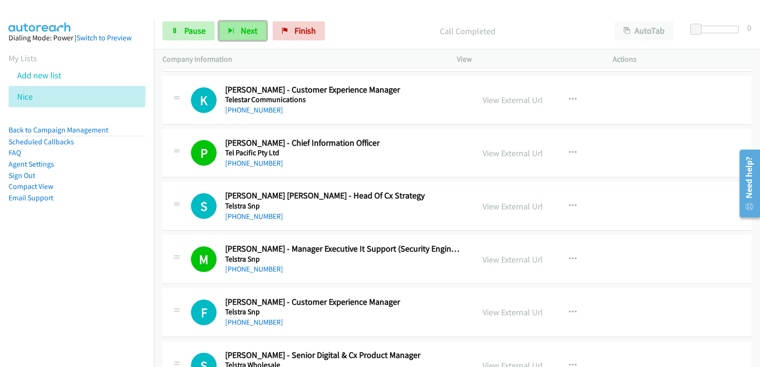
click at [248, 39] on button "Next" at bounding box center [242, 30] width 47 height 19
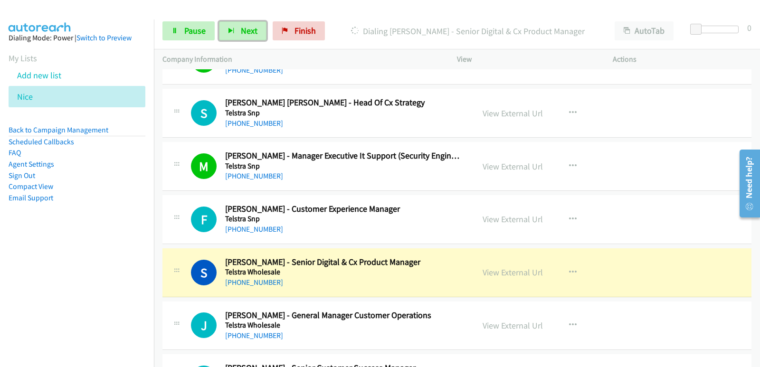
scroll to position [11113, 0]
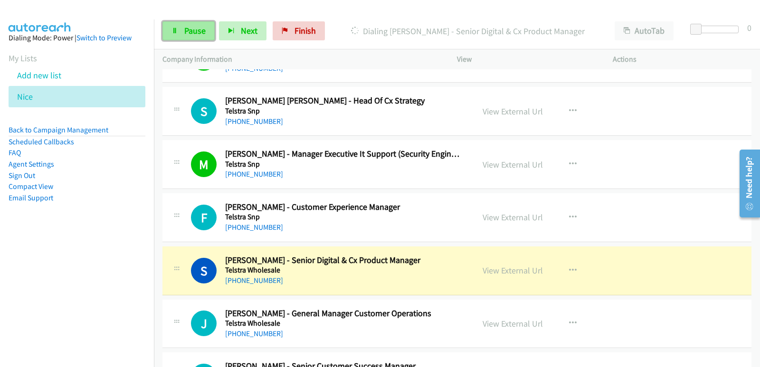
click at [202, 38] on link "Pause" at bounding box center [188, 30] width 52 height 19
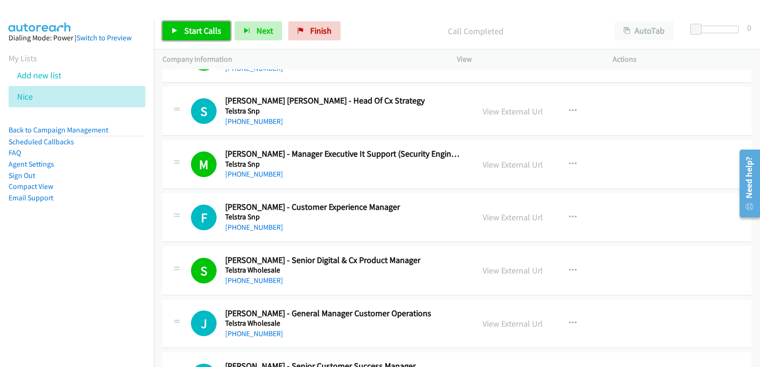
click at [211, 29] on span "Start Calls" at bounding box center [202, 30] width 37 height 11
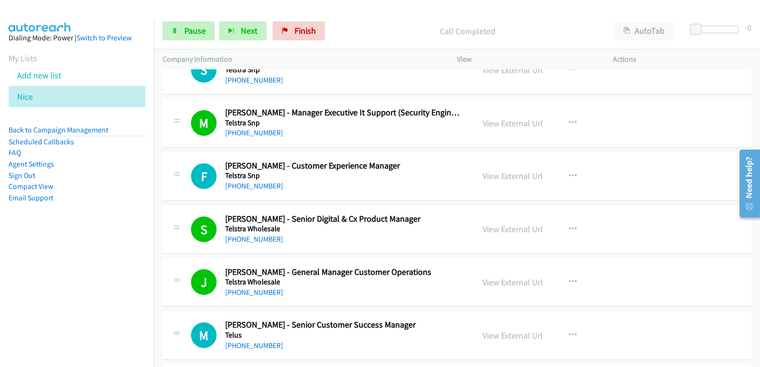
scroll to position [11161, 0]
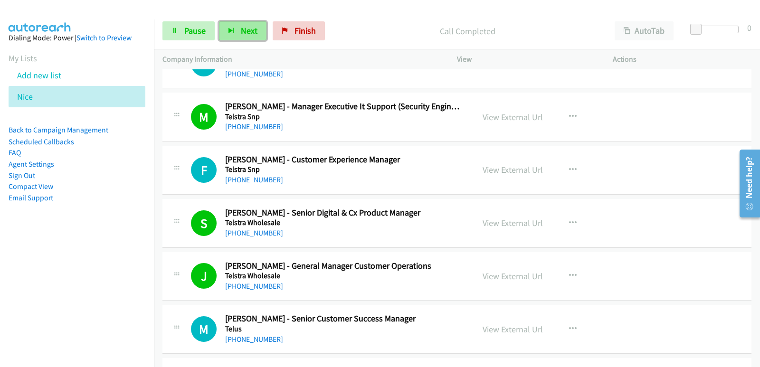
click at [253, 36] on button "Next" at bounding box center [242, 30] width 47 height 19
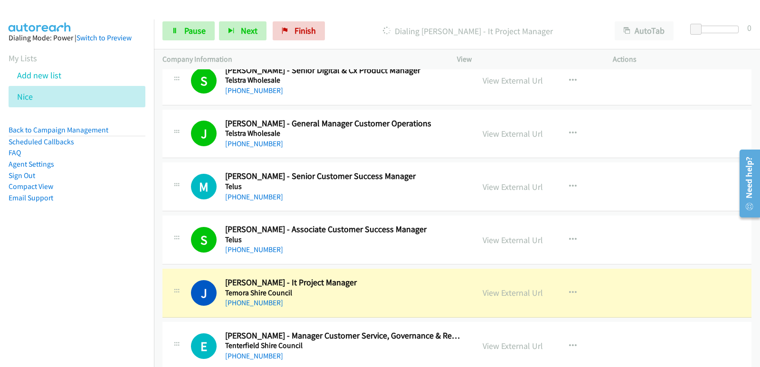
scroll to position [11351, 0]
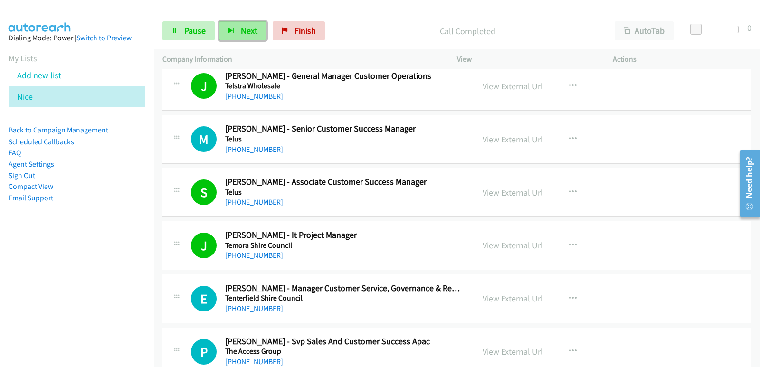
click at [238, 38] on button "Next" at bounding box center [242, 30] width 47 height 19
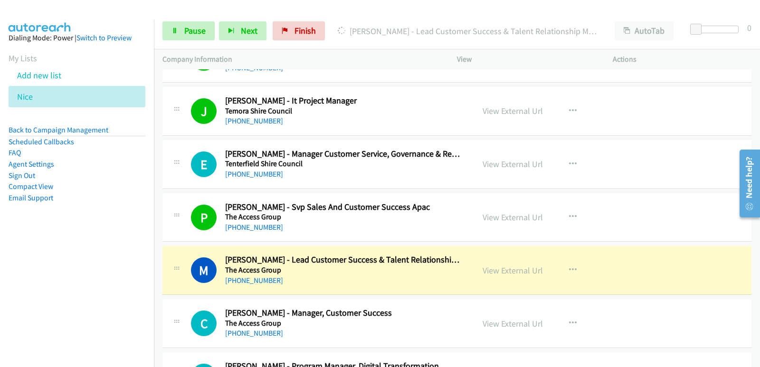
scroll to position [11493, 0]
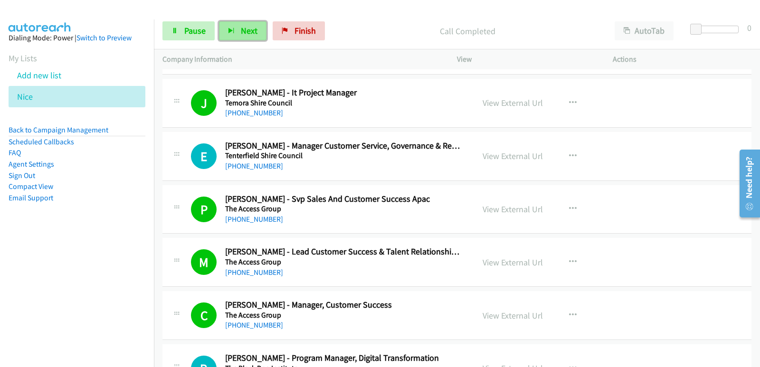
click at [256, 36] on button "Next" at bounding box center [242, 30] width 47 height 19
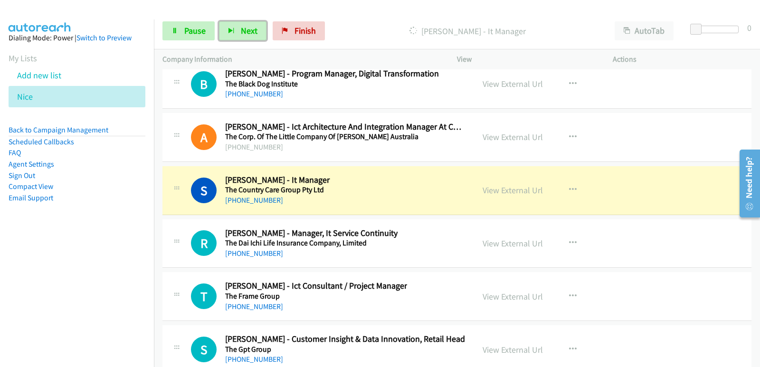
scroll to position [11778, 0]
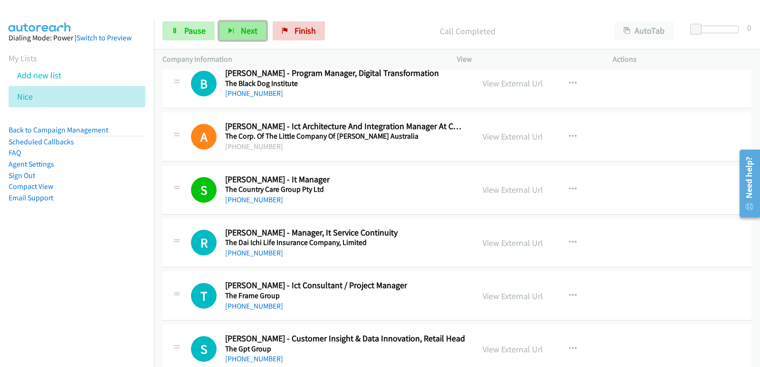
click at [262, 40] on button "Next" at bounding box center [242, 30] width 47 height 19
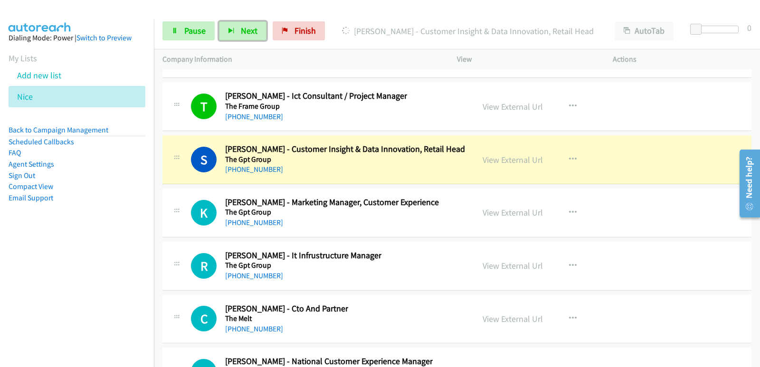
scroll to position [11968, 0]
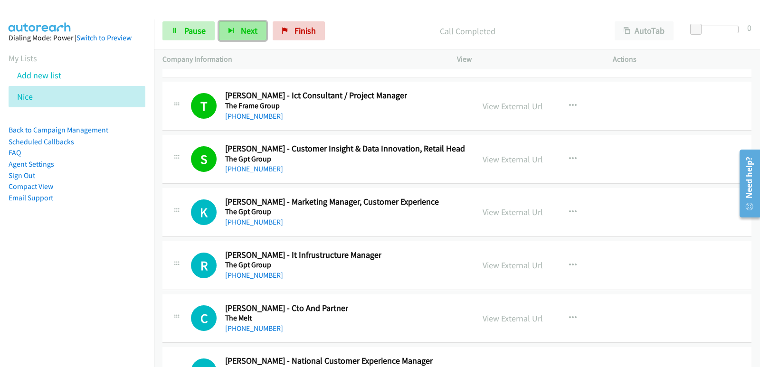
click at [252, 27] on span "Next" at bounding box center [249, 30] width 17 height 11
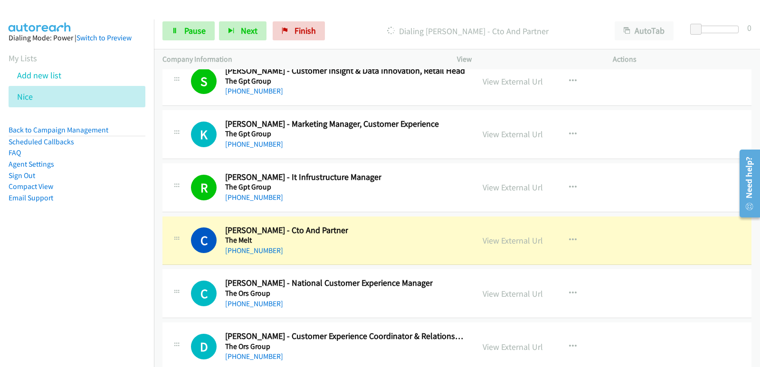
scroll to position [12063, 0]
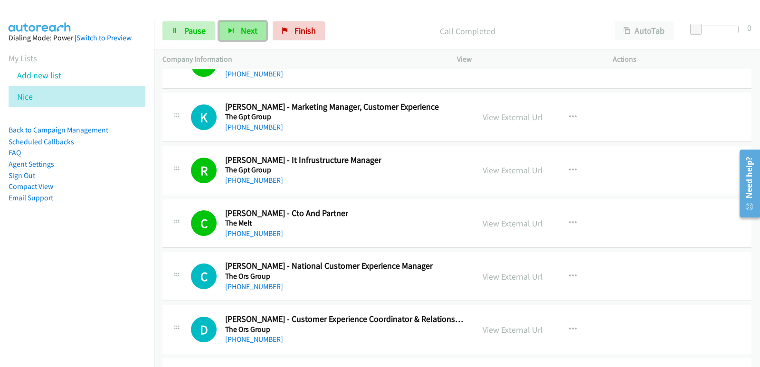
click at [248, 31] on span "Next" at bounding box center [249, 30] width 17 height 11
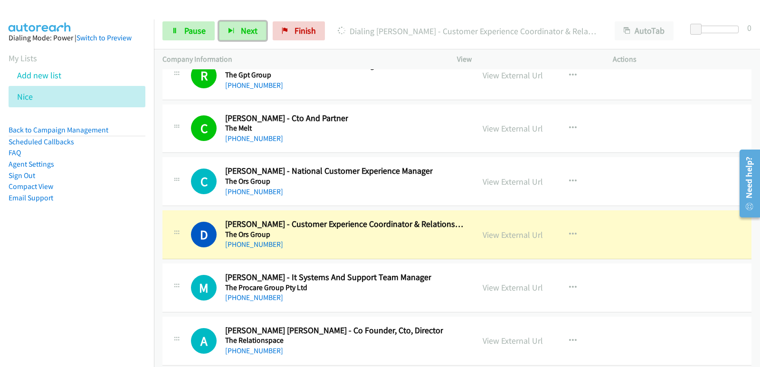
scroll to position [12205, 0]
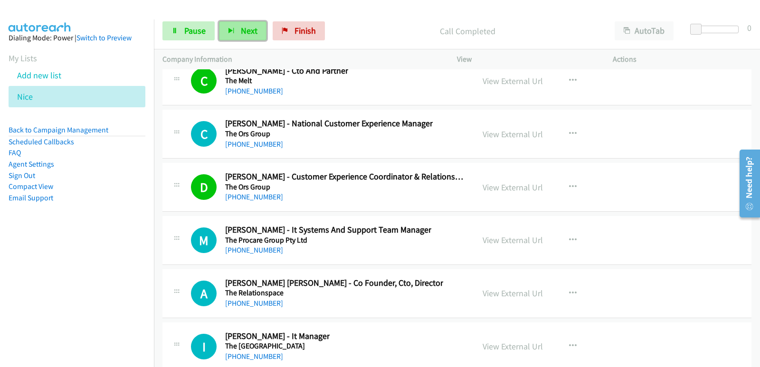
click at [259, 33] on button "Next" at bounding box center [242, 30] width 47 height 19
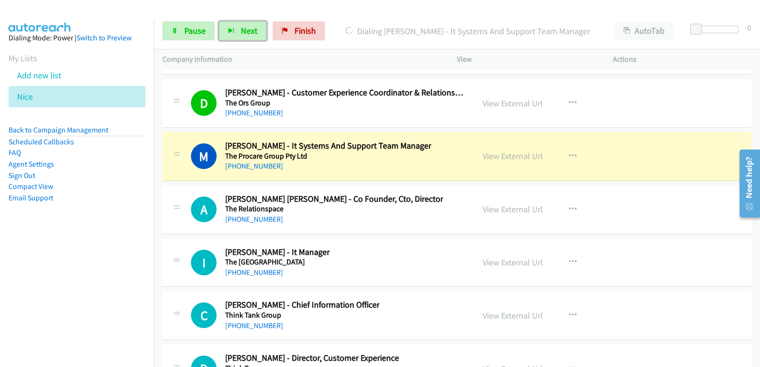
scroll to position [12300, 0]
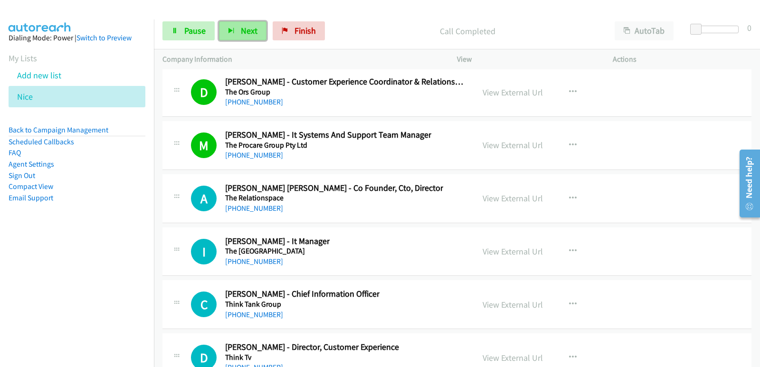
click at [247, 36] on span "Next" at bounding box center [249, 30] width 17 height 11
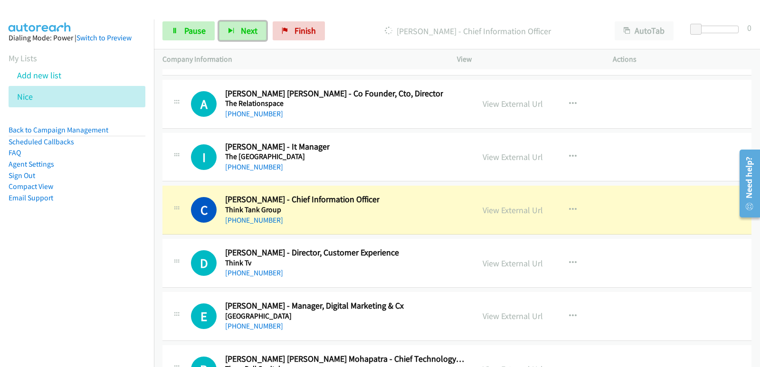
scroll to position [12395, 0]
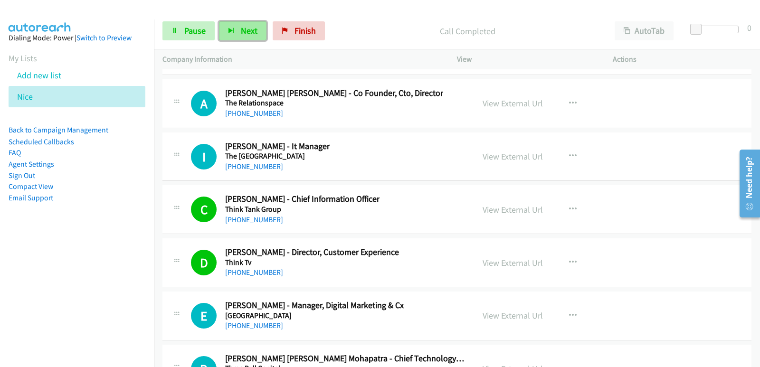
click at [261, 38] on button "Next" at bounding box center [242, 30] width 47 height 19
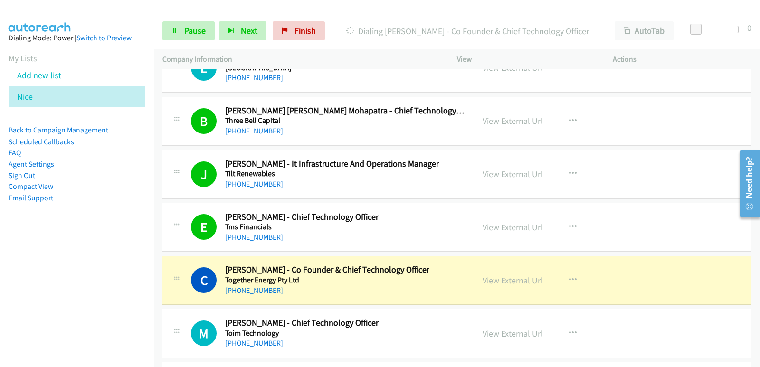
scroll to position [12633, 0]
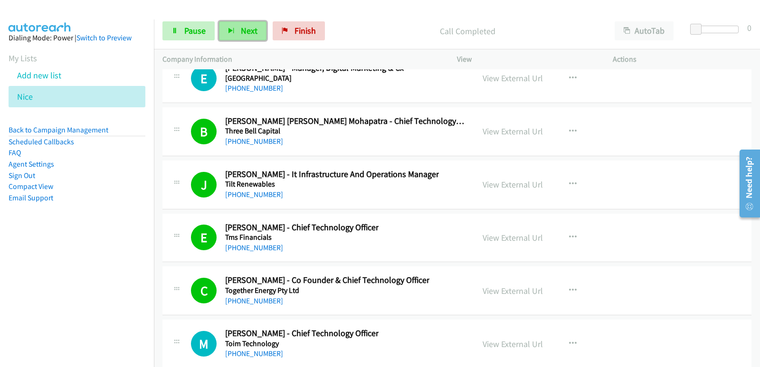
click at [247, 27] on span "Next" at bounding box center [249, 30] width 17 height 11
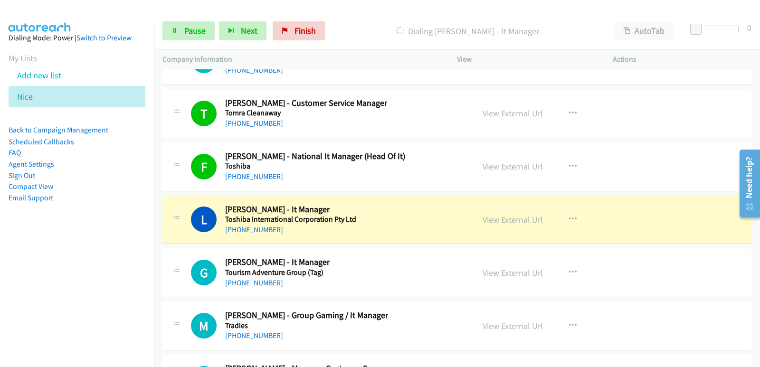
scroll to position [12918, 0]
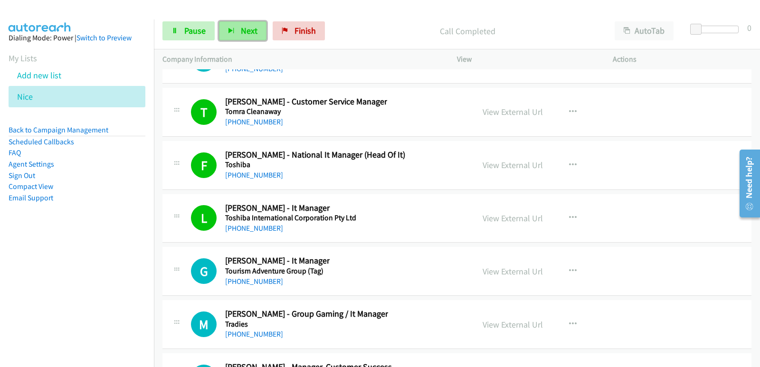
click at [248, 26] on span "Next" at bounding box center [249, 30] width 17 height 11
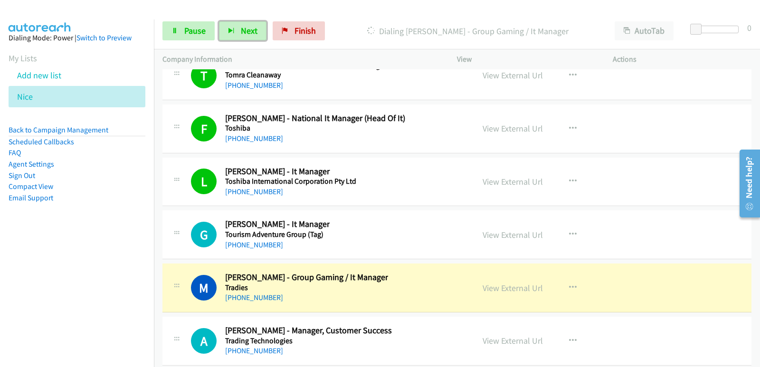
scroll to position [12965, 0]
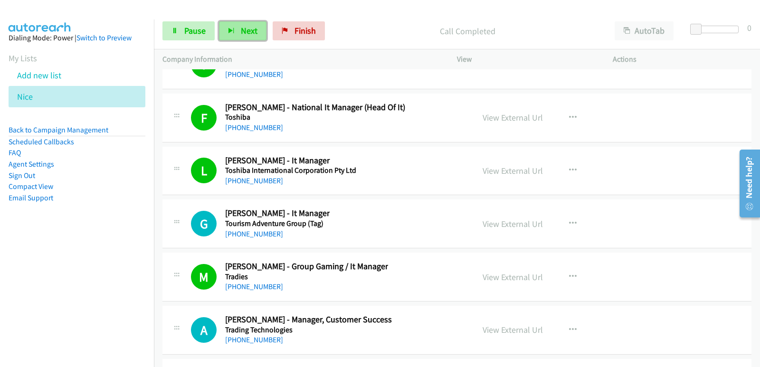
click at [249, 35] on span "Next" at bounding box center [249, 30] width 17 height 11
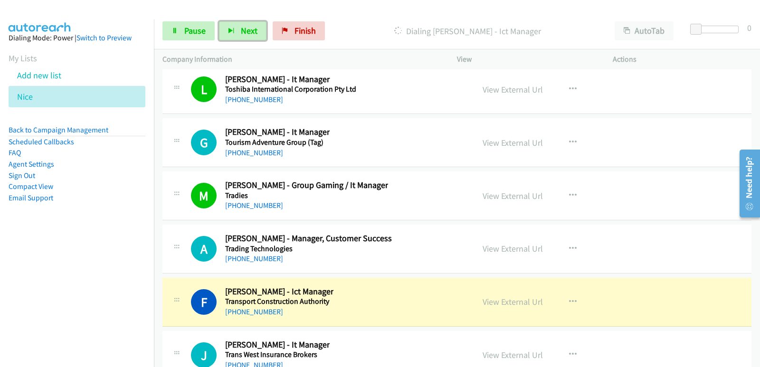
scroll to position [13060, 0]
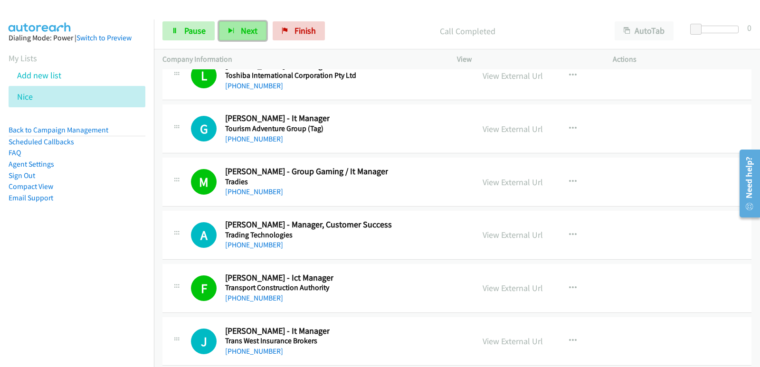
click at [264, 38] on button "Next" at bounding box center [242, 30] width 47 height 19
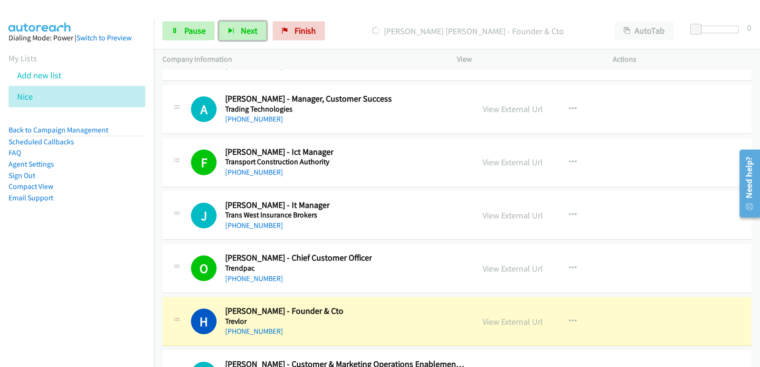
scroll to position [13203, 0]
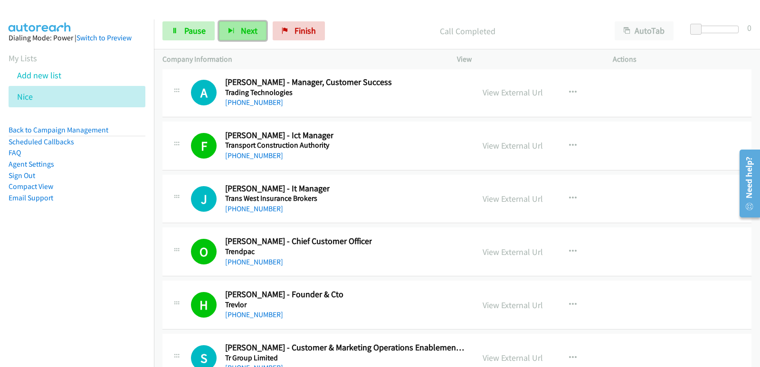
click at [247, 34] on span "Next" at bounding box center [249, 30] width 17 height 11
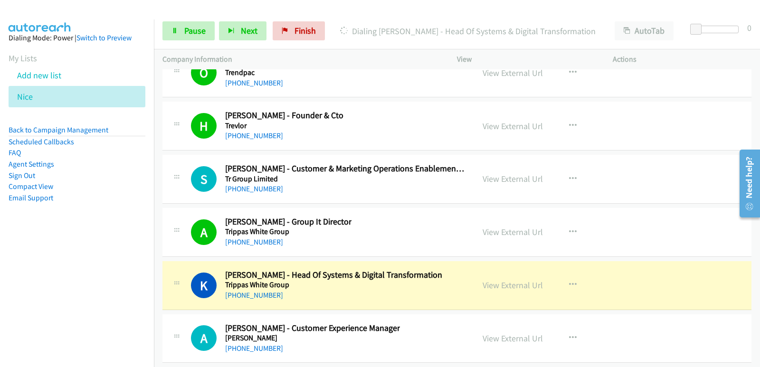
scroll to position [13393, 0]
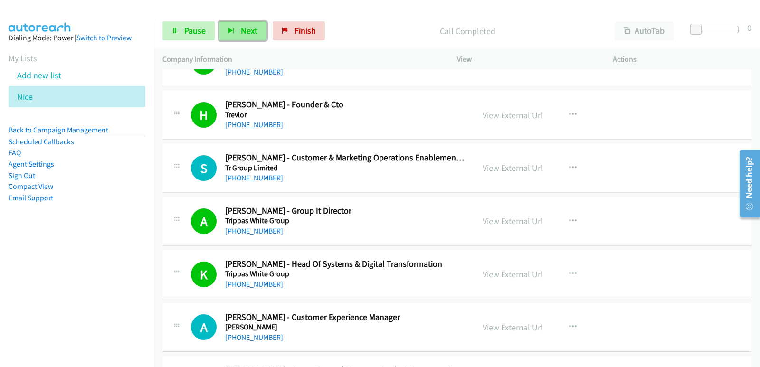
click at [241, 38] on button "Next" at bounding box center [242, 30] width 47 height 19
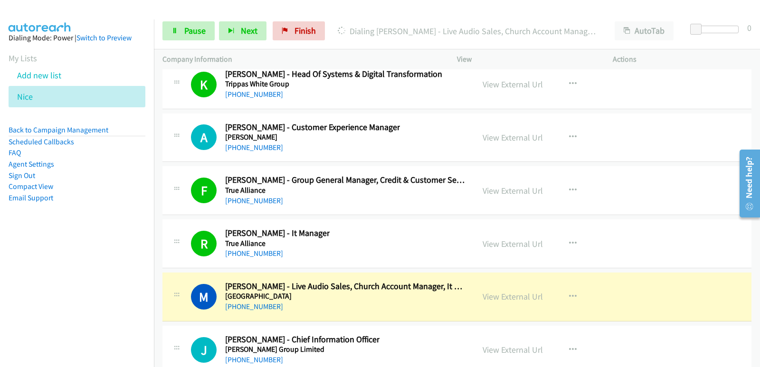
scroll to position [13630, 0]
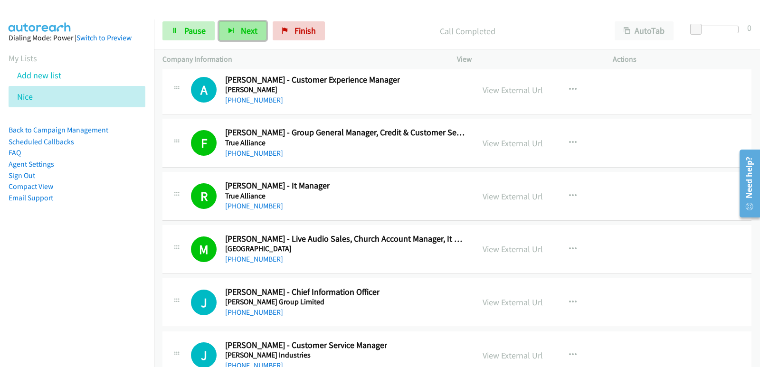
click at [236, 37] on button "Next" at bounding box center [242, 30] width 47 height 19
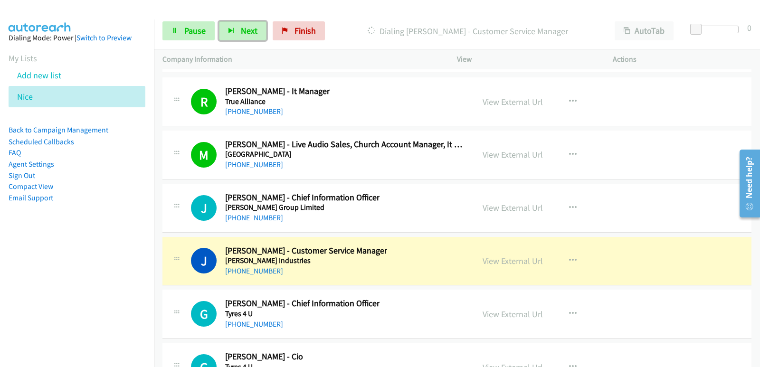
scroll to position [13725, 0]
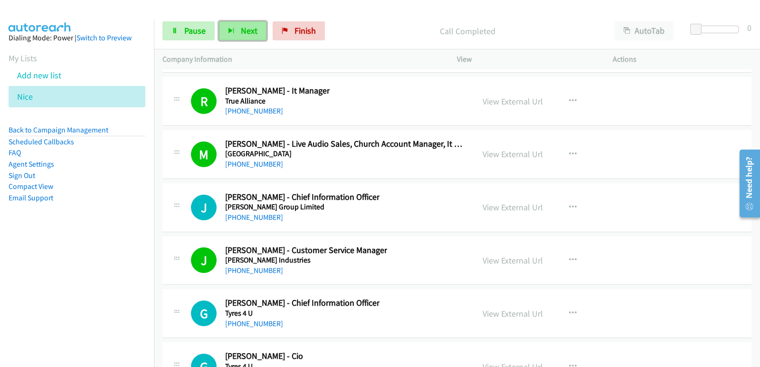
click at [241, 36] on span "Next" at bounding box center [249, 30] width 17 height 11
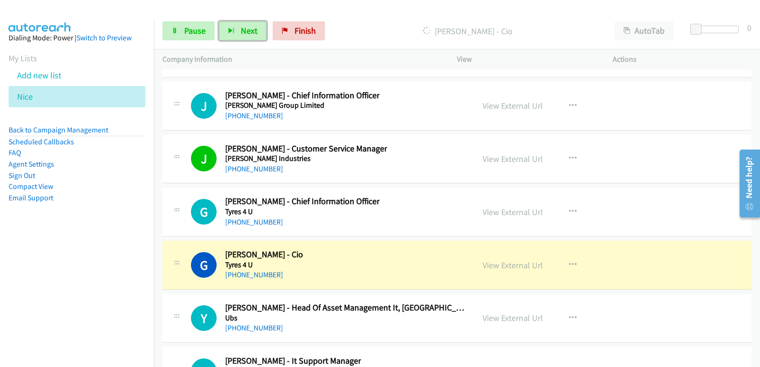
scroll to position [13868, 0]
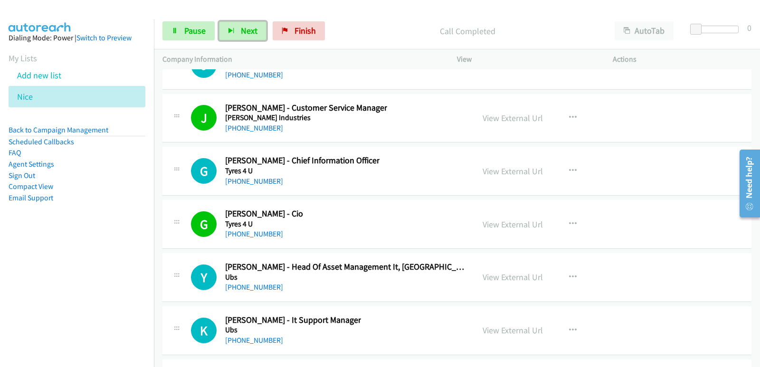
click at [251, 41] on div "Start Calls Pause Next Finish Call Completed AutoTab AutoTab 0" at bounding box center [457, 31] width 606 height 37
click at [241, 38] on button "Next" at bounding box center [242, 30] width 47 height 19
click at [66, 239] on aside "Dialing Mode: Power | Switch to Preview My Lists Add new list [GEOGRAPHIC_DATA]…" at bounding box center [77, 132] width 154 height 227
click at [228, 33] on icon "button" at bounding box center [231, 31] width 7 height 7
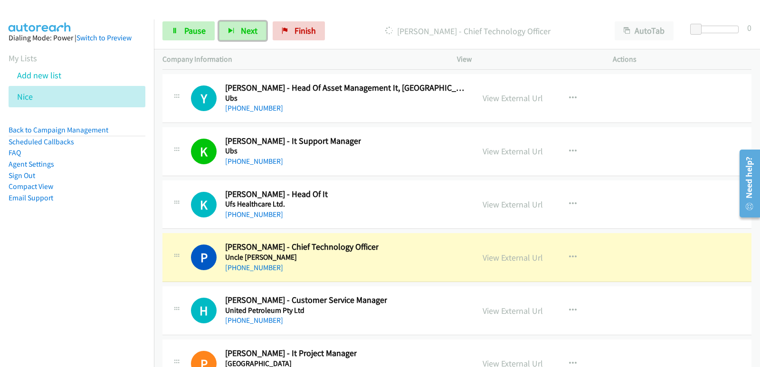
scroll to position [14058, 0]
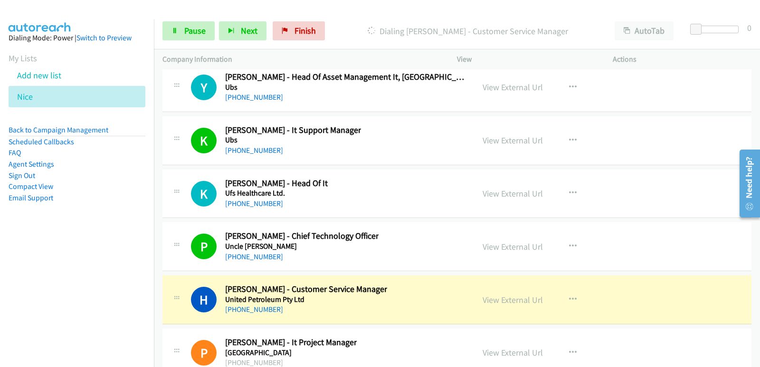
click at [41, 242] on aside "Dialing Mode: Power | Switch to Preview My Lists Add new list [GEOGRAPHIC_DATA]…" at bounding box center [77, 132] width 154 height 227
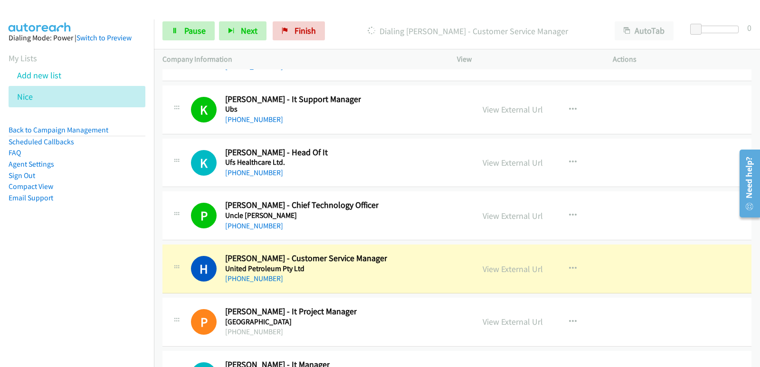
scroll to position [14105, 0]
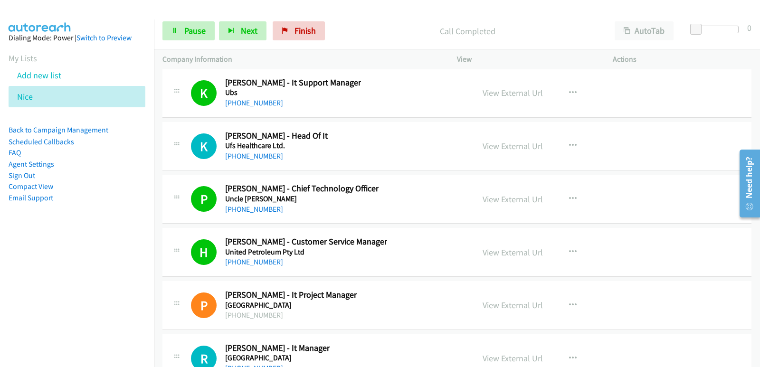
click at [27, 245] on aside "Dialing Mode: Power | Switch to Preview My Lists Add new list [GEOGRAPHIC_DATA]…" at bounding box center [77, 132] width 154 height 227
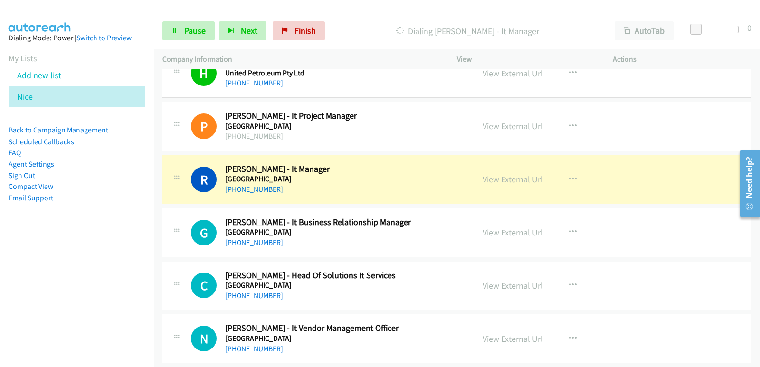
scroll to position [14295, 0]
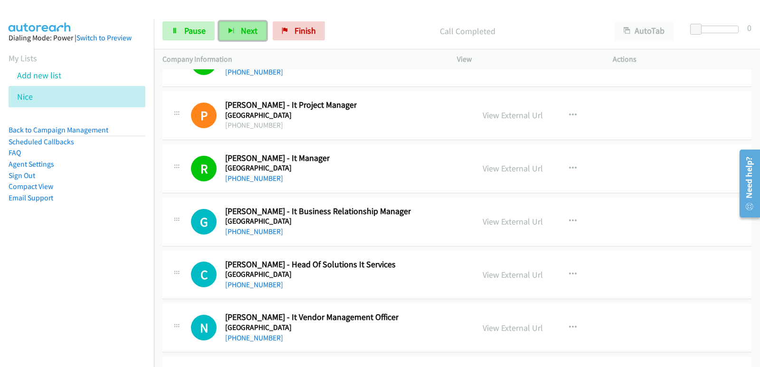
click at [249, 35] on span "Next" at bounding box center [249, 30] width 17 height 11
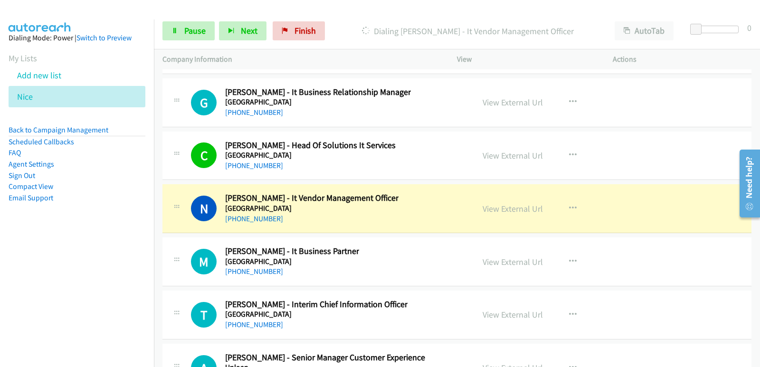
scroll to position [14437, 0]
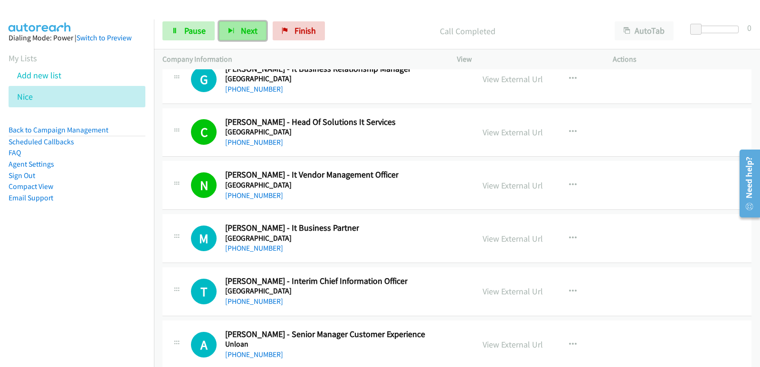
click at [231, 31] on icon "button" at bounding box center [231, 31] width 7 height 7
click at [19, 303] on nav "Dialing Mode: Power | Switch to Preview My Lists Add new list [GEOGRAPHIC_DATA]…" at bounding box center [77, 202] width 154 height 367
click at [256, 39] on button "Next" at bounding box center [242, 30] width 47 height 19
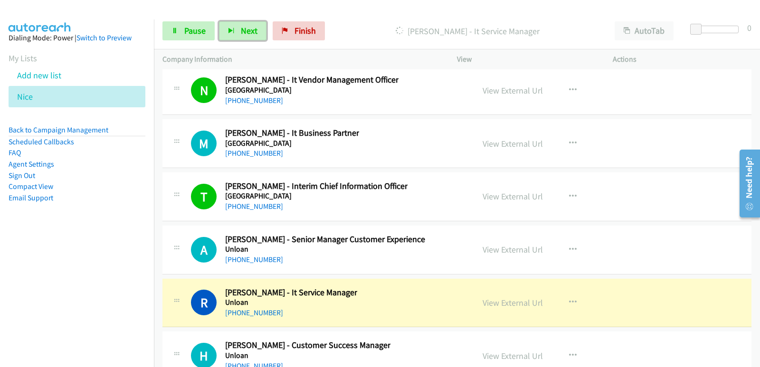
scroll to position [14580, 0]
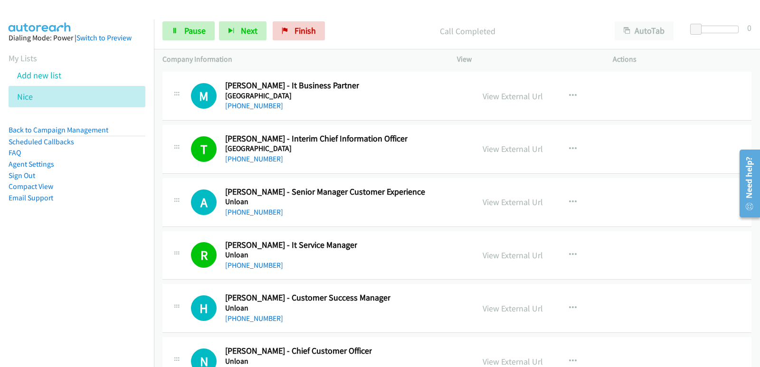
click at [47, 292] on nav "Dialing Mode: Power | Switch to Preview My Lists Add new list [GEOGRAPHIC_DATA]…" at bounding box center [77, 202] width 154 height 367
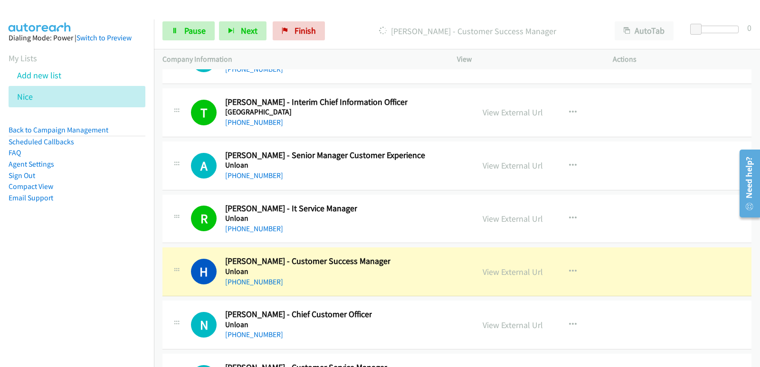
scroll to position [14627, 0]
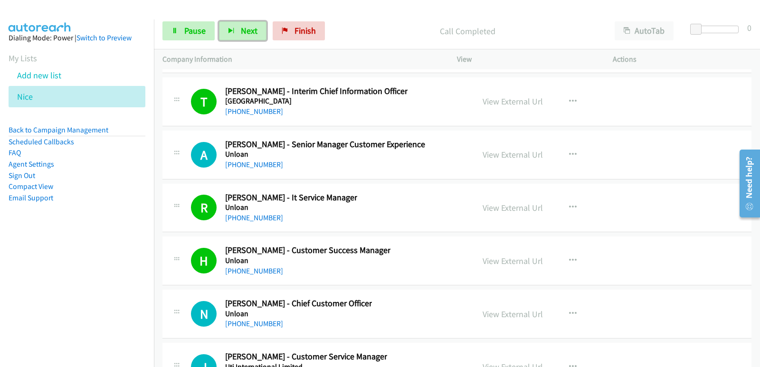
drag, startPoint x: 232, startPoint y: 35, endPoint x: 241, endPoint y: 42, distance: 11.9
click at [232, 35] on button "Next" at bounding box center [242, 30] width 47 height 19
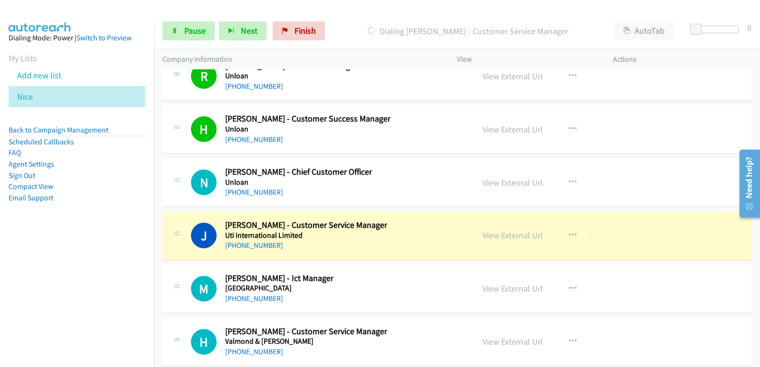
scroll to position [14770, 0]
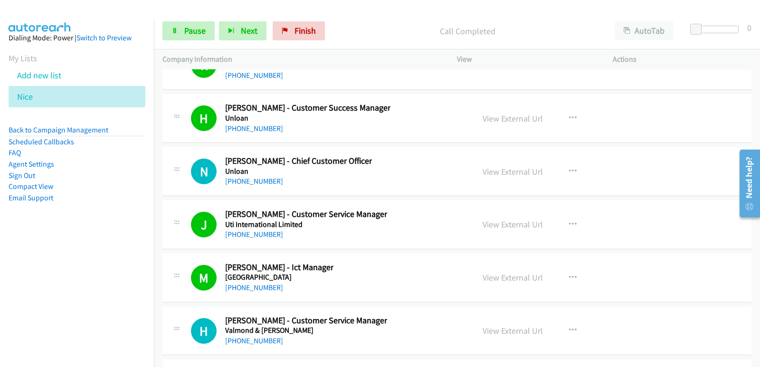
click at [0, 268] on nav "Dialing Mode: Power | Switch to Preview My Lists Add new list [GEOGRAPHIC_DATA]…" at bounding box center [77, 202] width 154 height 367
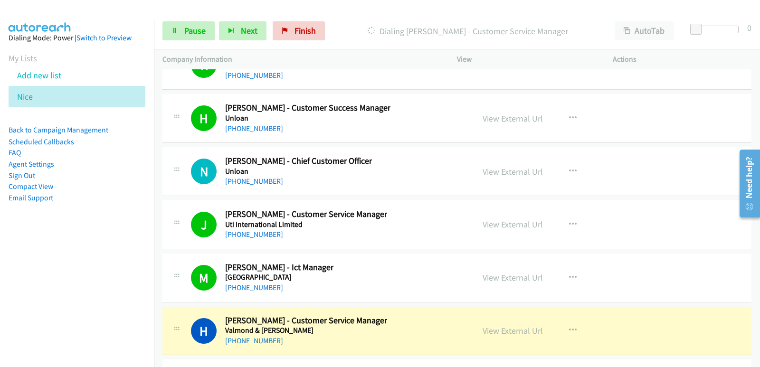
drag, startPoint x: 31, startPoint y: 264, endPoint x: 39, endPoint y: 263, distance: 8.2
click at [32, 264] on nav "Dialing Mode: Power | Switch to Preview My Lists Add new list [GEOGRAPHIC_DATA]…" at bounding box center [77, 202] width 154 height 367
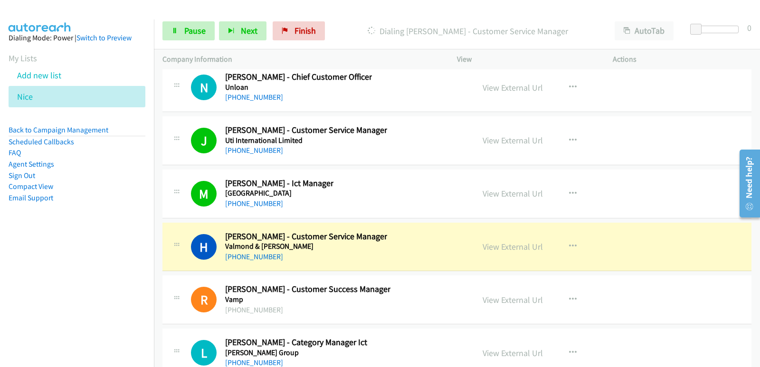
scroll to position [14865, 0]
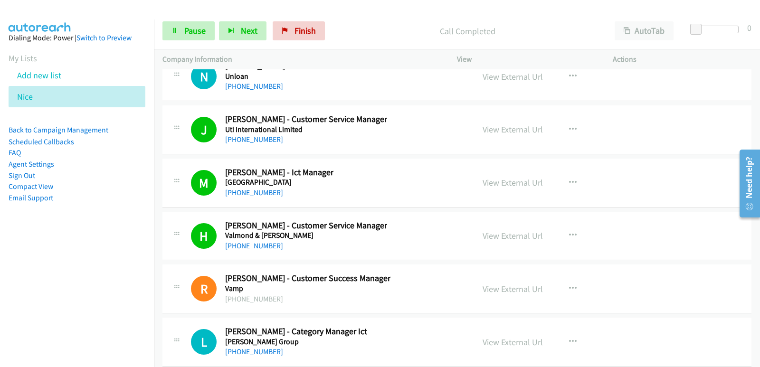
click at [54, 258] on nav "Dialing Mode: Power | Switch to Preview My Lists Add new list [GEOGRAPHIC_DATA]…" at bounding box center [77, 202] width 154 height 367
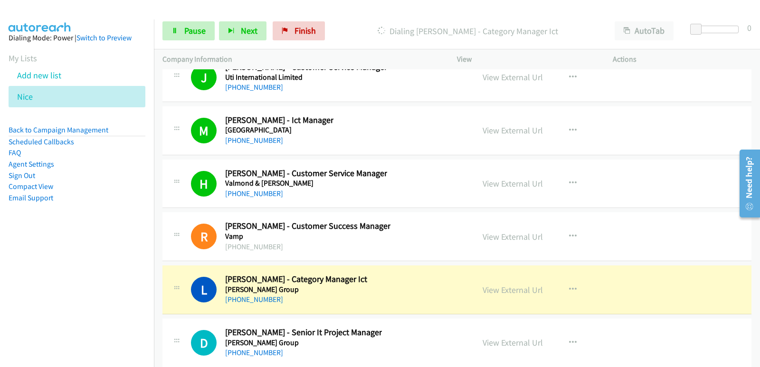
scroll to position [14960, 0]
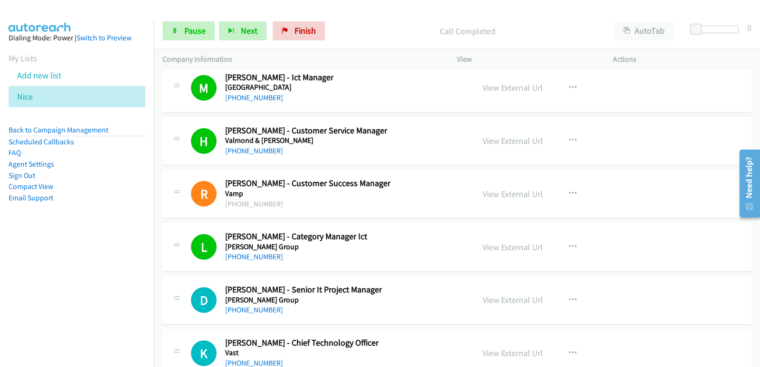
click at [57, 245] on aside "Dialing Mode: Power | Switch to Preview My Lists Add new list [GEOGRAPHIC_DATA]…" at bounding box center [77, 132] width 154 height 227
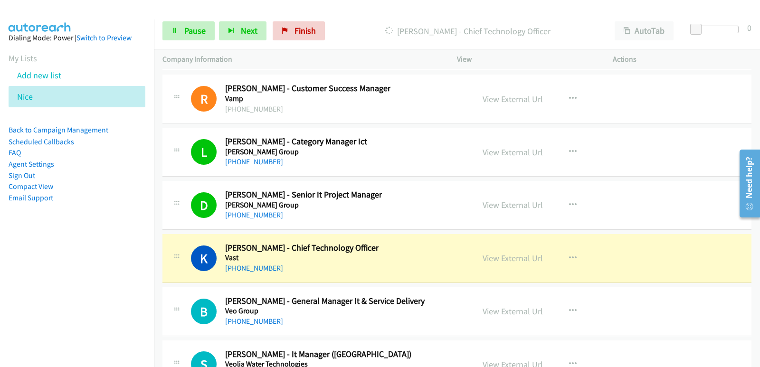
scroll to position [15150, 0]
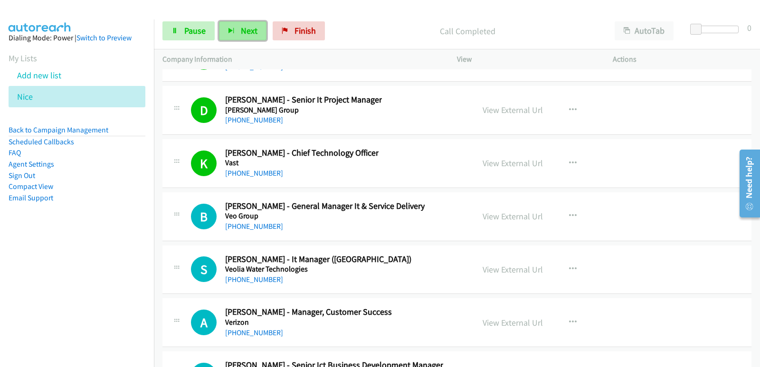
click at [246, 38] on button "Next" at bounding box center [242, 30] width 47 height 19
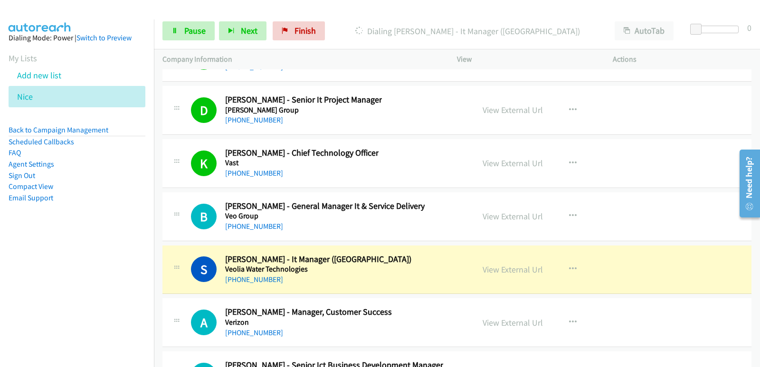
click at [31, 246] on aside "Dialing Mode: Power | Switch to Preview My Lists Add new list [GEOGRAPHIC_DATA]…" at bounding box center [77, 132] width 154 height 227
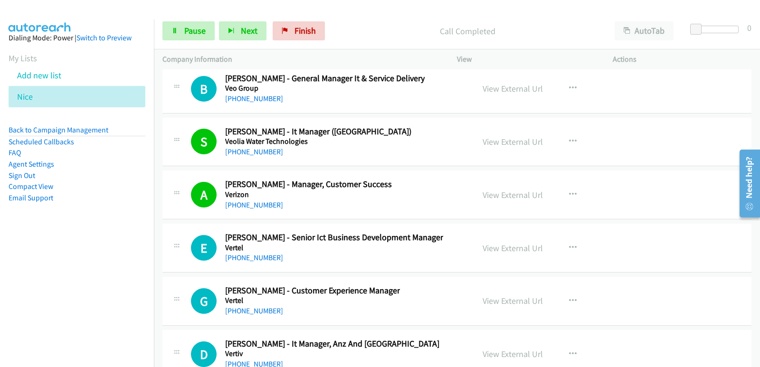
scroll to position [15292, 0]
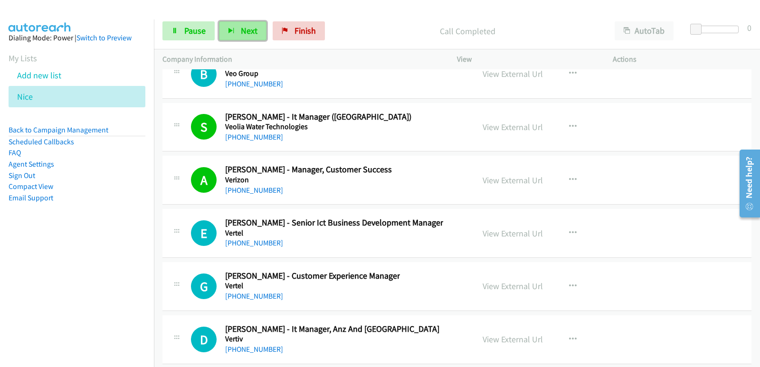
click at [250, 36] on button "Next" at bounding box center [242, 30] width 47 height 19
click at [259, 35] on button "Next" at bounding box center [242, 30] width 47 height 19
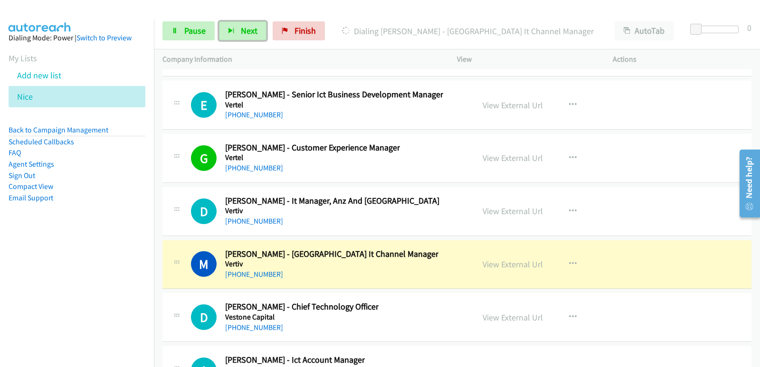
scroll to position [15435, 0]
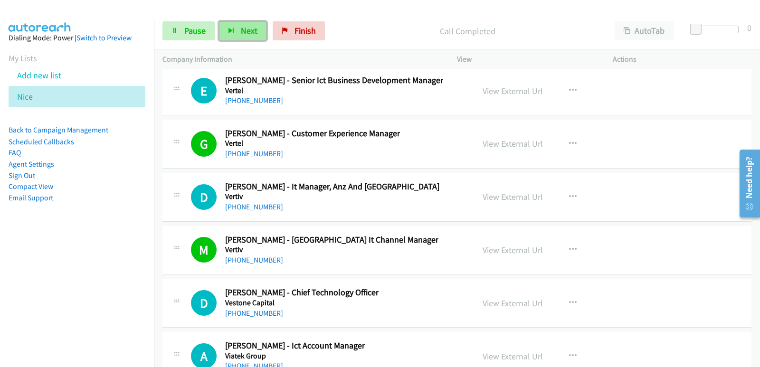
click at [237, 35] on button "Next" at bounding box center [242, 30] width 47 height 19
click at [258, 35] on button "Next" at bounding box center [242, 30] width 47 height 19
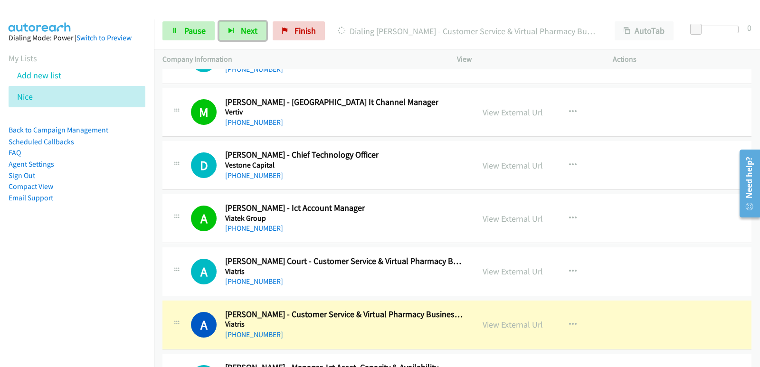
scroll to position [15625, 0]
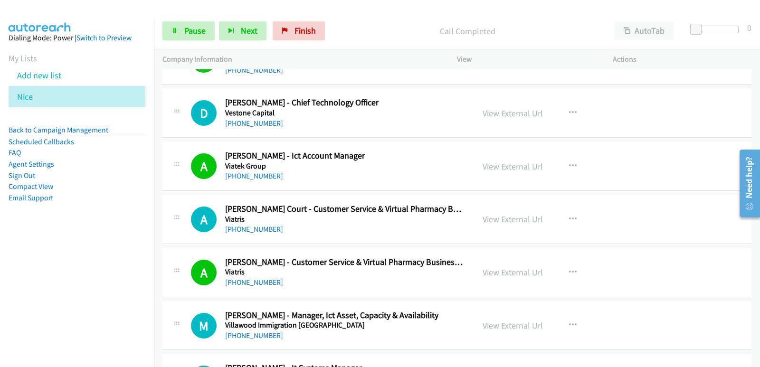
click at [42, 267] on nav "Dialing Mode: Power | Switch to Preview My Lists Add new list [GEOGRAPHIC_DATA]…" at bounding box center [77, 202] width 154 height 367
click at [239, 31] on button "Next" at bounding box center [242, 30] width 47 height 19
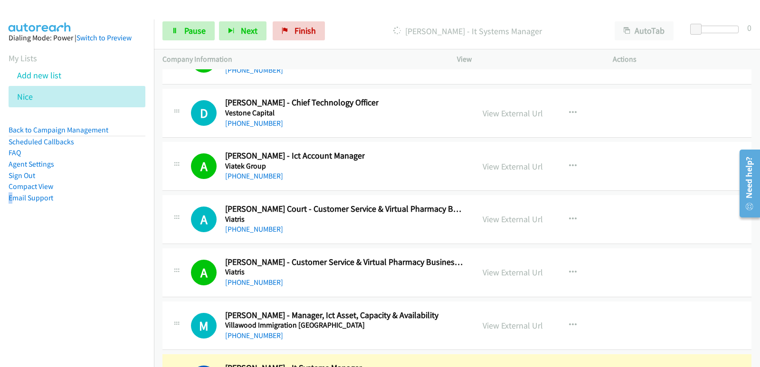
click at [10, 236] on aside "Dialing Mode: Power | Switch to Preview My Lists Add new list [GEOGRAPHIC_DATA]…" at bounding box center [77, 132] width 154 height 227
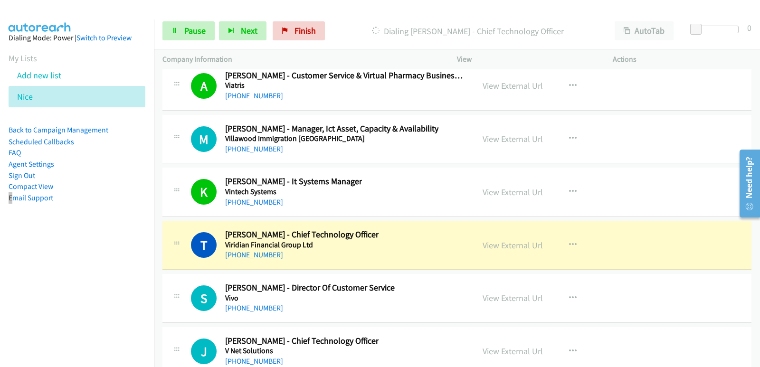
scroll to position [15815, 0]
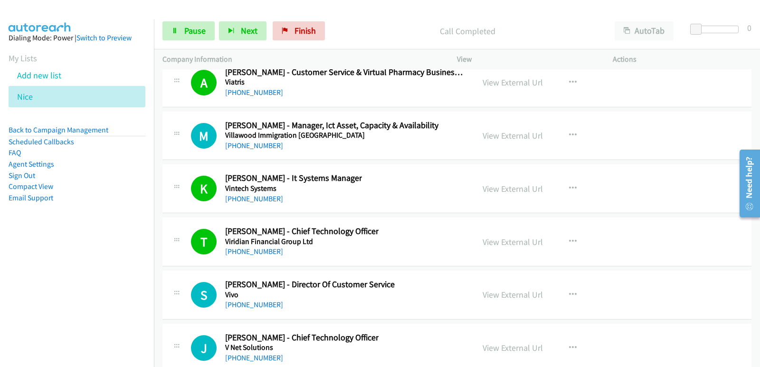
drag, startPoint x: 44, startPoint y: 247, endPoint x: 54, endPoint y: 243, distance: 10.9
click at [47, 247] on nav "Dialing Mode: Power | Switch to Preview My Lists Add new list [GEOGRAPHIC_DATA]…" at bounding box center [77, 202] width 154 height 367
click at [233, 29] on icon "button" at bounding box center [231, 31] width 7 height 7
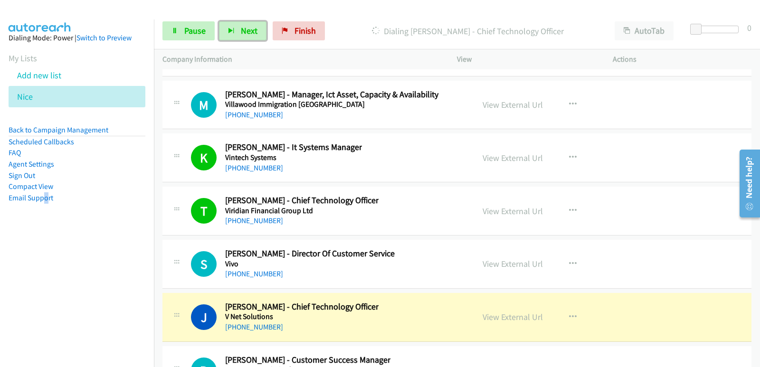
scroll to position [15862, 0]
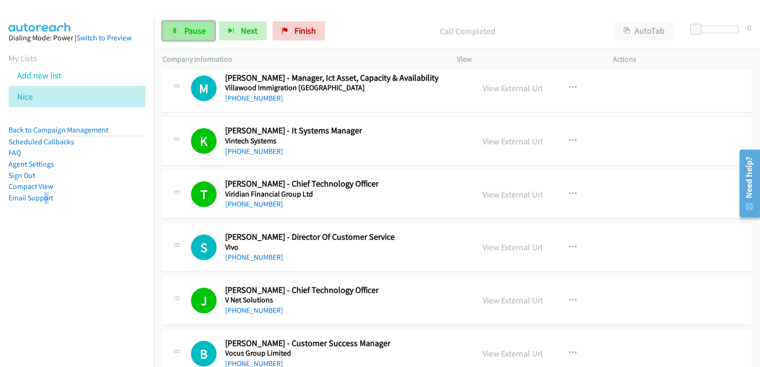
click at [204, 34] on span "Pause" at bounding box center [194, 30] width 21 height 11
